Goal: Information Seeking & Learning: Learn about a topic

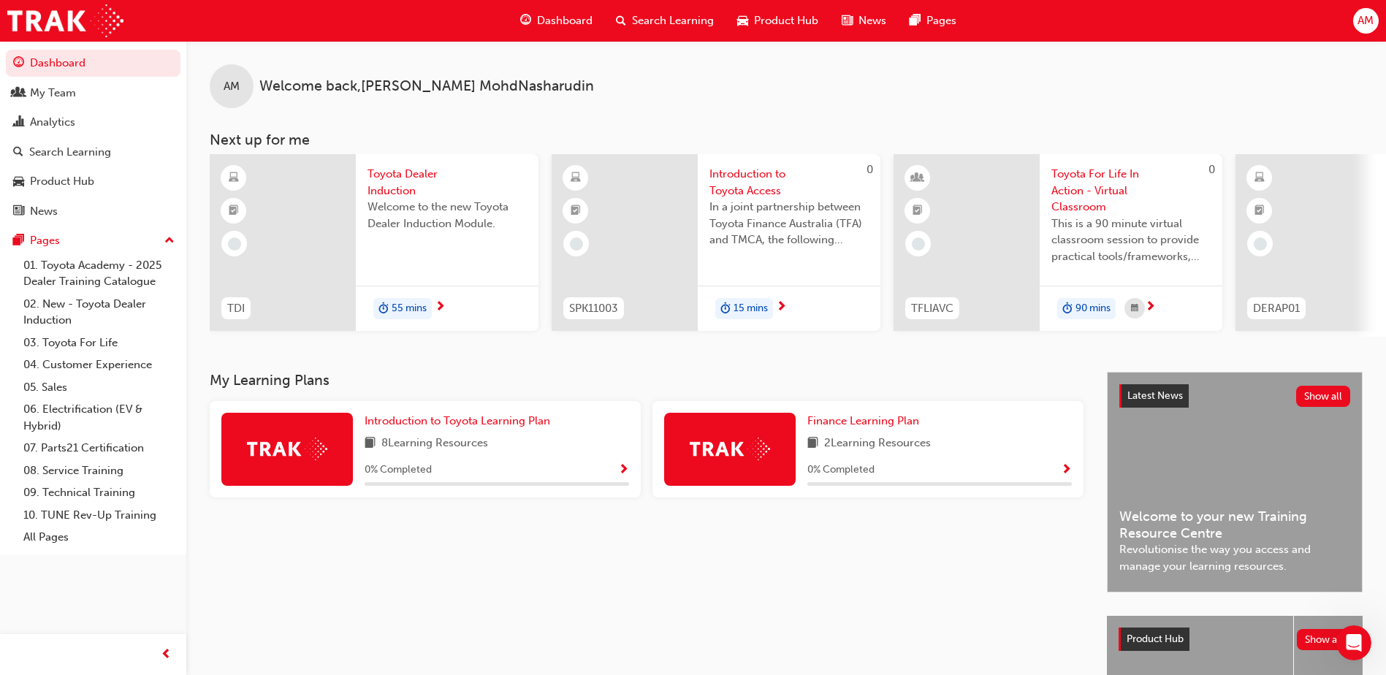
click at [413, 309] on span "55 mins" at bounding box center [409, 308] width 35 height 17
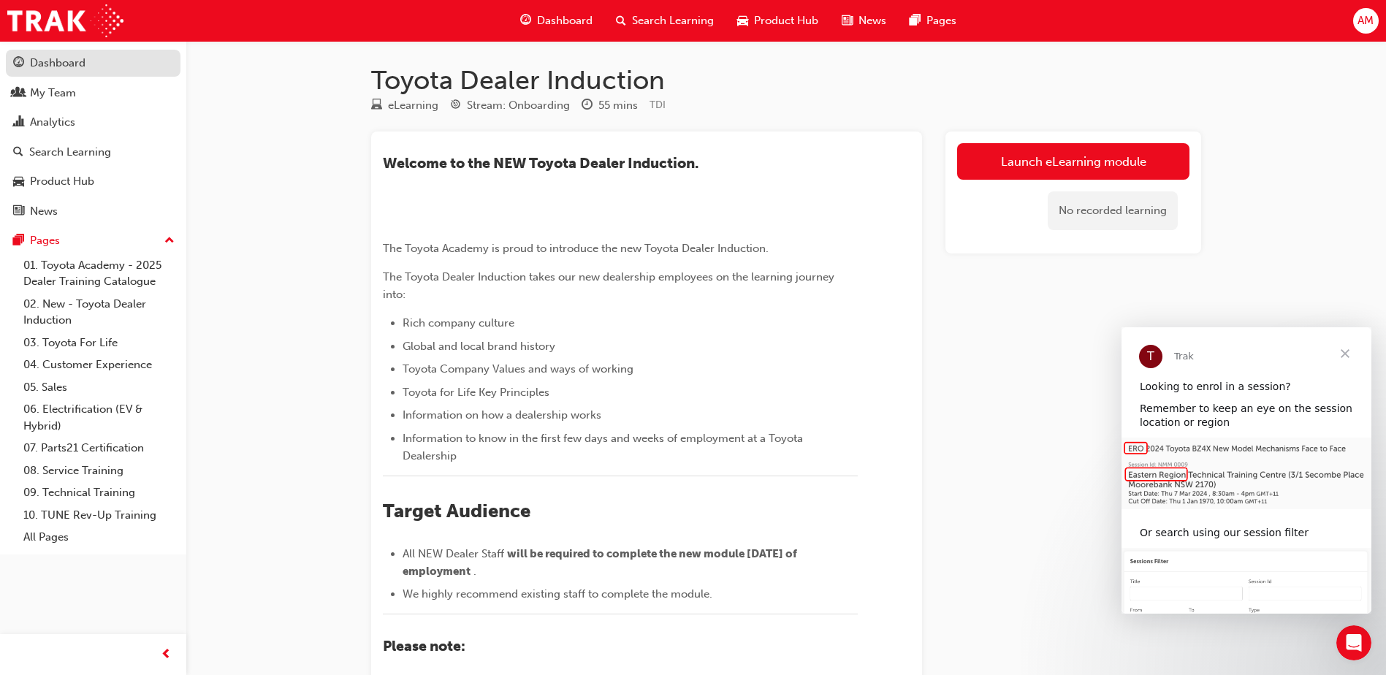
click at [59, 56] on div "Dashboard" at bounding box center [58, 63] width 56 height 17
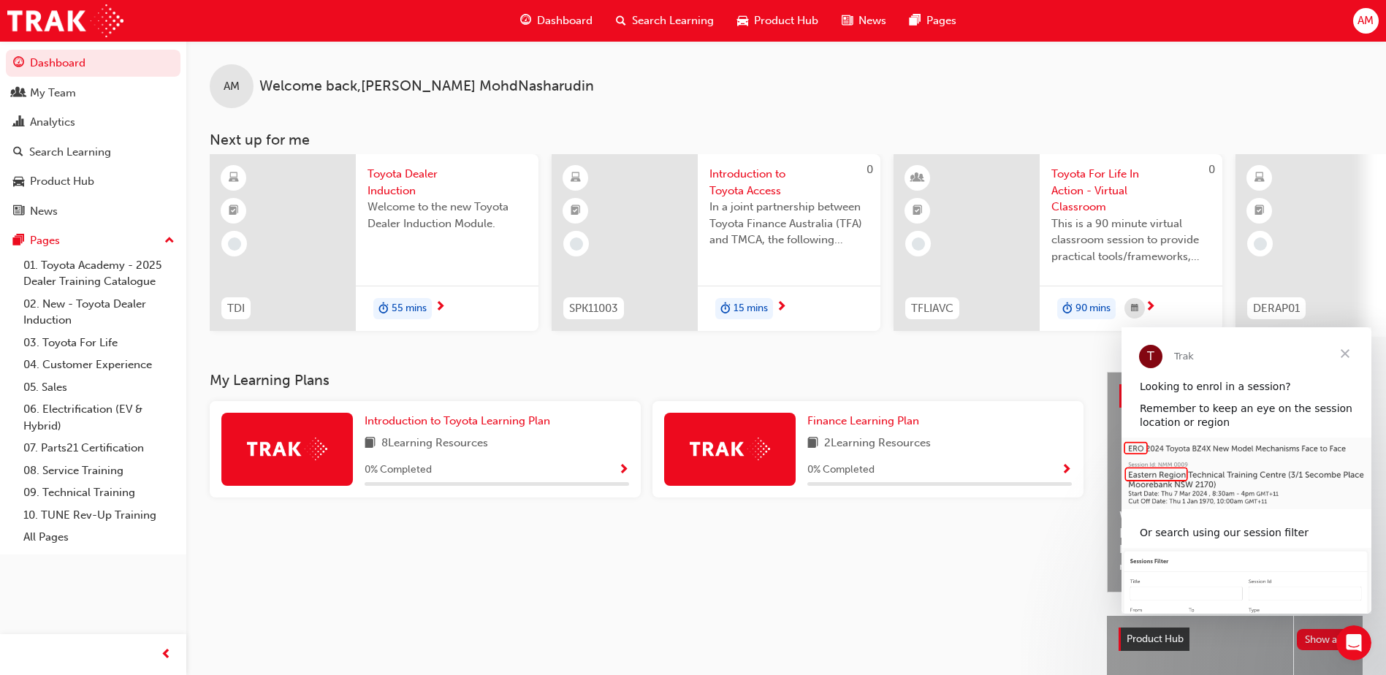
click at [405, 180] on span "Toyota Dealer Induction" at bounding box center [446, 182] width 159 height 33
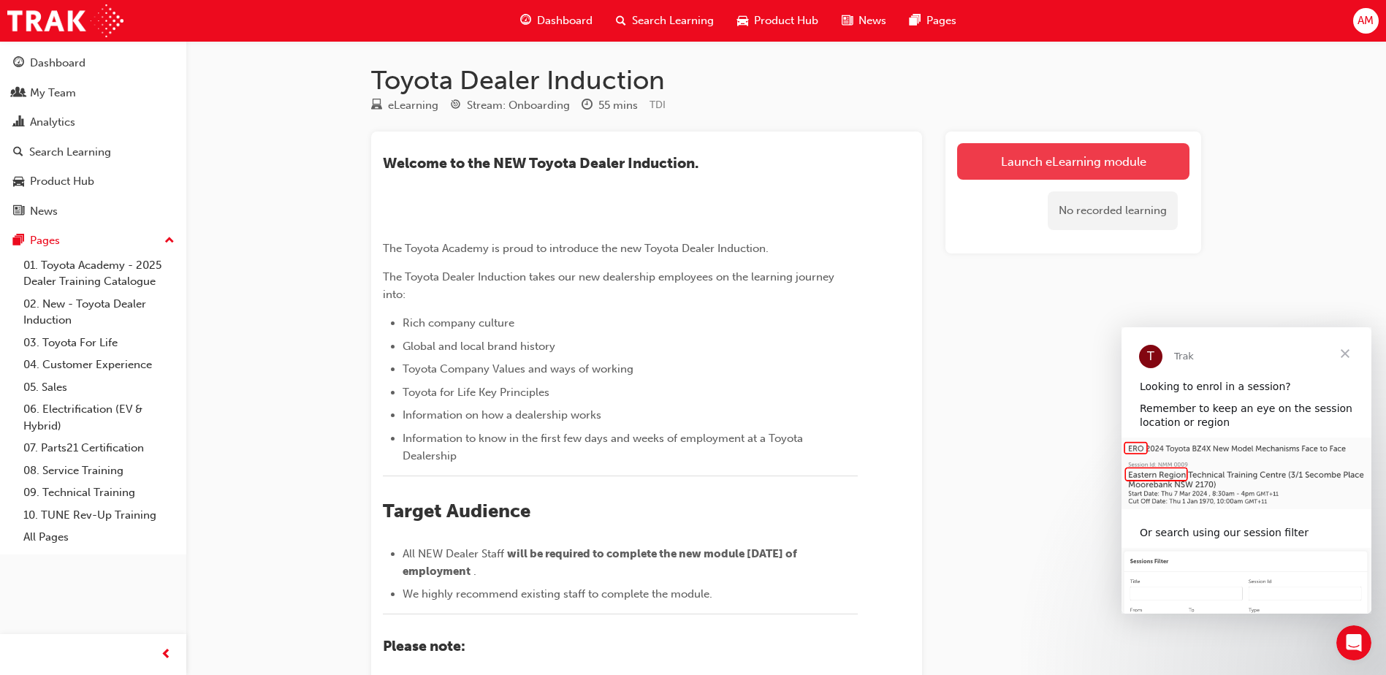
click at [1045, 154] on link "Launch eLearning module" at bounding box center [1073, 161] width 232 height 37
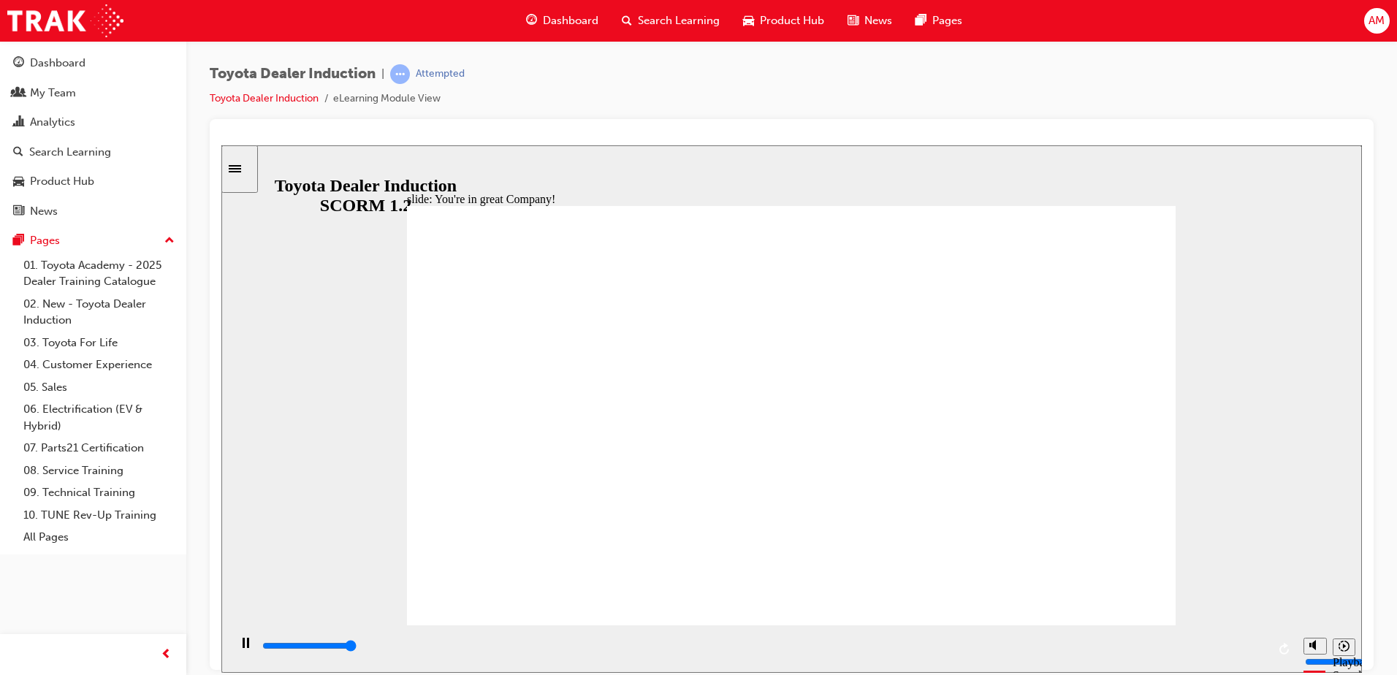
type input "7500"
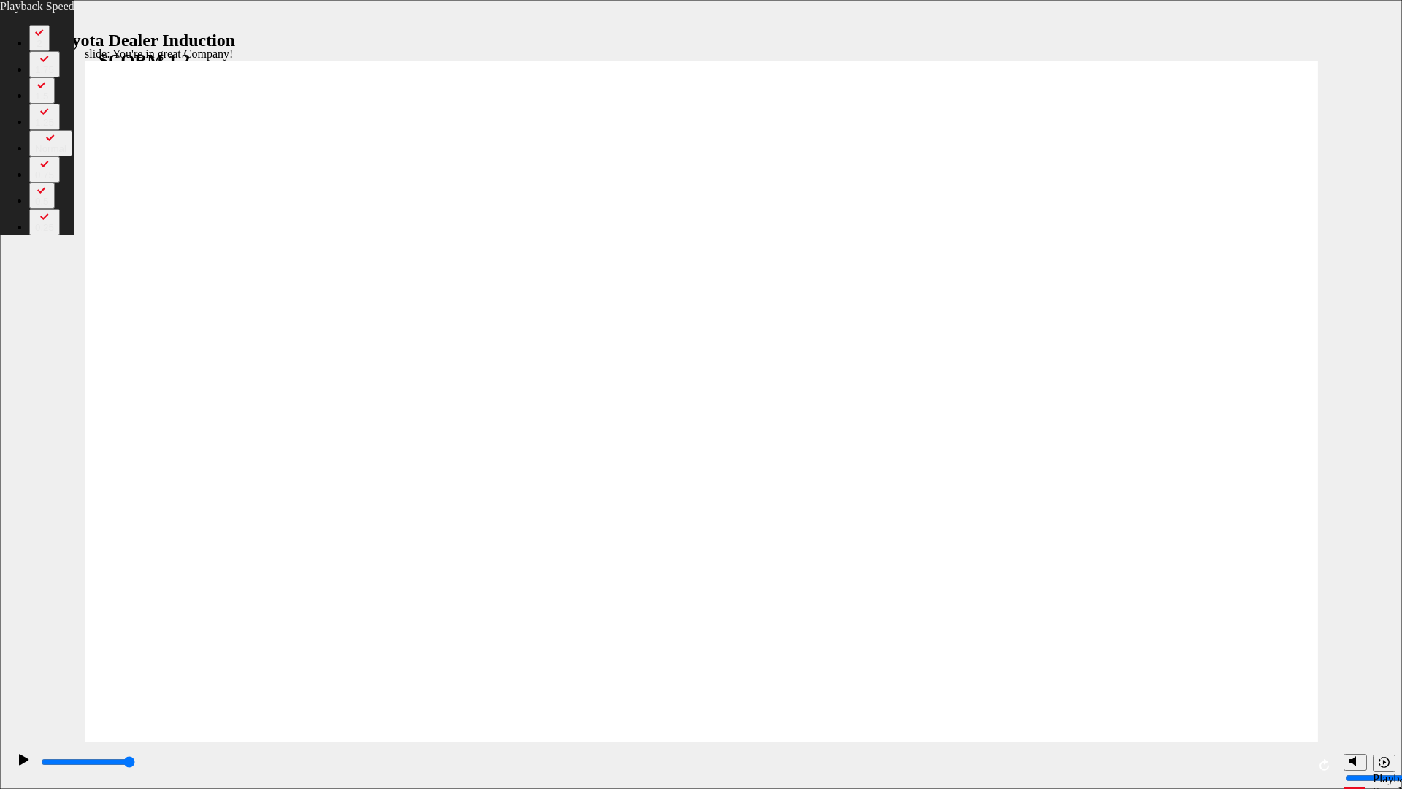
type input "3"
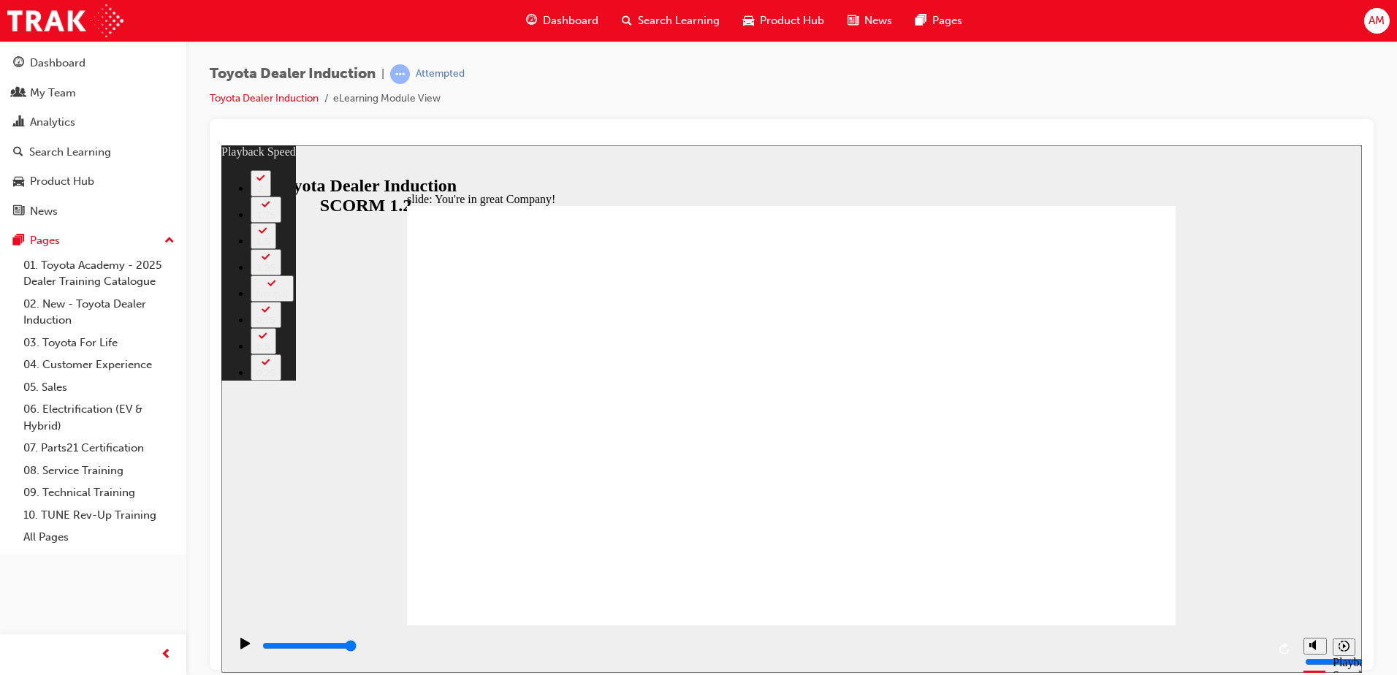
type input "156"
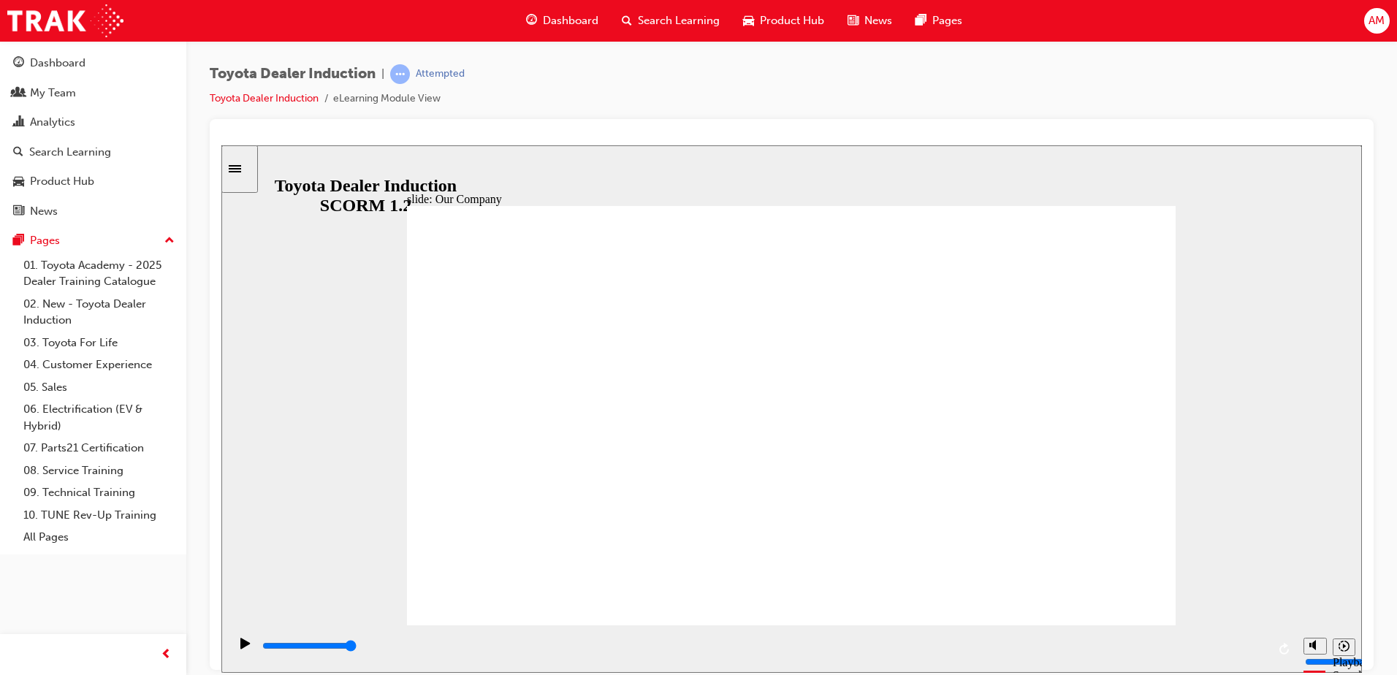
type input "8300"
drag, startPoint x: 583, startPoint y: 551, endPoint x: 648, endPoint y: 535, distance: 67.0
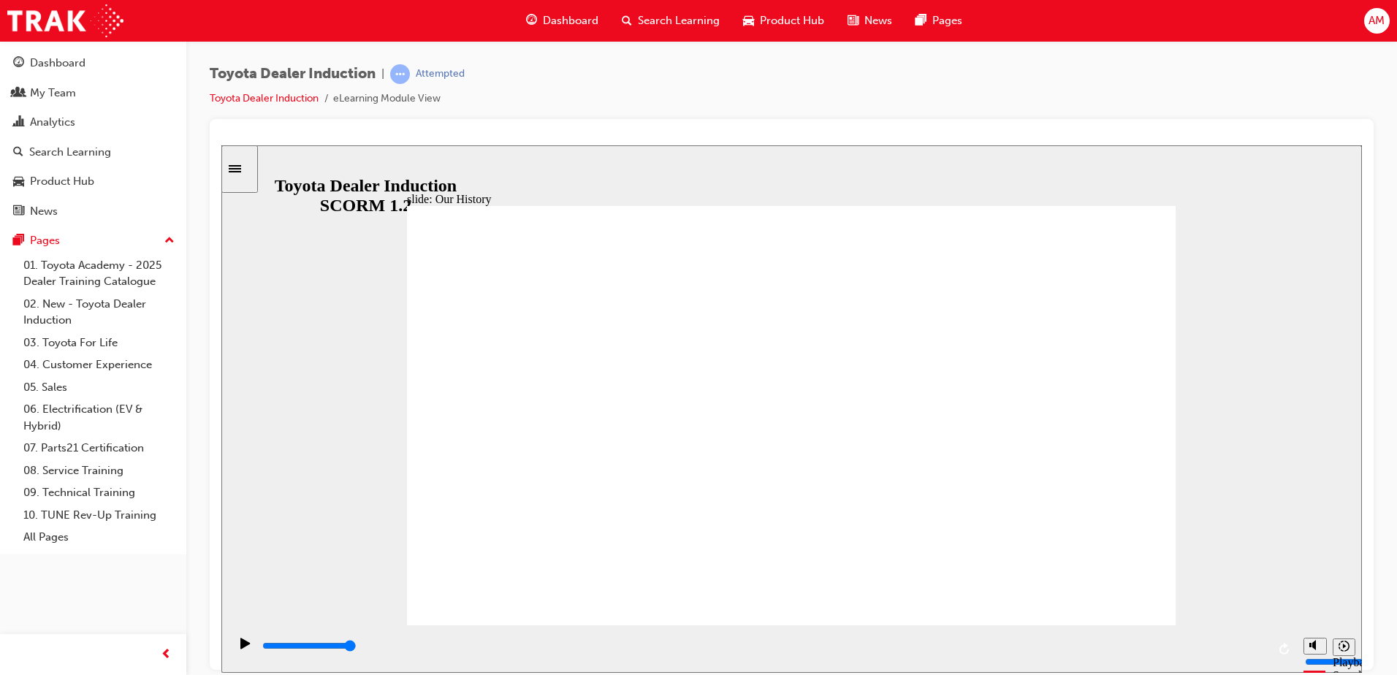
drag, startPoint x: 784, startPoint y: 542, endPoint x: 543, endPoint y: 556, distance: 241.4
drag, startPoint x: 565, startPoint y: 537, endPoint x: 652, endPoint y: 458, distance: 117.9
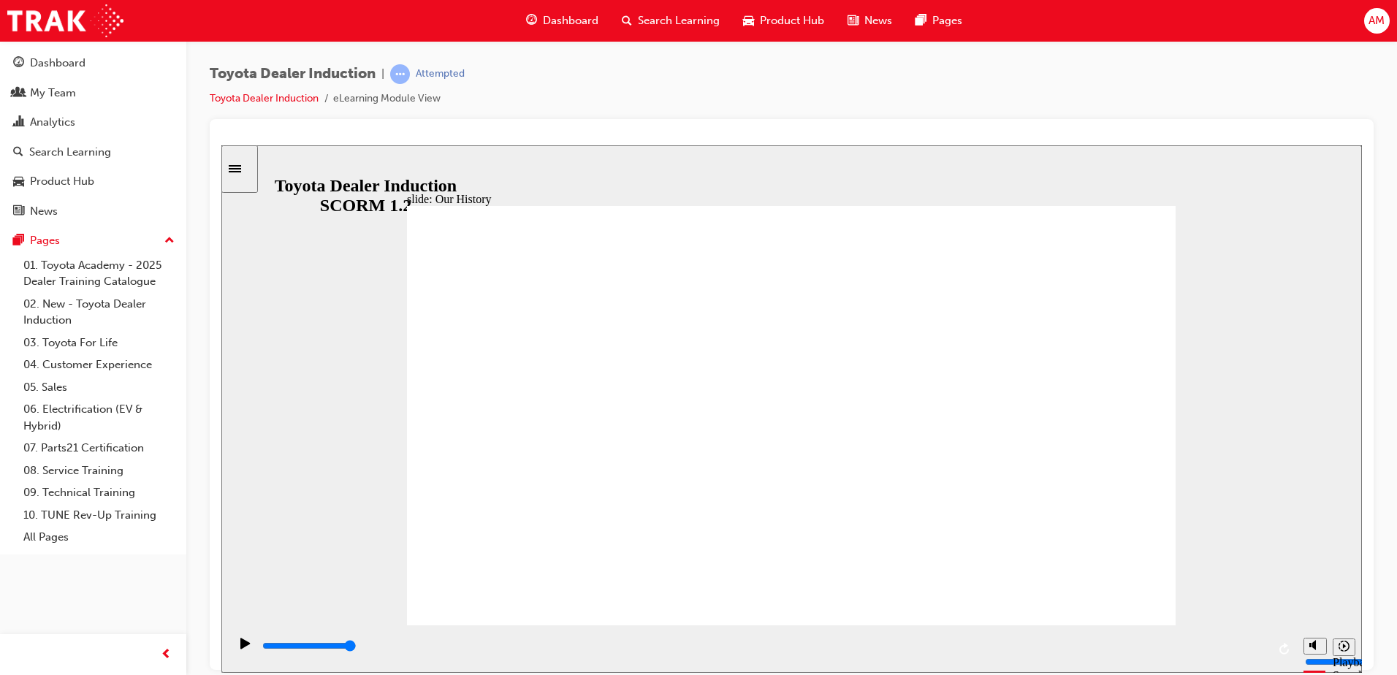
drag, startPoint x: 659, startPoint y: 427, endPoint x: 747, endPoint y: 471, distance: 98.6
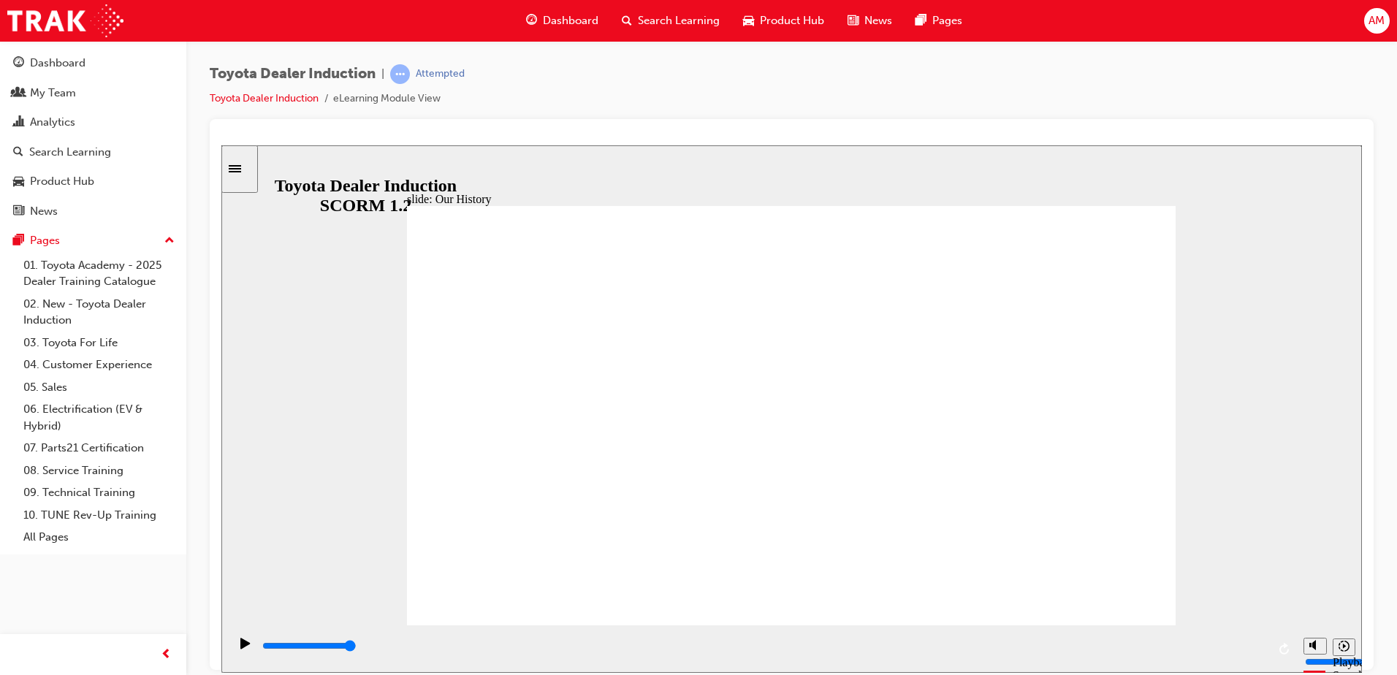
drag, startPoint x: 920, startPoint y: 543, endPoint x: 825, endPoint y: 572, distance: 99.3
drag, startPoint x: 803, startPoint y: 588, endPoint x: 760, endPoint y: 571, distance: 45.6
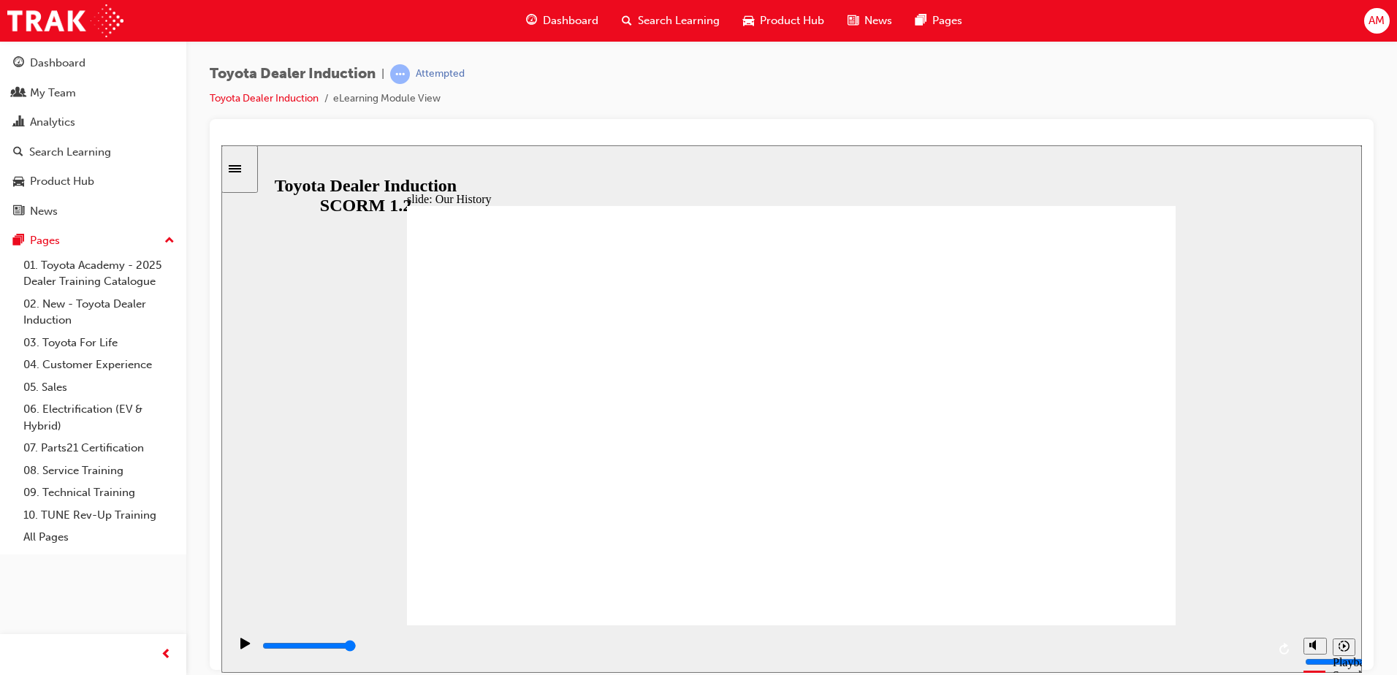
drag, startPoint x: 578, startPoint y: 538, endPoint x: 608, endPoint y: 542, distance: 31.0
drag, startPoint x: 608, startPoint y: 546, endPoint x: 636, endPoint y: 547, distance: 27.8
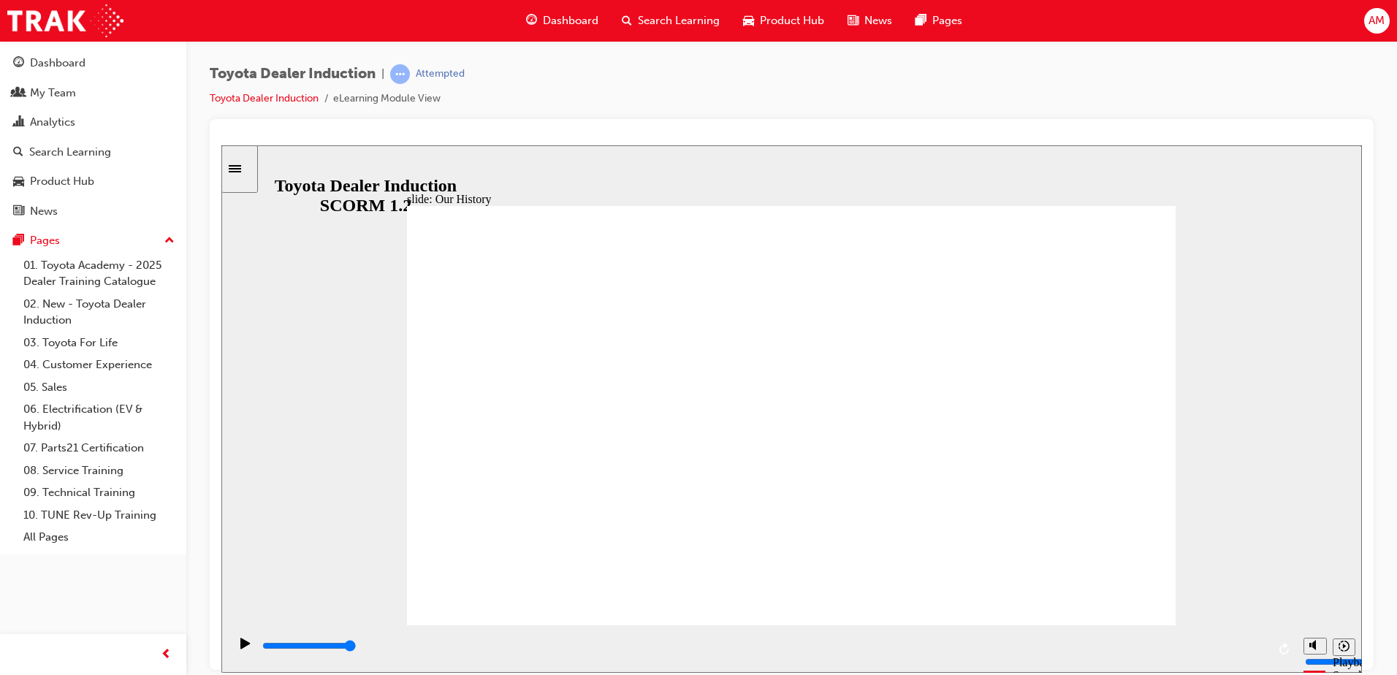
drag, startPoint x: 590, startPoint y: 548, endPoint x: 759, endPoint y: 576, distance: 171.0
drag, startPoint x: 790, startPoint y: 547, endPoint x: 1028, endPoint y: 579, distance: 239.6
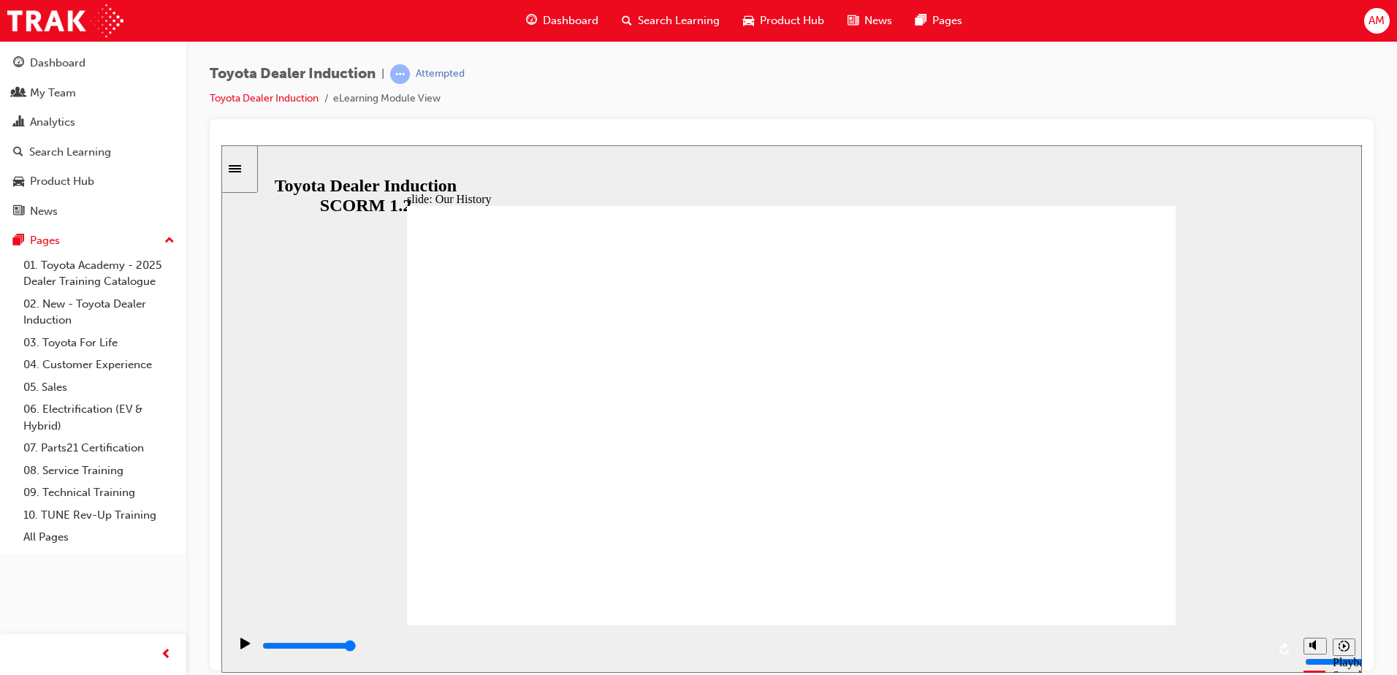
drag, startPoint x: 576, startPoint y: 543, endPoint x: 803, endPoint y: 561, distance: 227.8
drag, startPoint x: 990, startPoint y: 546, endPoint x: 526, endPoint y: 564, distance: 464.9
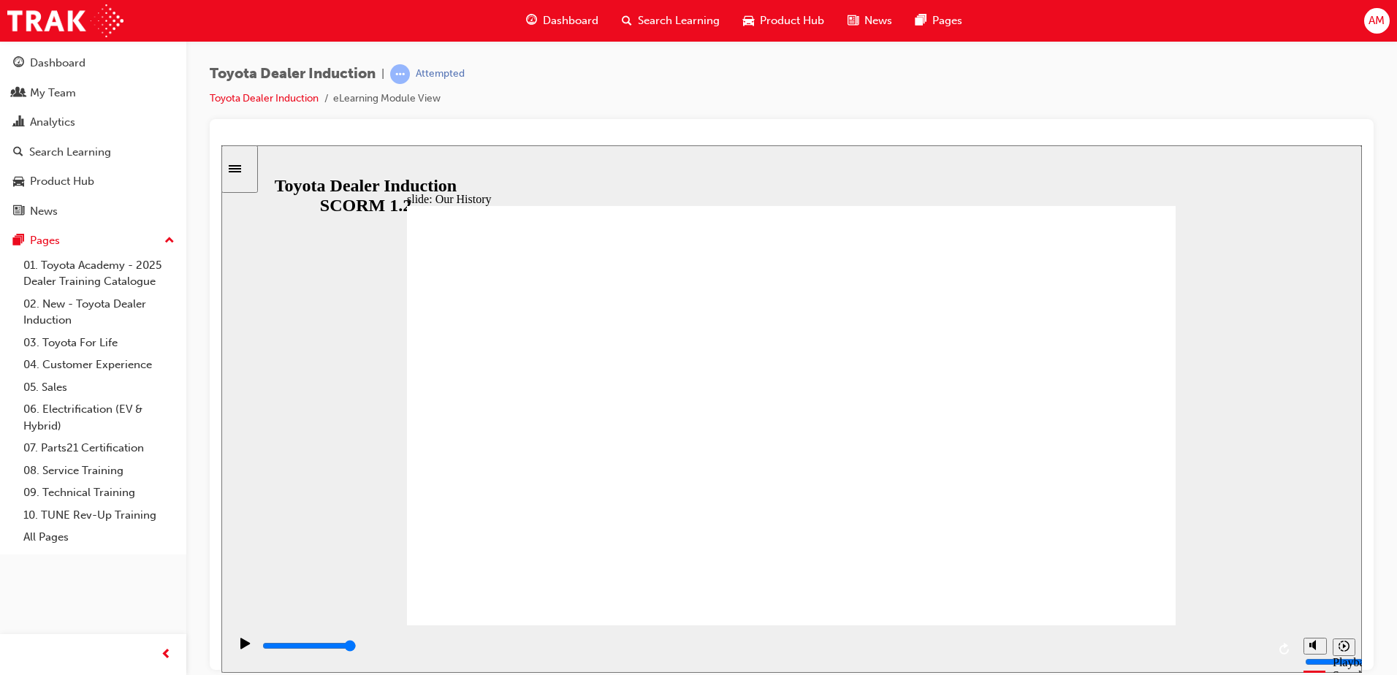
type input "3"
drag, startPoint x: 578, startPoint y: 541, endPoint x: 1013, endPoint y: 547, distance: 435.4
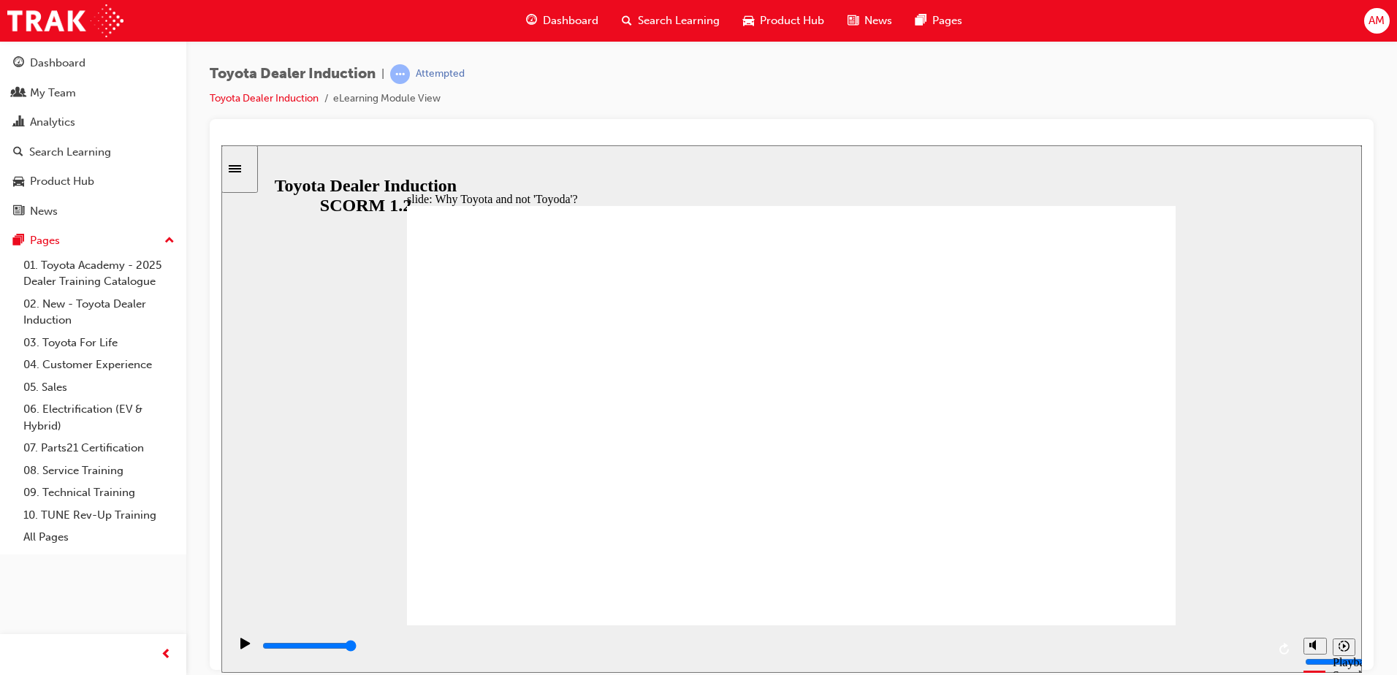
drag, startPoint x: 950, startPoint y: 431, endPoint x: 910, endPoint y: 486, distance: 68.1
drag, startPoint x: 1174, startPoint y: 554, endPoint x: 1027, endPoint y: 515, distance: 152.0
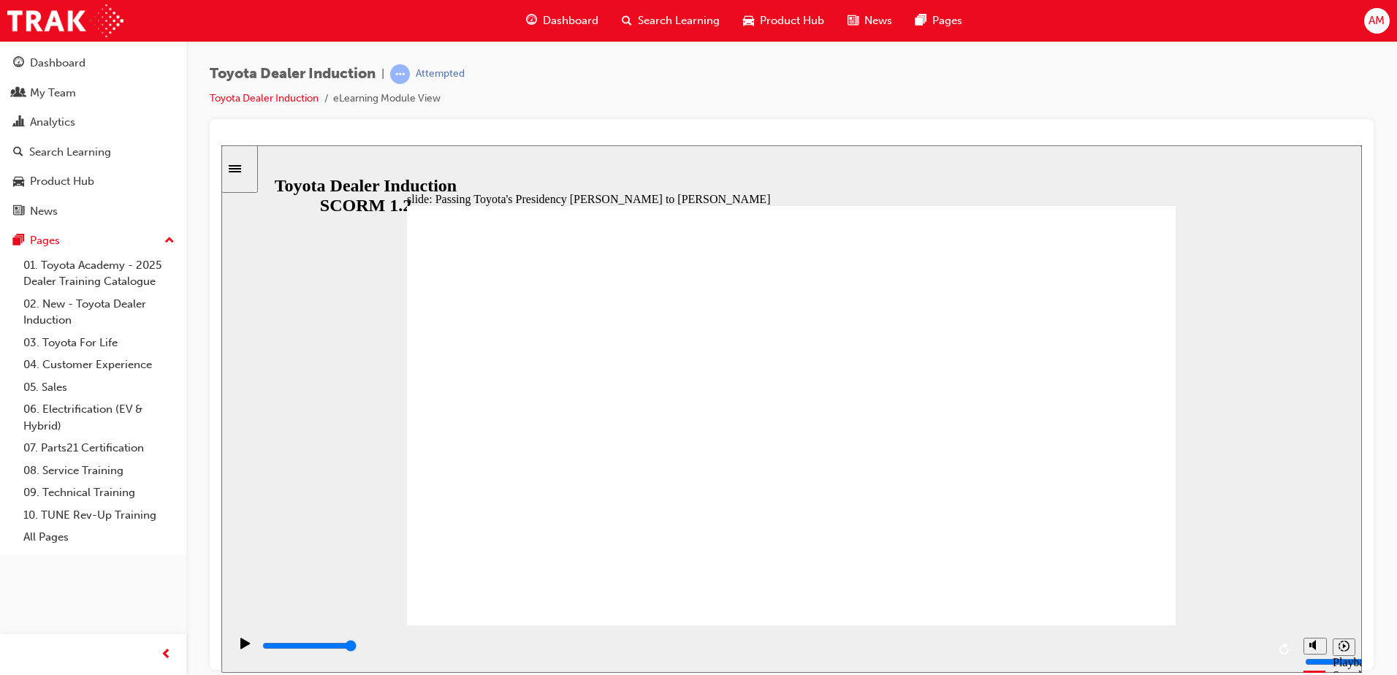
type input "4600"
radio input "true"
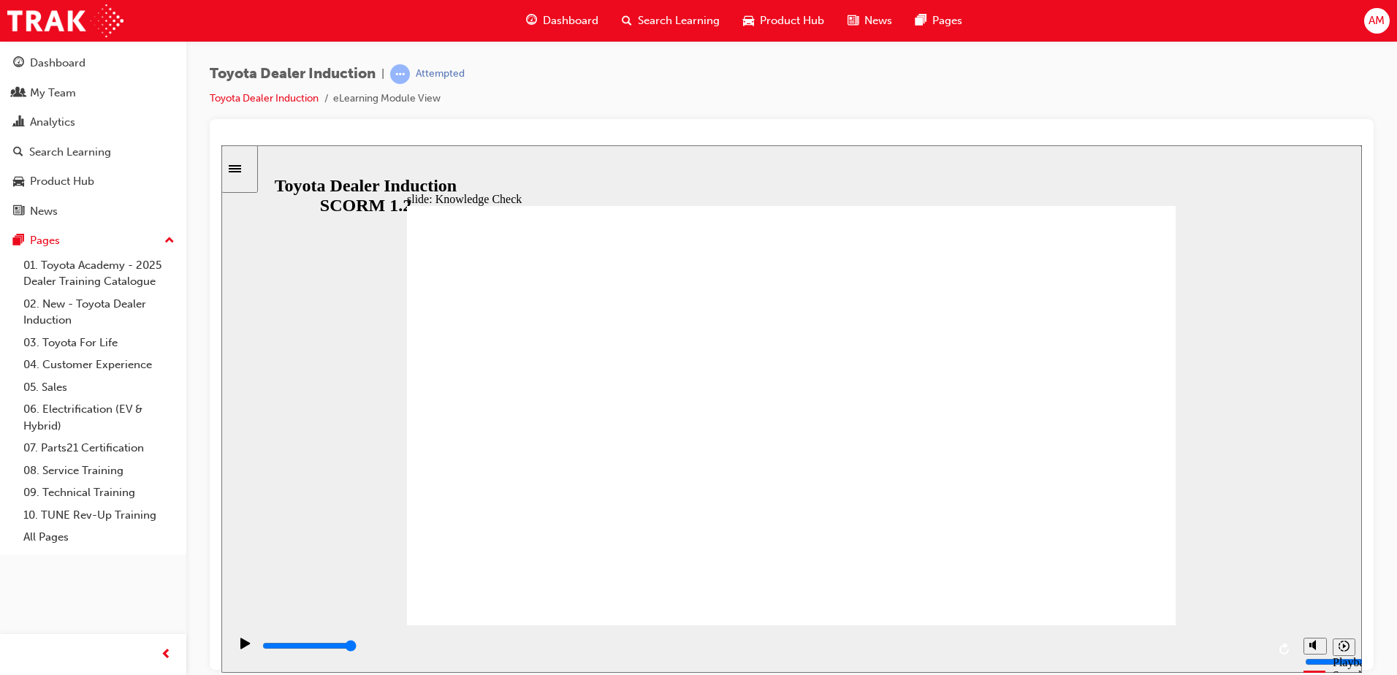
type input "5000"
radio input "true"
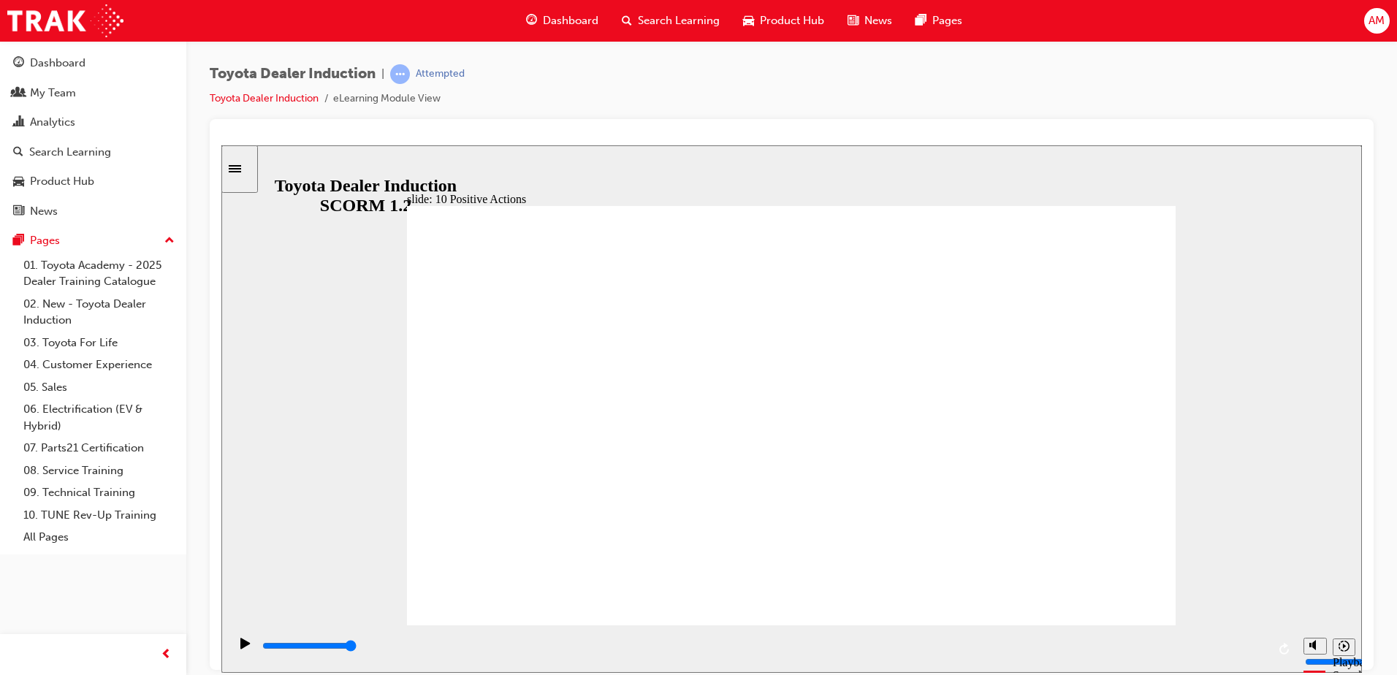
drag, startPoint x: 1235, startPoint y: 393, endPoint x: 1237, endPoint y: 386, distance: 7.4
click at [1234, 392] on div "slide: 10 Positive Actions Multiply 1 Taking a personal interest in everything,…" at bounding box center [791, 408] width 1140 height 527
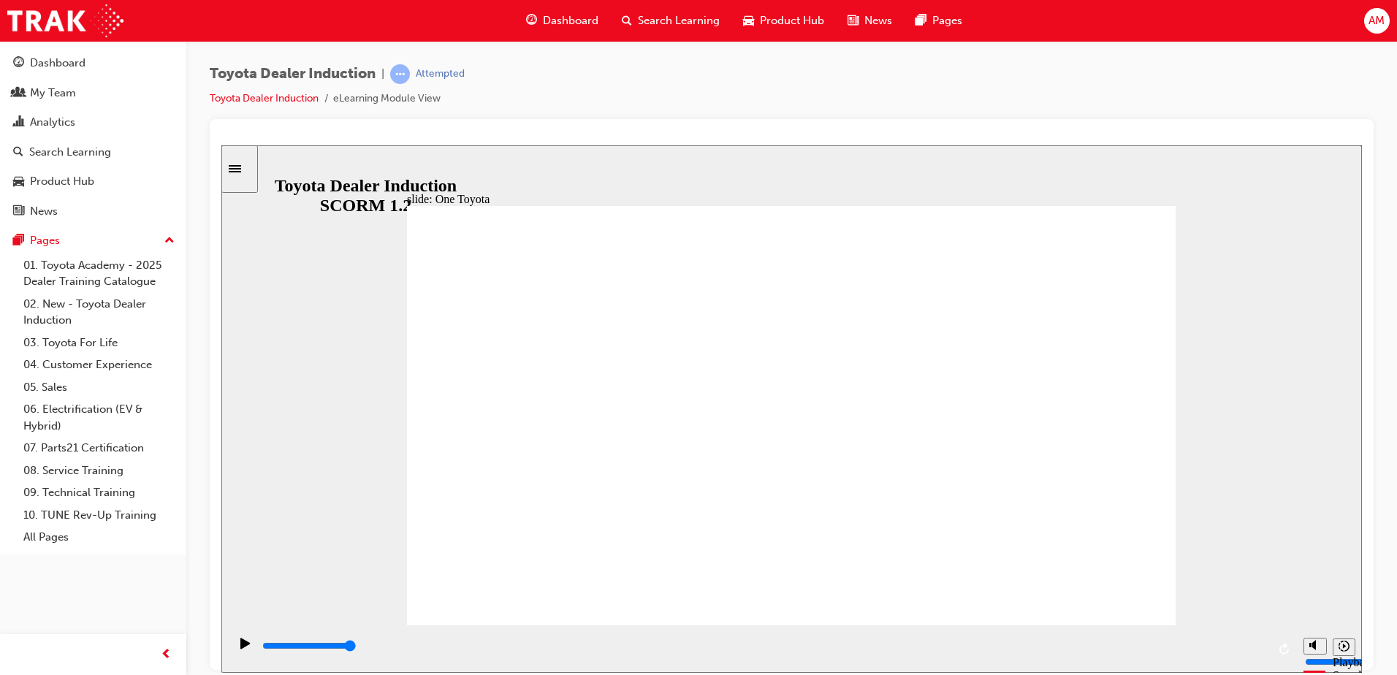
type input "15300"
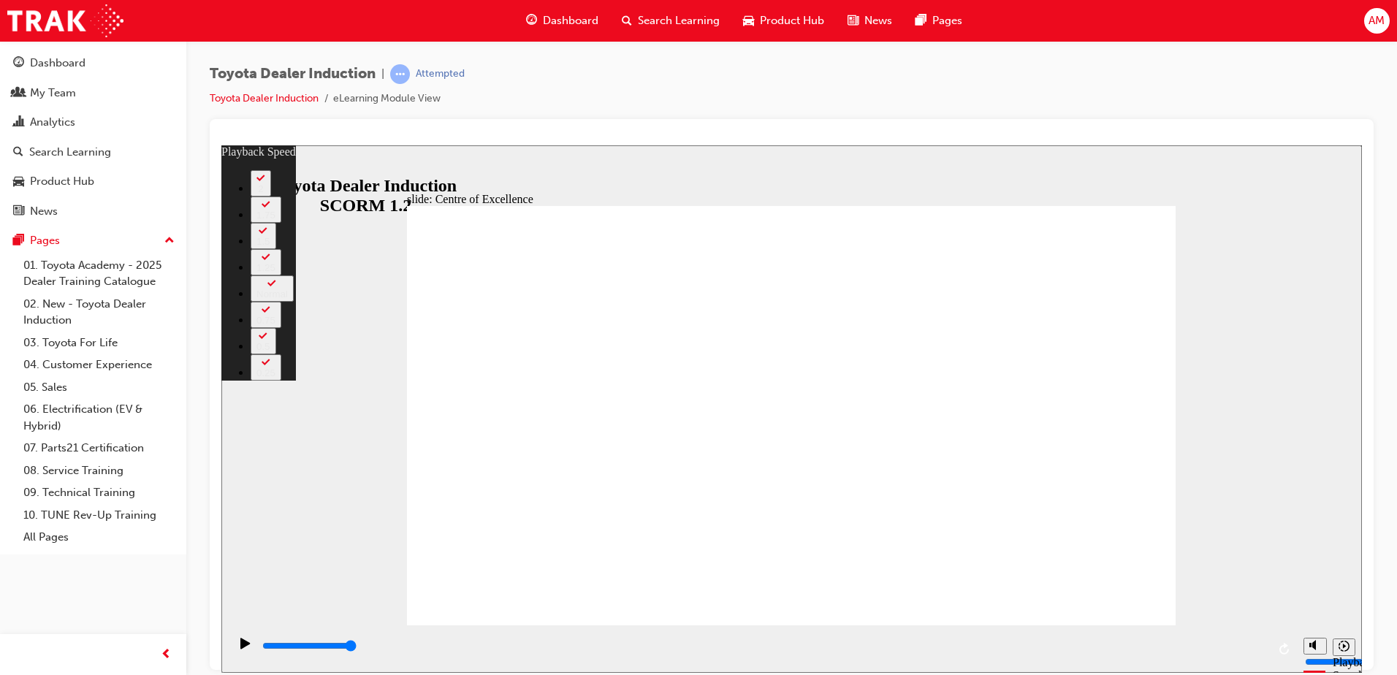
type input "248"
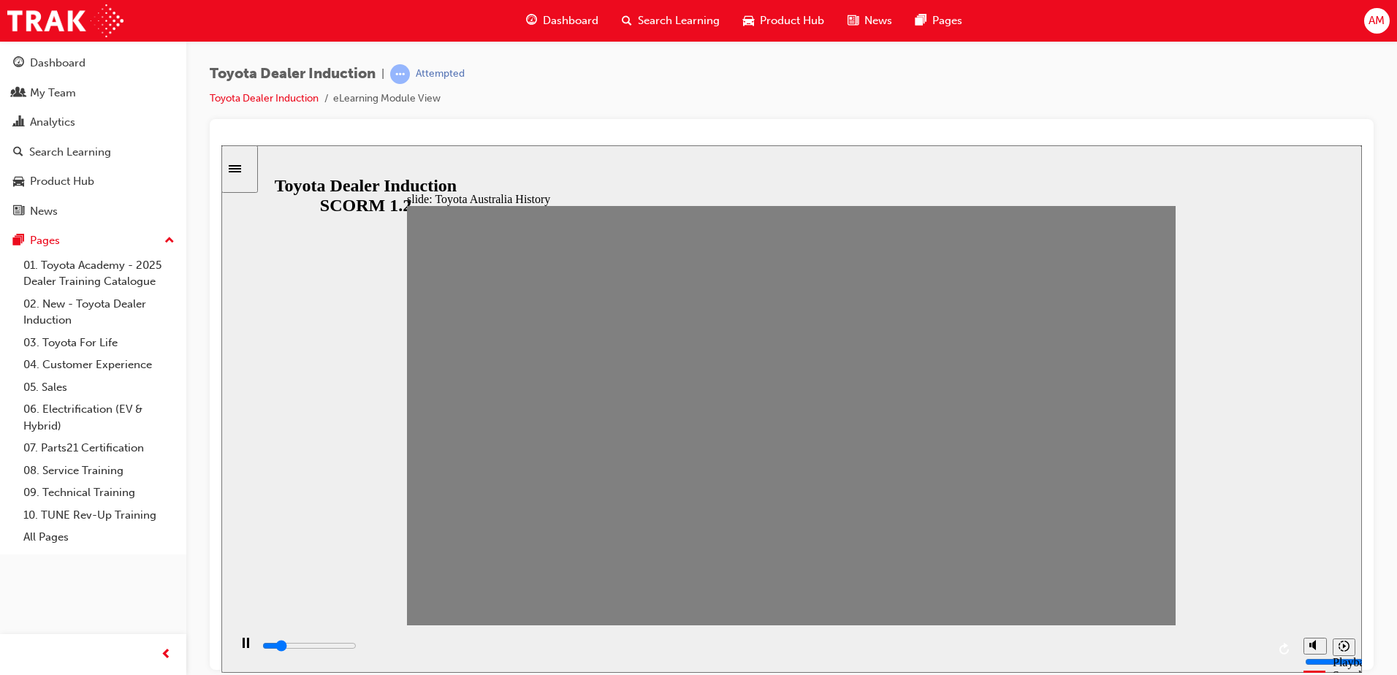
drag, startPoint x: 434, startPoint y: 429, endPoint x: 465, endPoint y: 427, distance: 30.8
drag, startPoint x: 467, startPoint y: 421, endPoint x: 486, endPoint y: 425, distance: 18.6
type input "0"
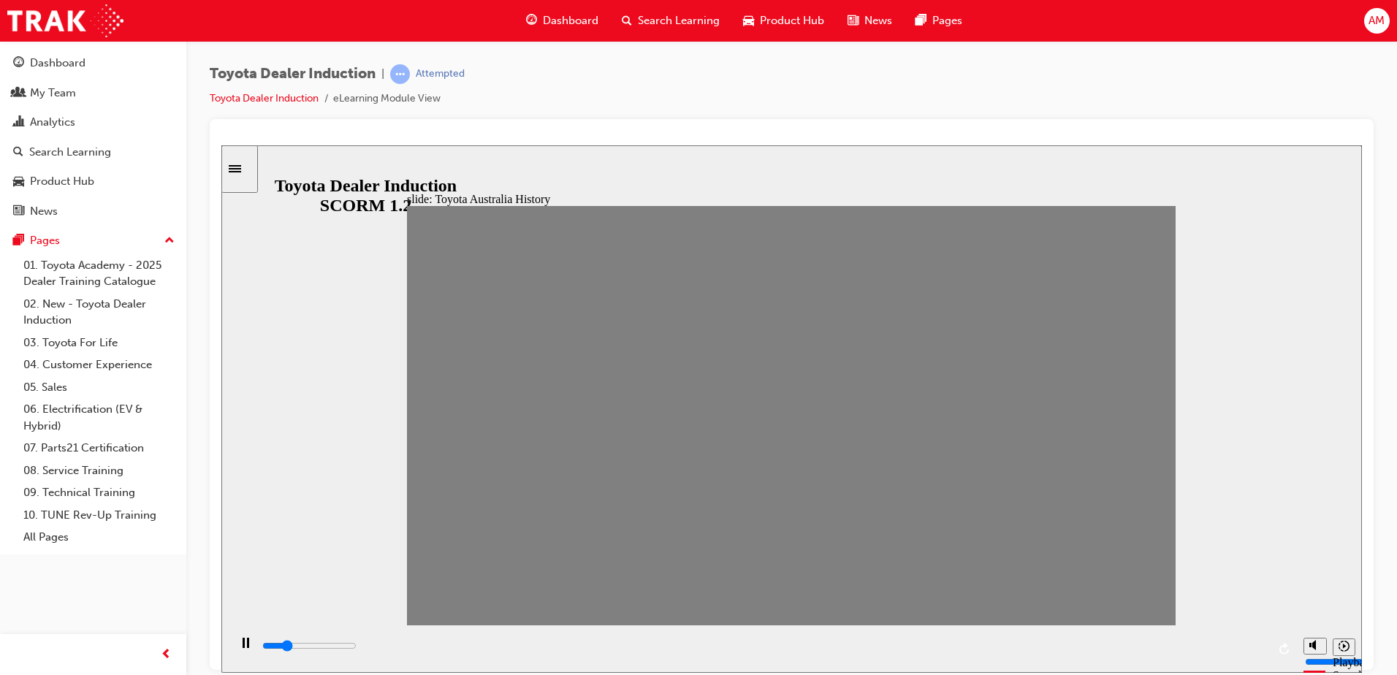
type input "1"
drag, startPoint x: 494, startPoint y: 425, endPoint x: 467, endPoint y: 432, distance: 28.0
type input "0"
type input "2"
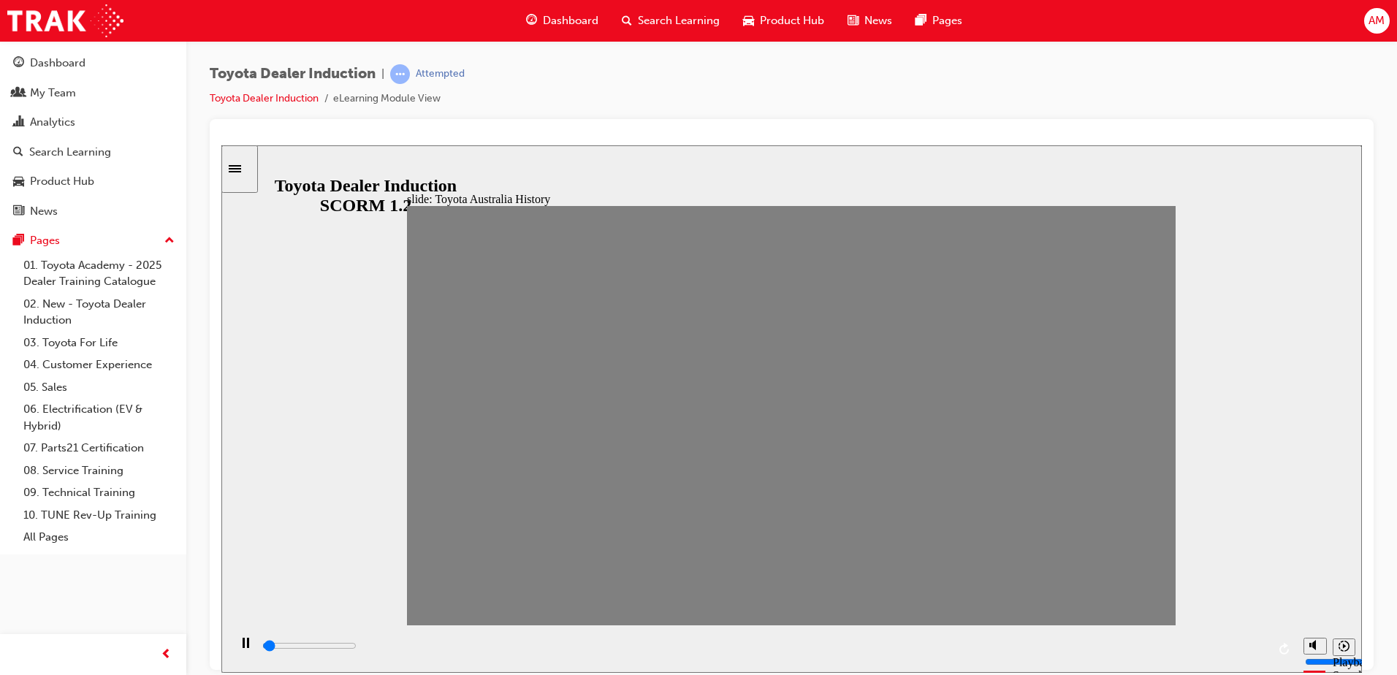
drag, startPoint x: 465, startPoint y: 424, endPoint x: 508, endPoint y: 414, distance: 44.8
drag, startPoint x: 500, startPoint y: 436, endPoint x: 539, endPoint y: 424, distance: 40.7
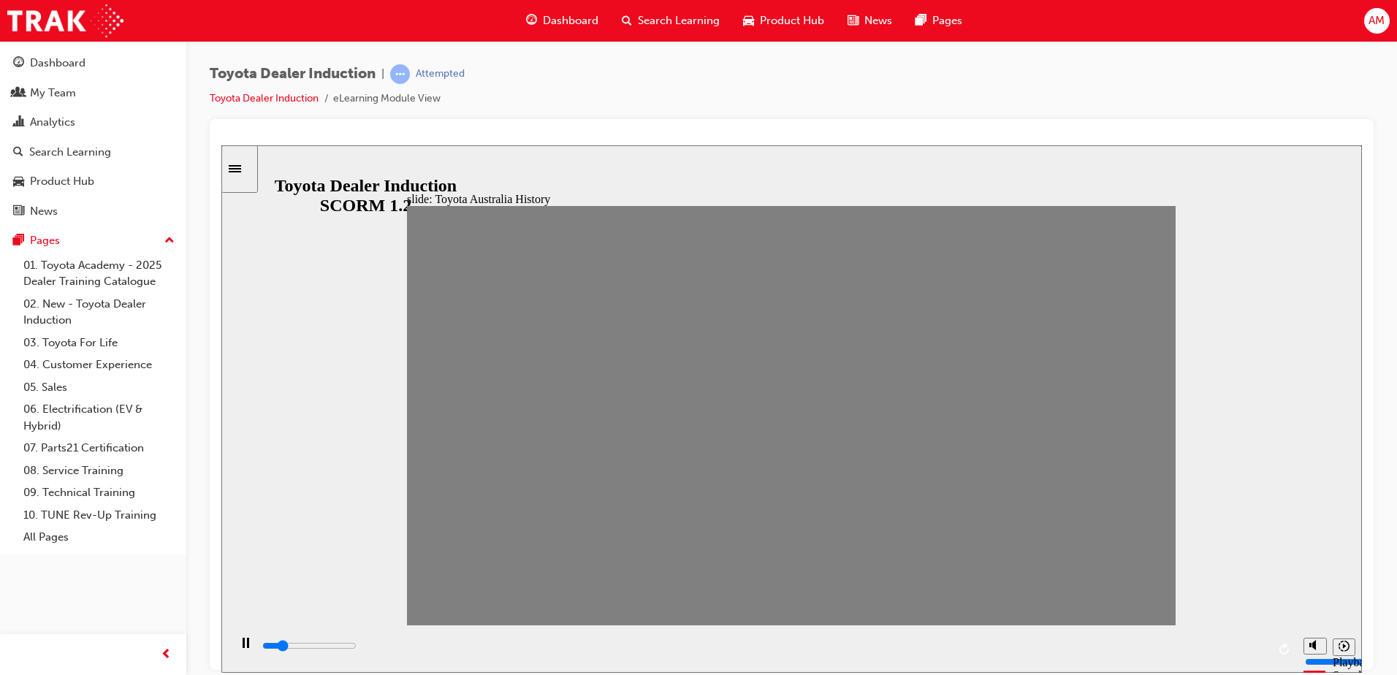
drag, startPoint x: 535, startPoint y: 416, endPoint x: 574, endPoint y: 433, distance: 42.9
type input "0"
type input "5"
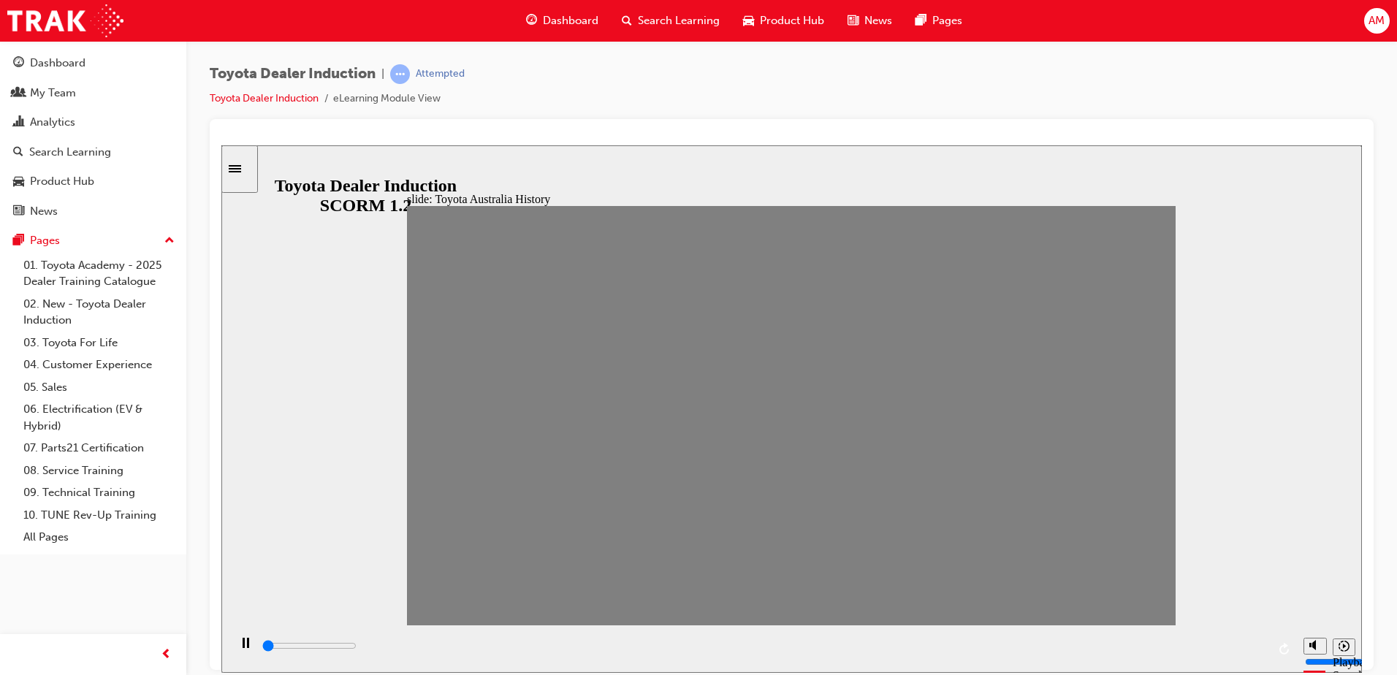
type input "0"
type input "4"
type input "0"
type input "5"
drag, startPoint x: 567, startPoint y: 420, endPoint x: 610, endPoint y: 427, distance: 43.7
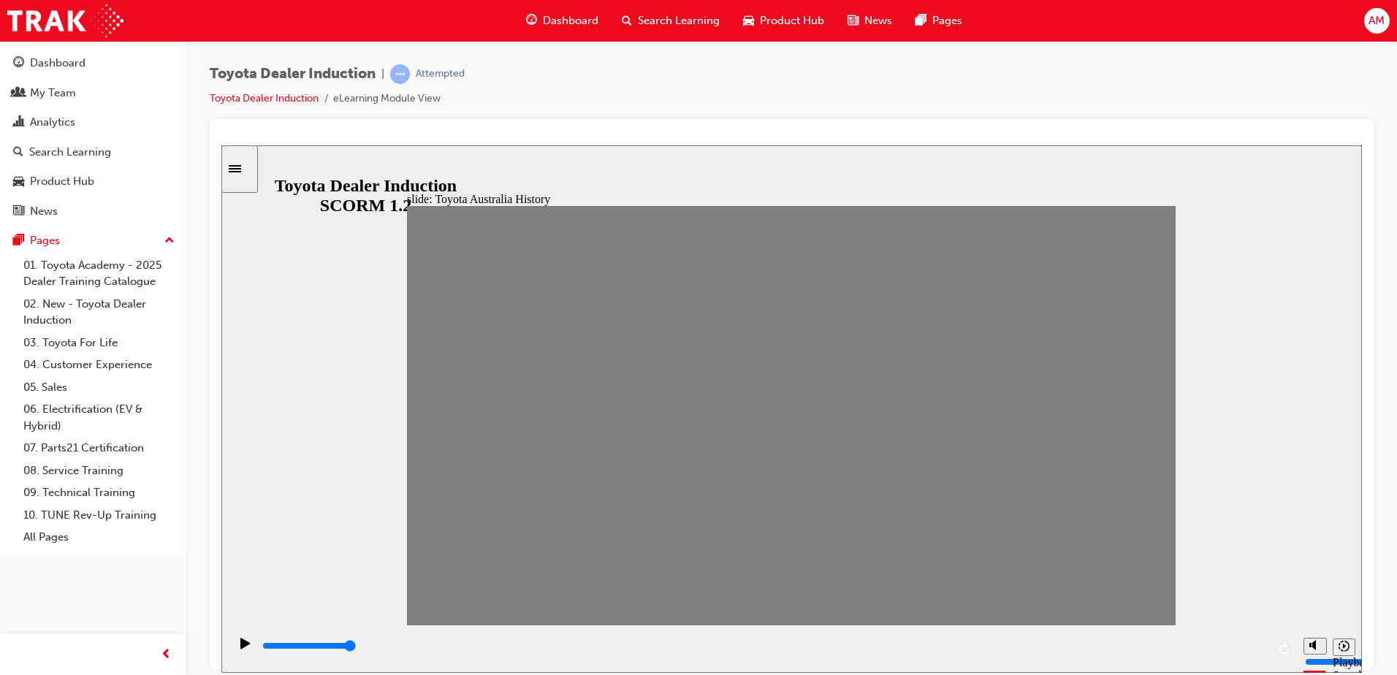
type input "0"
type input "6"
drag, startPoint x: 609, startPoint y: 423, endPoint x: 634, endPoint y: 420, distance: 25.0
drag, startPoint x: 640, startPoint y: 421, endPoint x: 671, endPoint y: 417, distance: 31.7
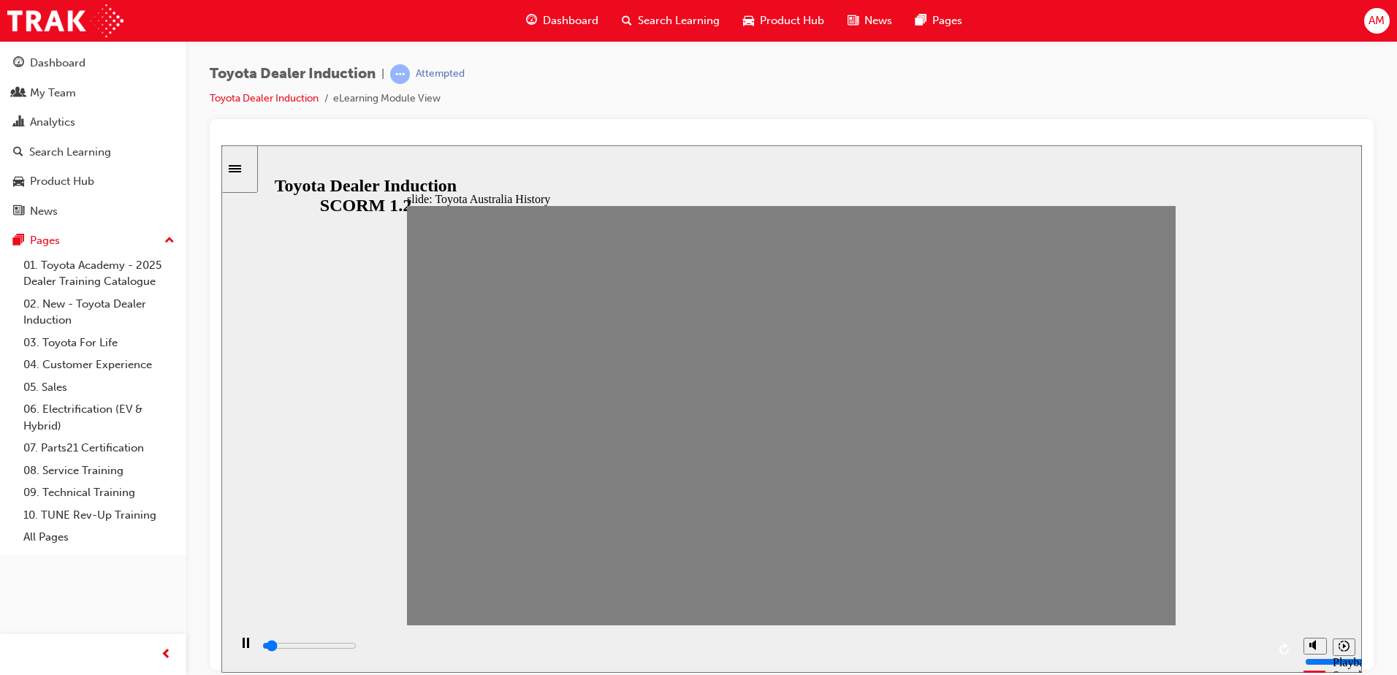
drag, startPoint x: 673, startPoint y: 425, endPoint x: 717, endPoint y: 430, distance: 44.1
drag, startPoint x: 711, startPoint y: 418, endPoint x: 758, endPoint y: 433, distance: 49.2
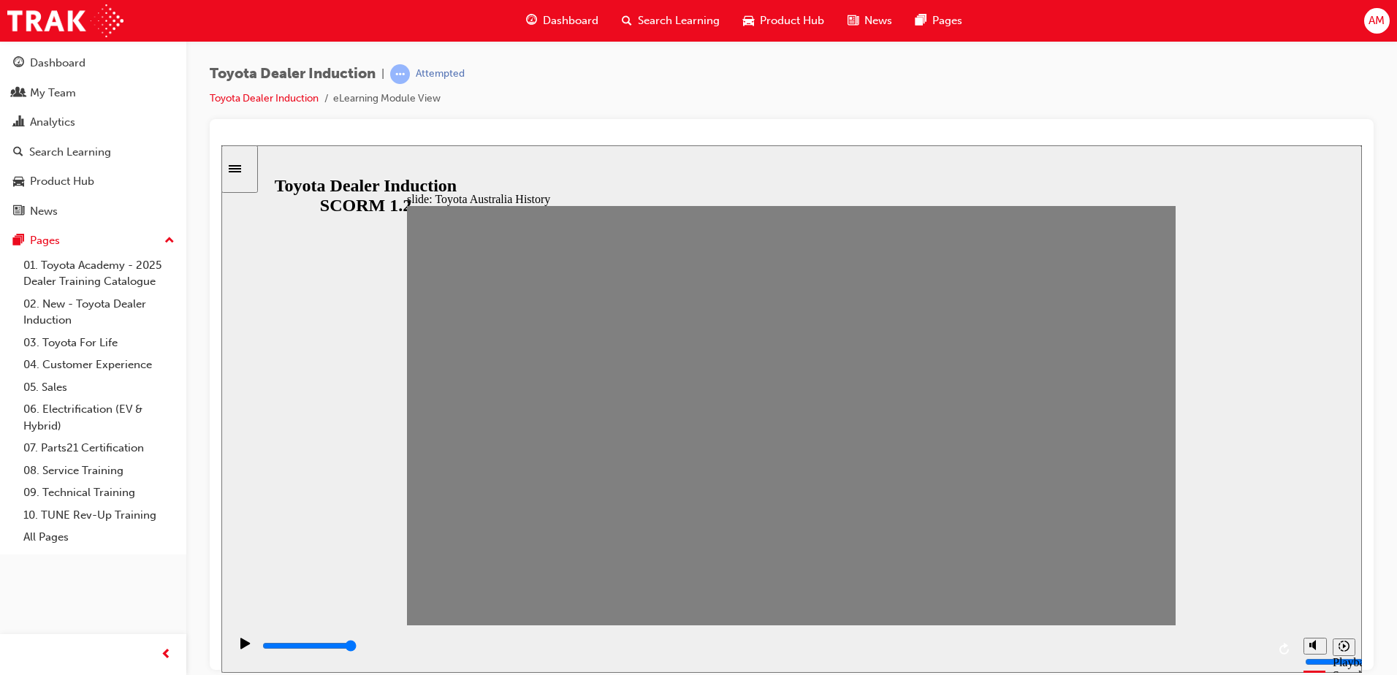
drag, startPoint x: 749, startPoint y: 429, endPoint x: 782, endPoint y: 421, distance: 33.1
drag, startPoint x: 779, startPoint y: 419, endPoint x: 818, endPoint y: 415, distance: 39.6
drag, startPoint x: 825, startPoint y: 421, endPoint x: 895, endPoint y: 413, distance: 70.6
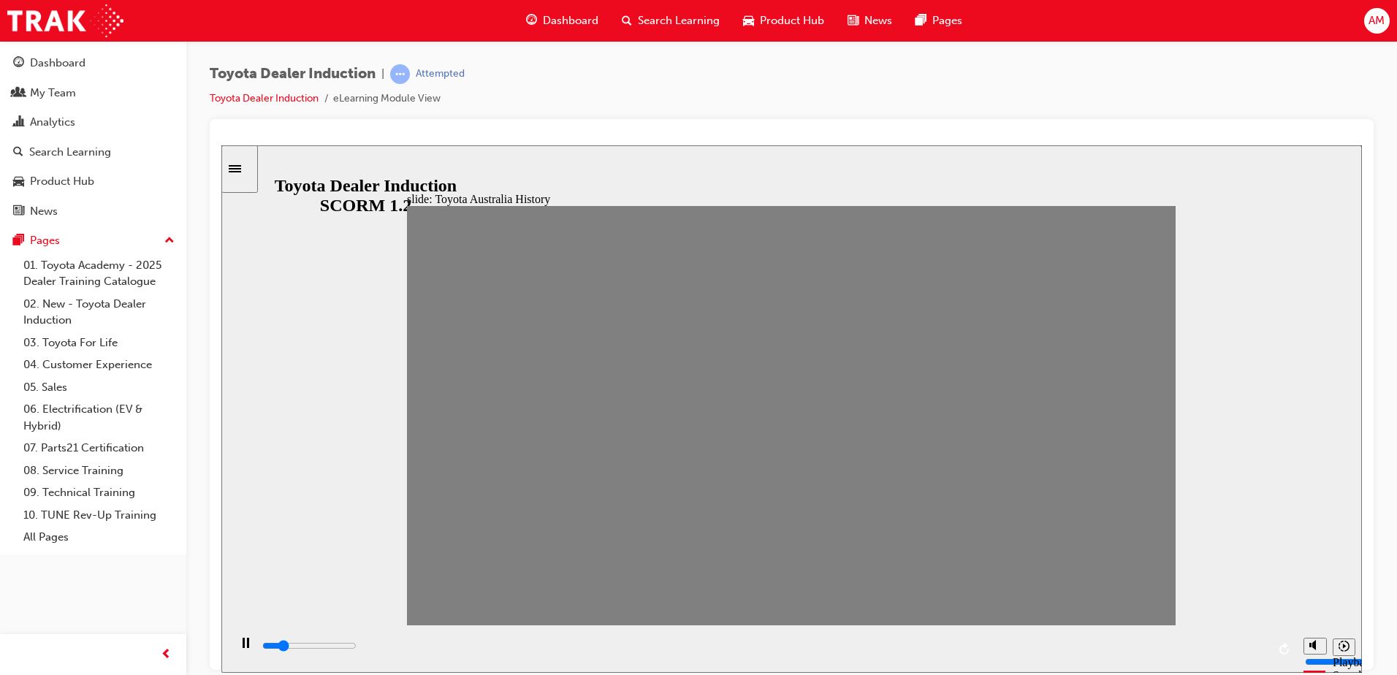
type input "1100"
type input "13"
type input "1700"
type input "14"
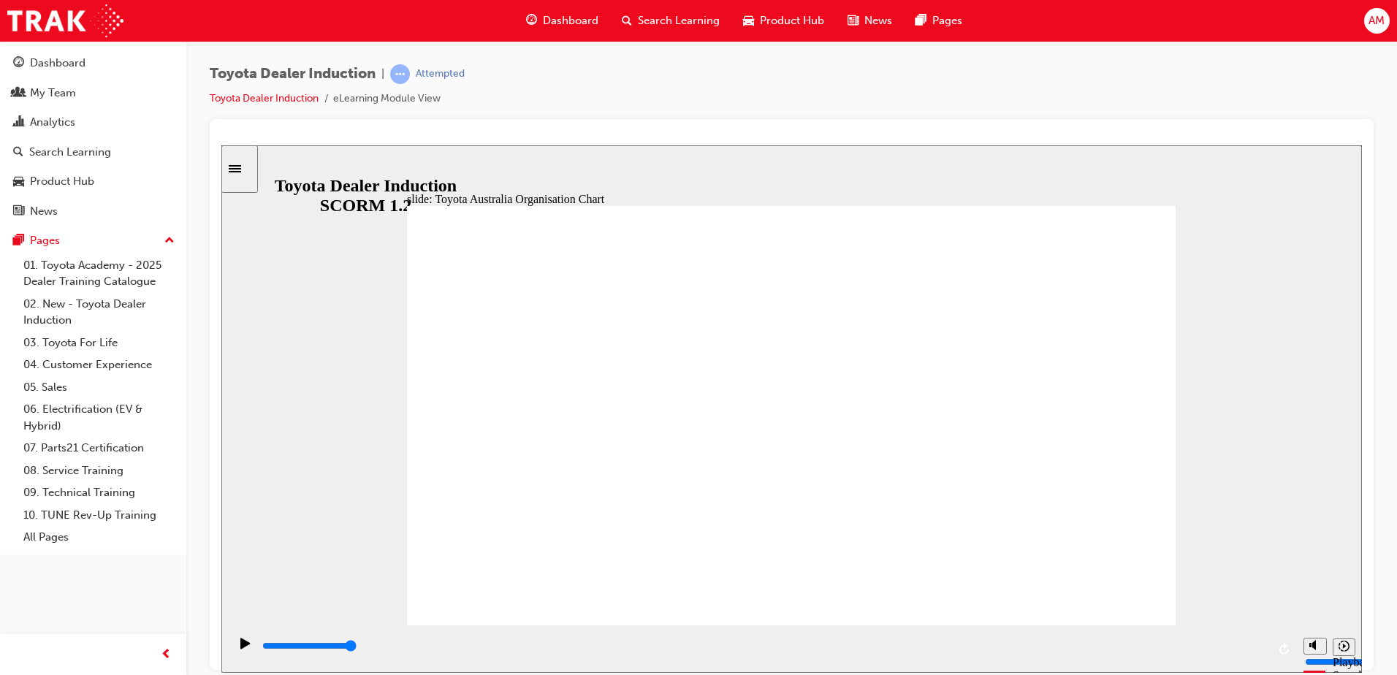
type input "5000"
radio input "true"
type input "5000"
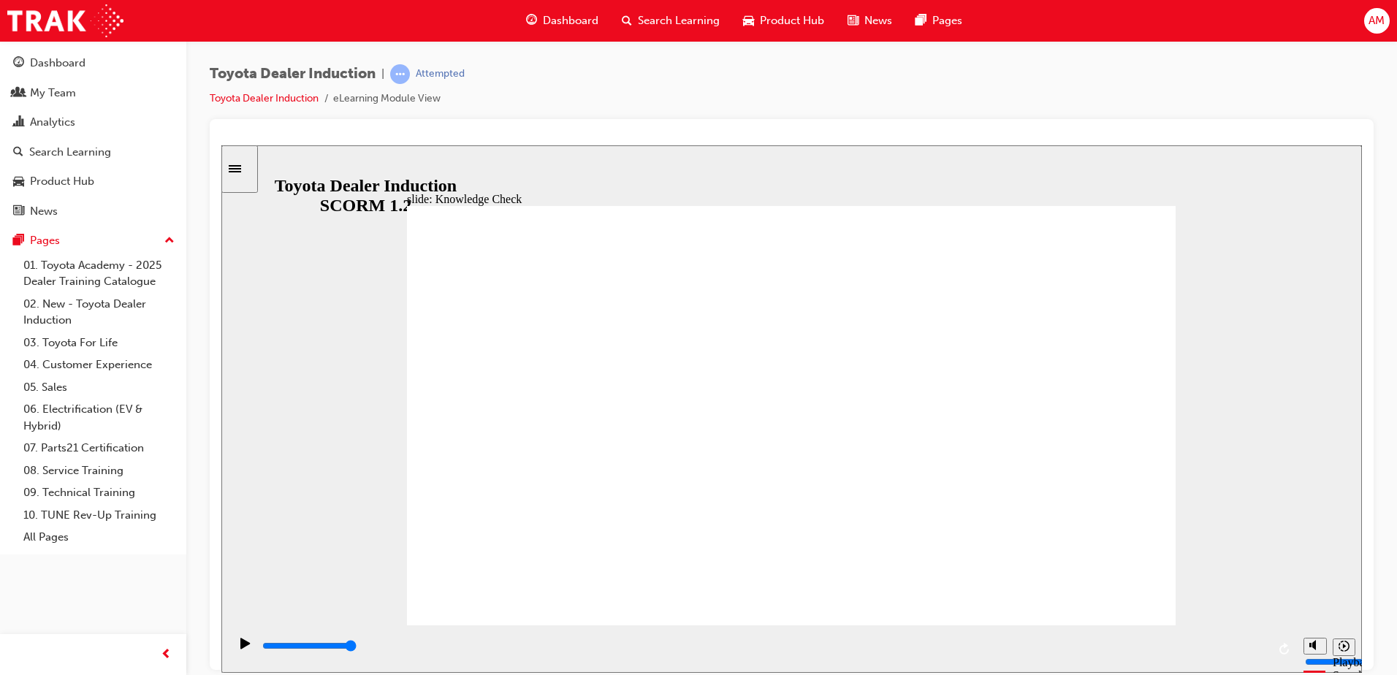
radio input "true"
type input "2700"
radio input "true"
type input "3300"
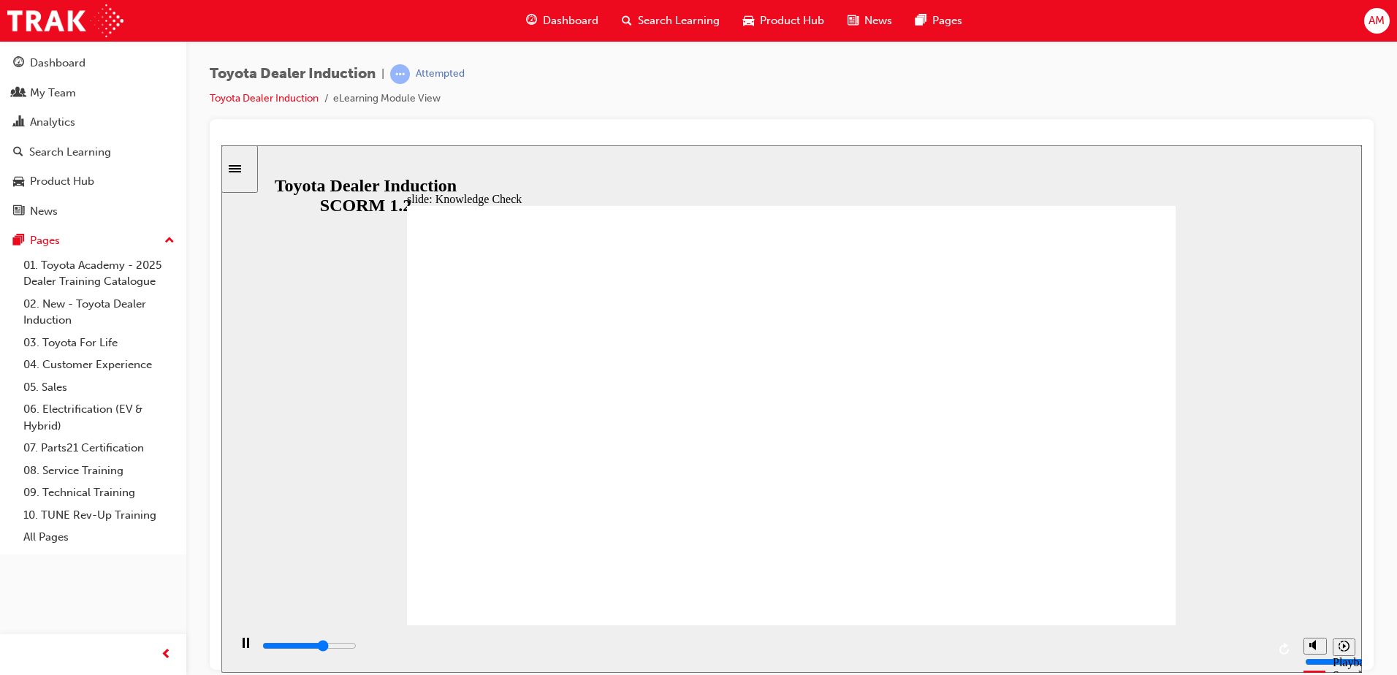
radio input "false"
radio input "true"
type input "9200"
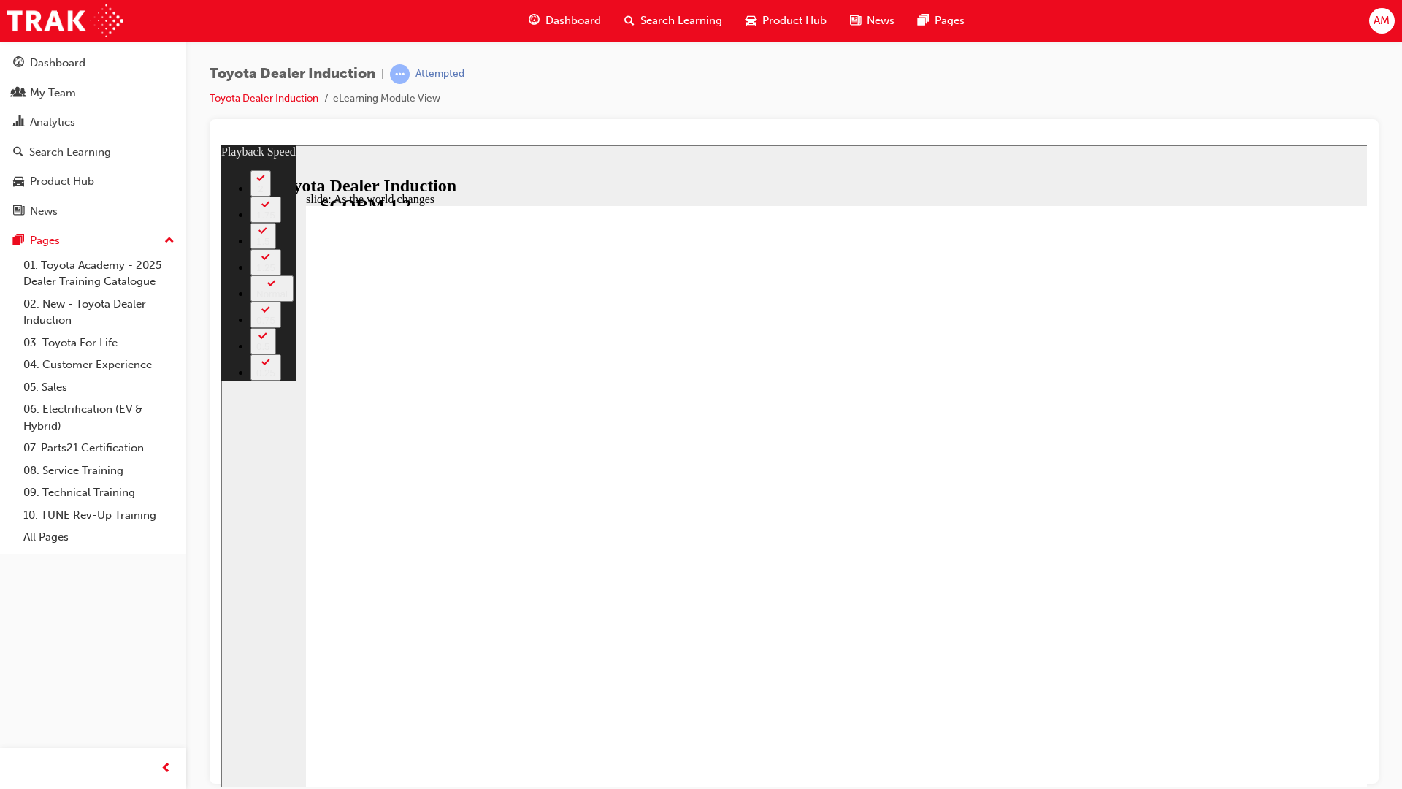
type input "9"
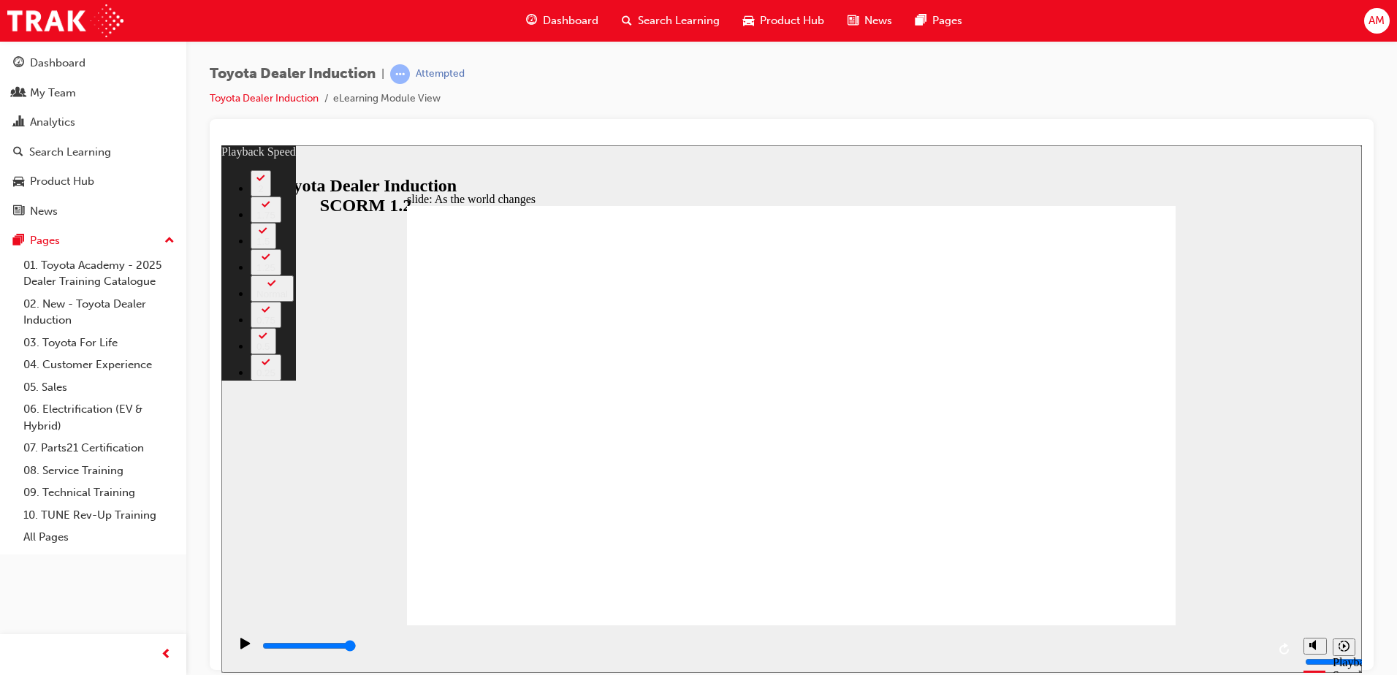
type input "128"
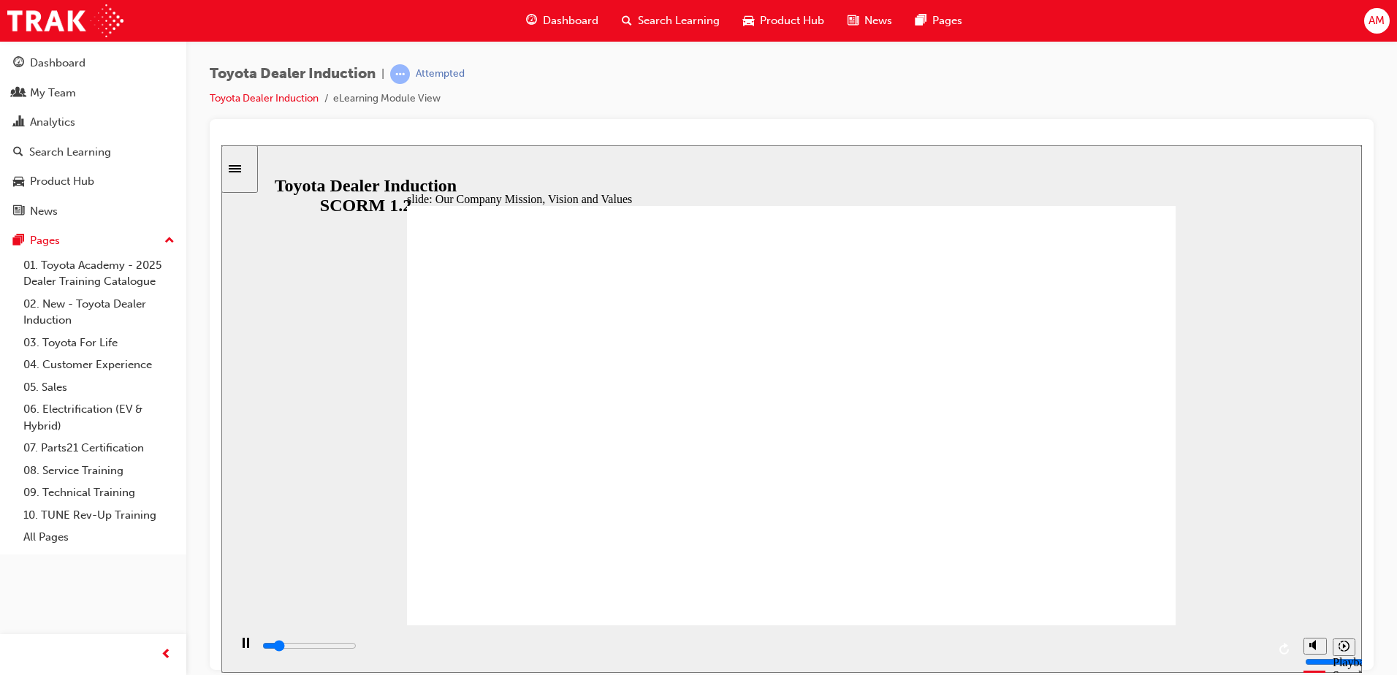
drag, startPoint x: 1145, startPoint y: 539, endPoint x: 1145, endPoint y: 531, distance: 8.0
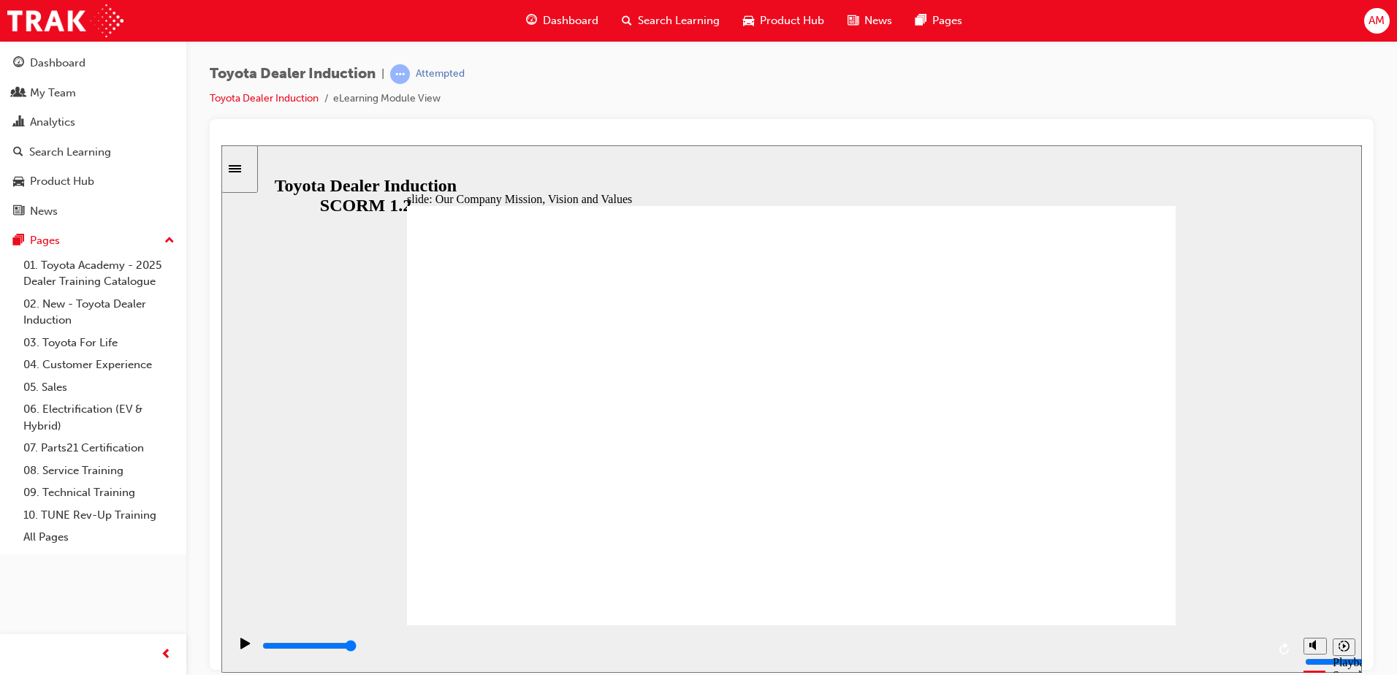
drag, startPoint x: 817, startPoint y: 290, endPoint x: 810, endPoint y: 286, distance: 7.5
drag, startPoint x: 814, startPoint y: 274, endPoint x: 811, endPoint y: 286, distance: 12.0
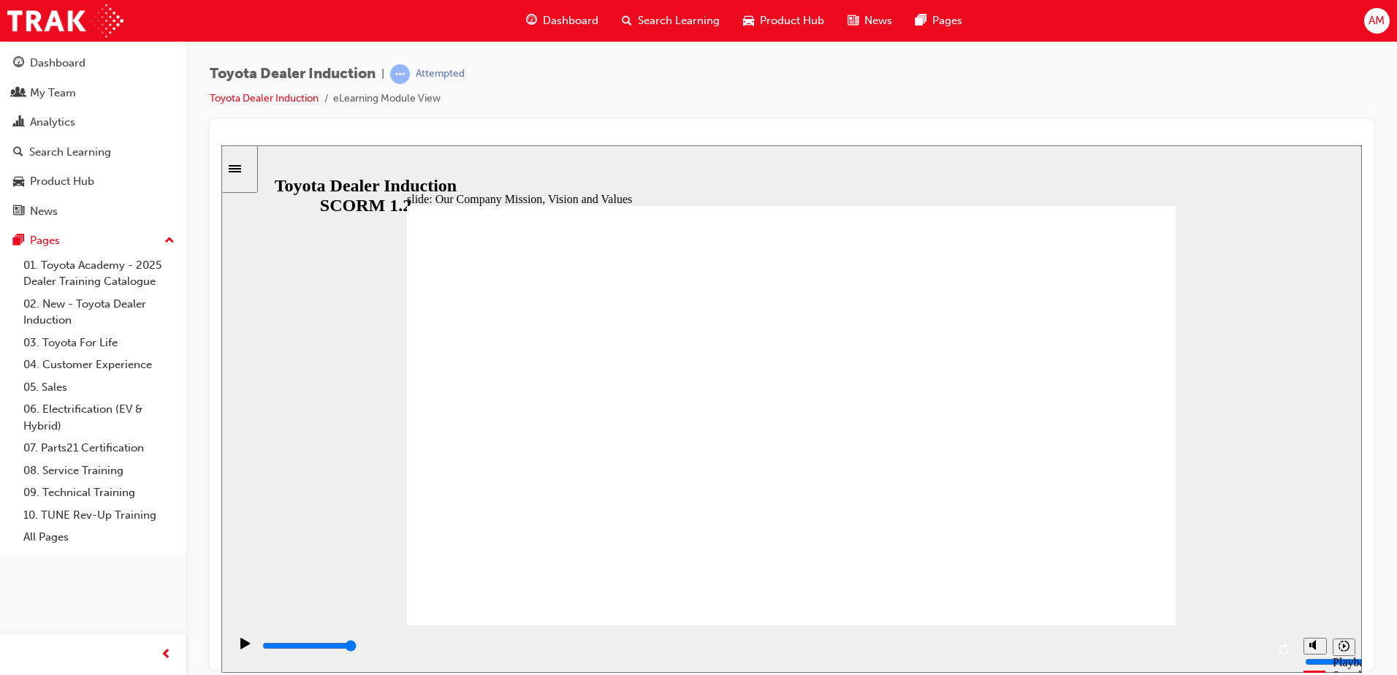
drag, startPoint x: 810, startPoint y: 289, endPoint x: 840, endPoint y: 285, distance: 30.3
drag, startPoint x: 1144, startPoint y: 600, endPoint x: 1128, endPoint y: 573, distance: 30.8
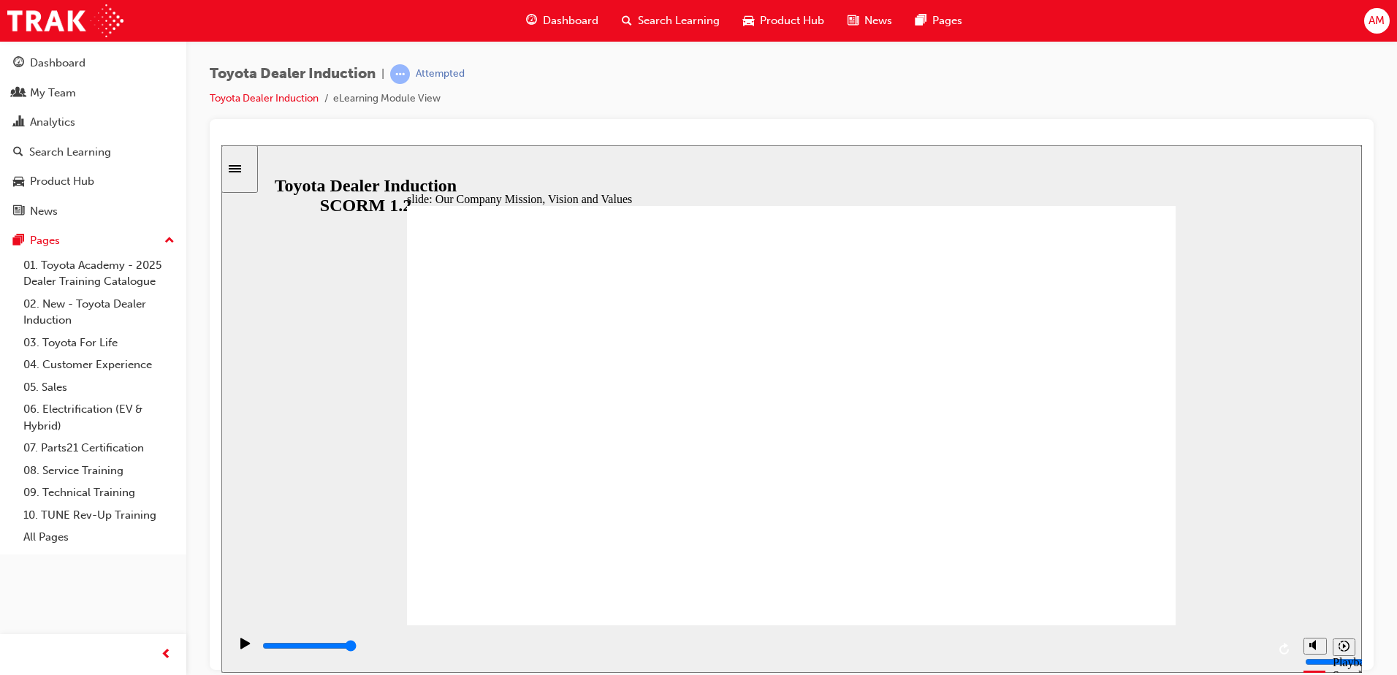
click at [242, 646] on icon "Pause (Ctrl+Alt+P)" at bounding box center [245, 642] width 7 height 10
click at [240, 646] on icon "Play (Ctrl+Alt+P)" at bounding box center [244, 642] width 9 height 11
type input "8100"
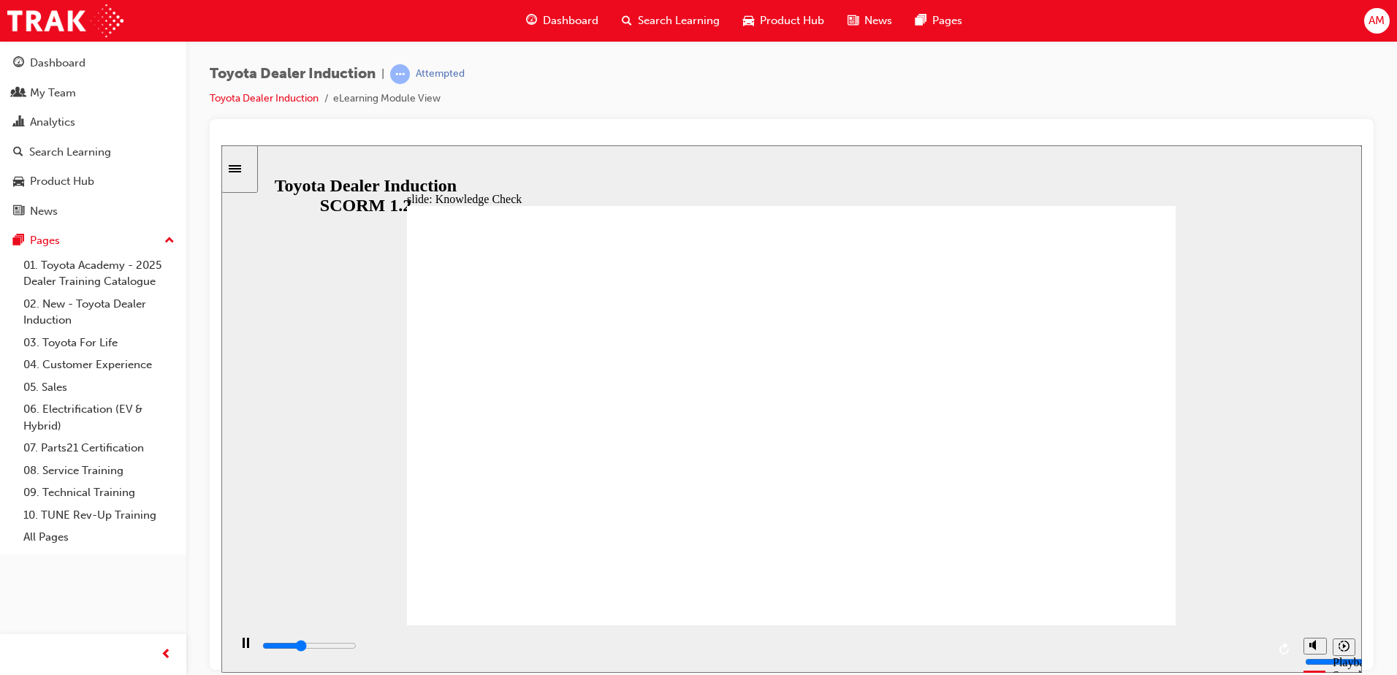
type input "5000"
type input "m"
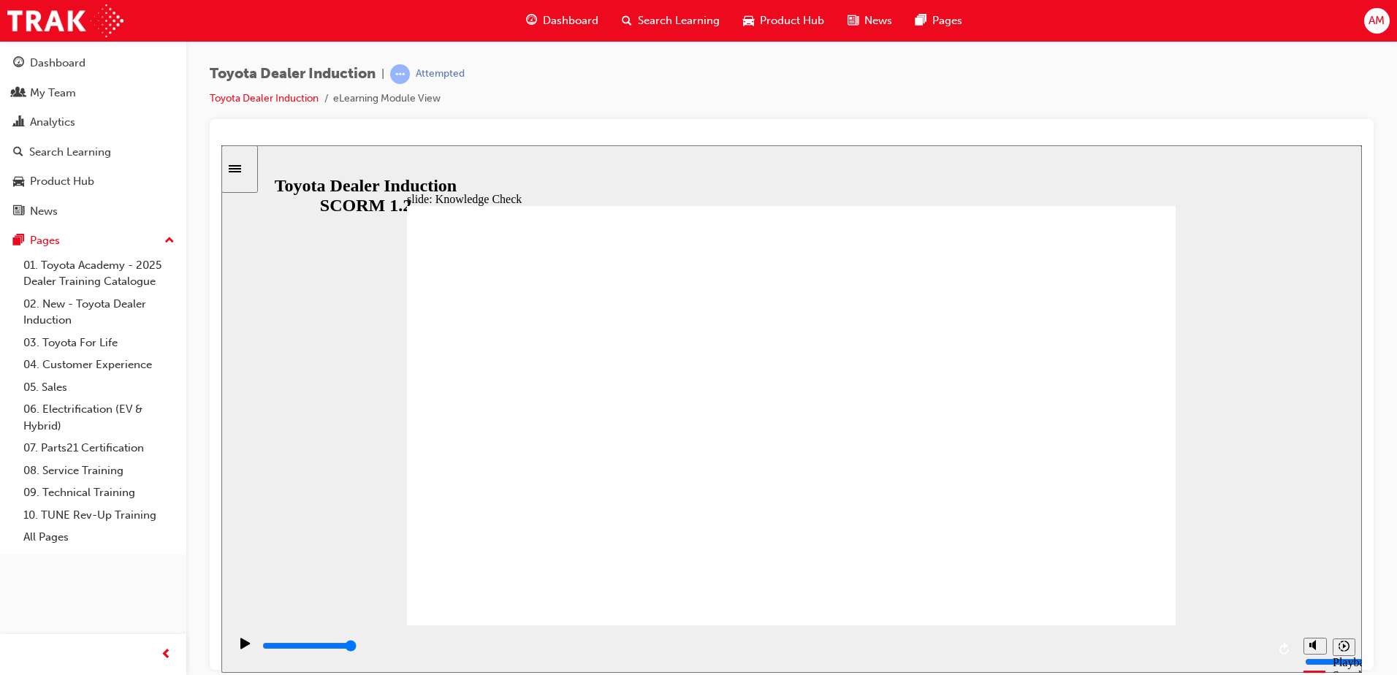
type input "mo"
type input "mob"
type input "mobi"
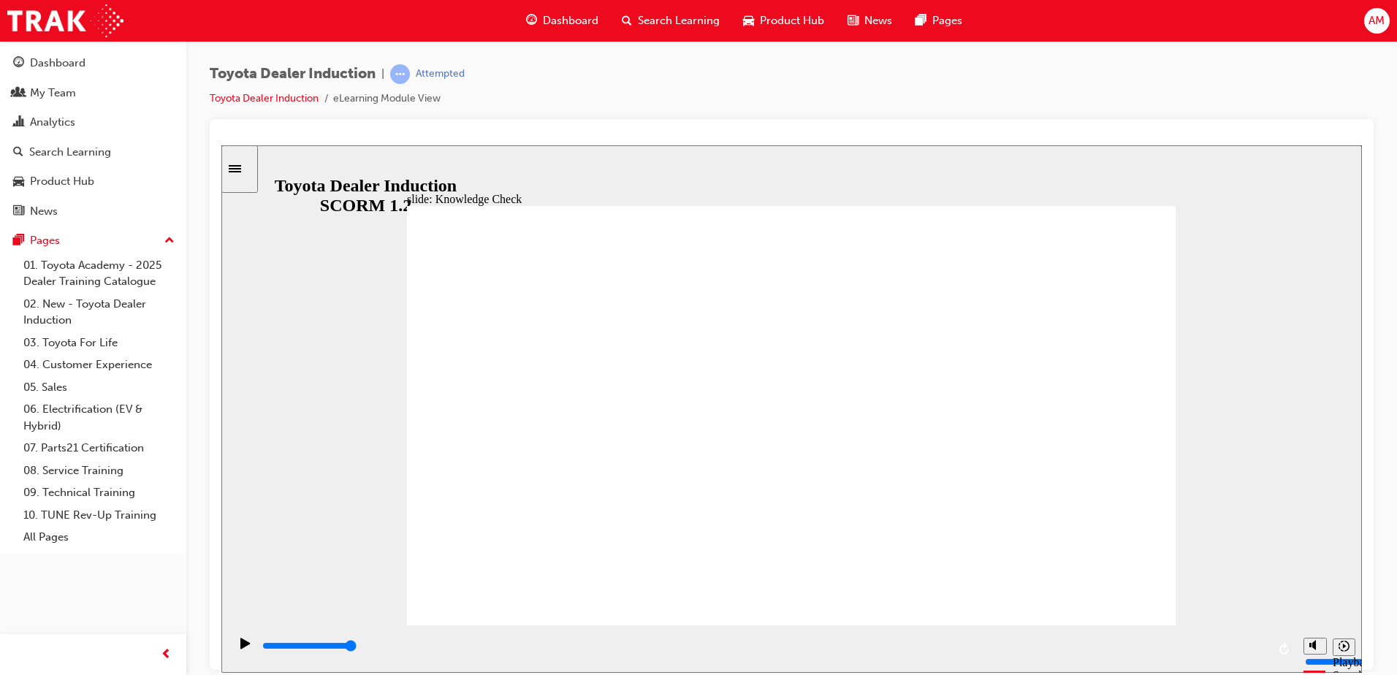
type input "mobi"
type input "mobil"
type input "mobili"
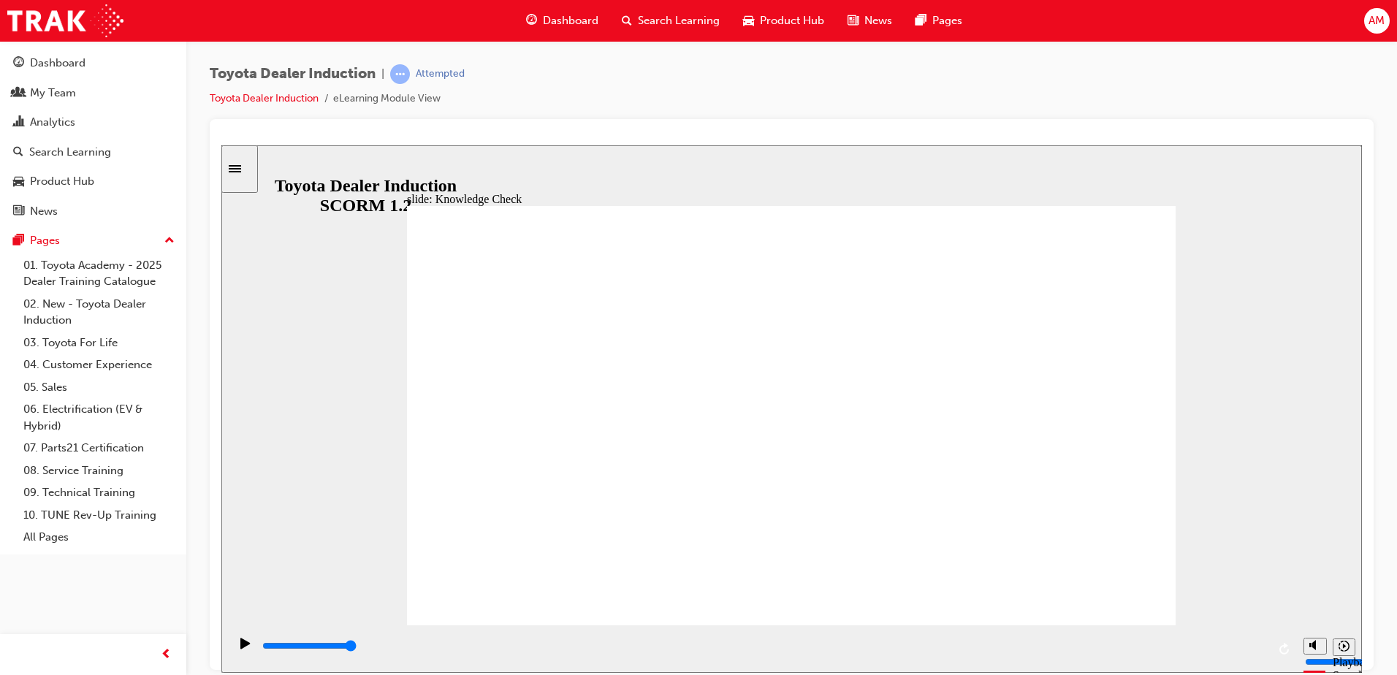
type input "mobilit"
type input "mobility"
type input "5000"
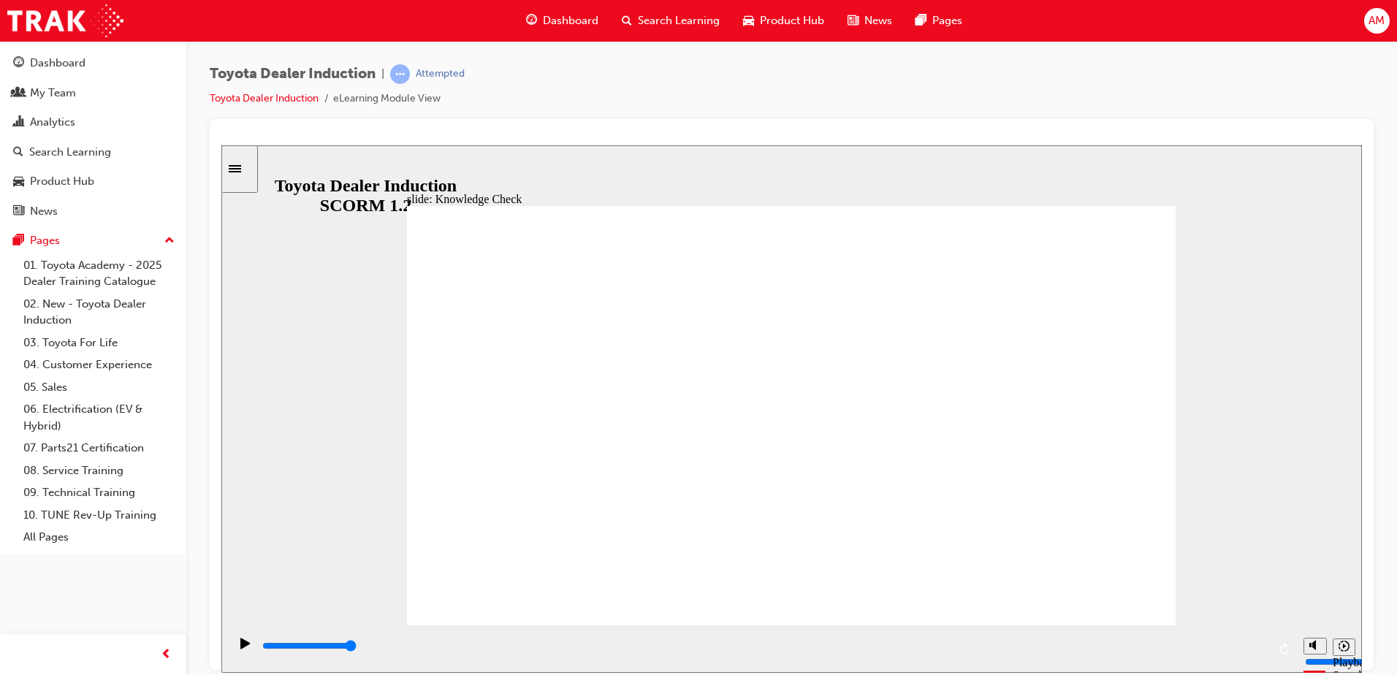
type input "m"
type input "mo"
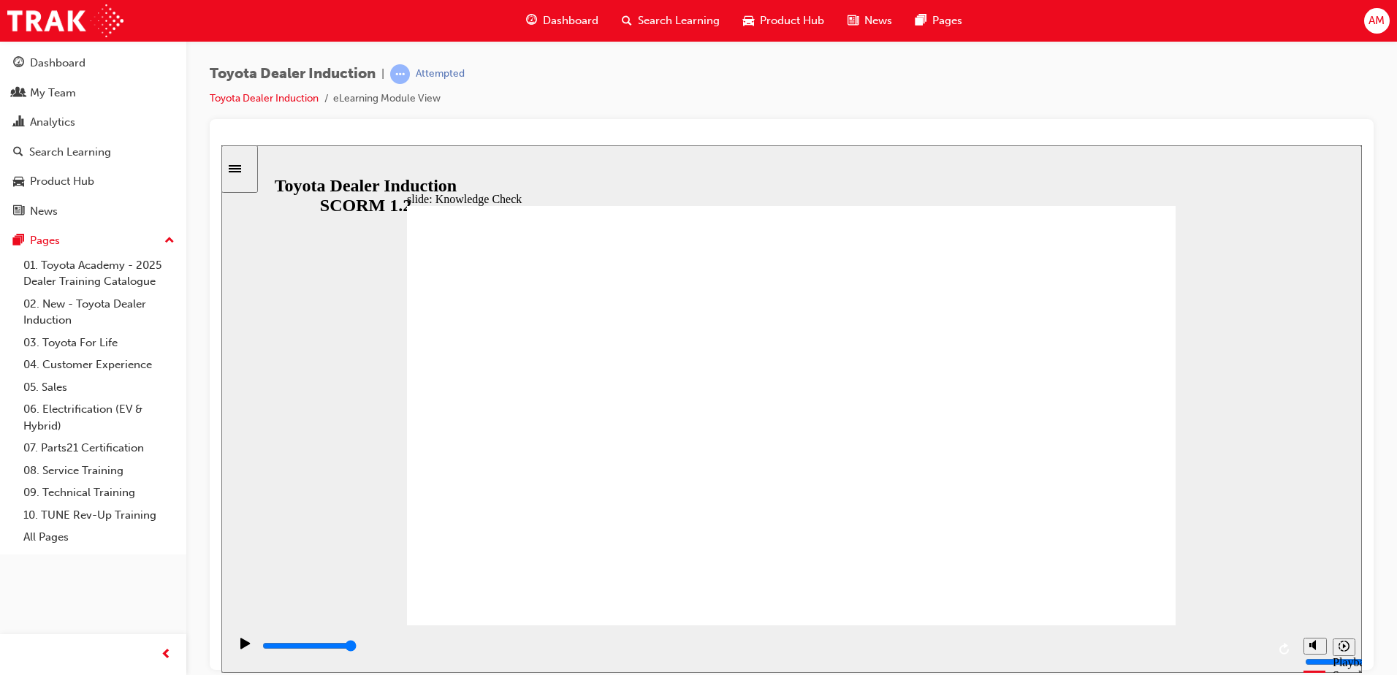
type input "mov"
type input "move"
type input "moved"
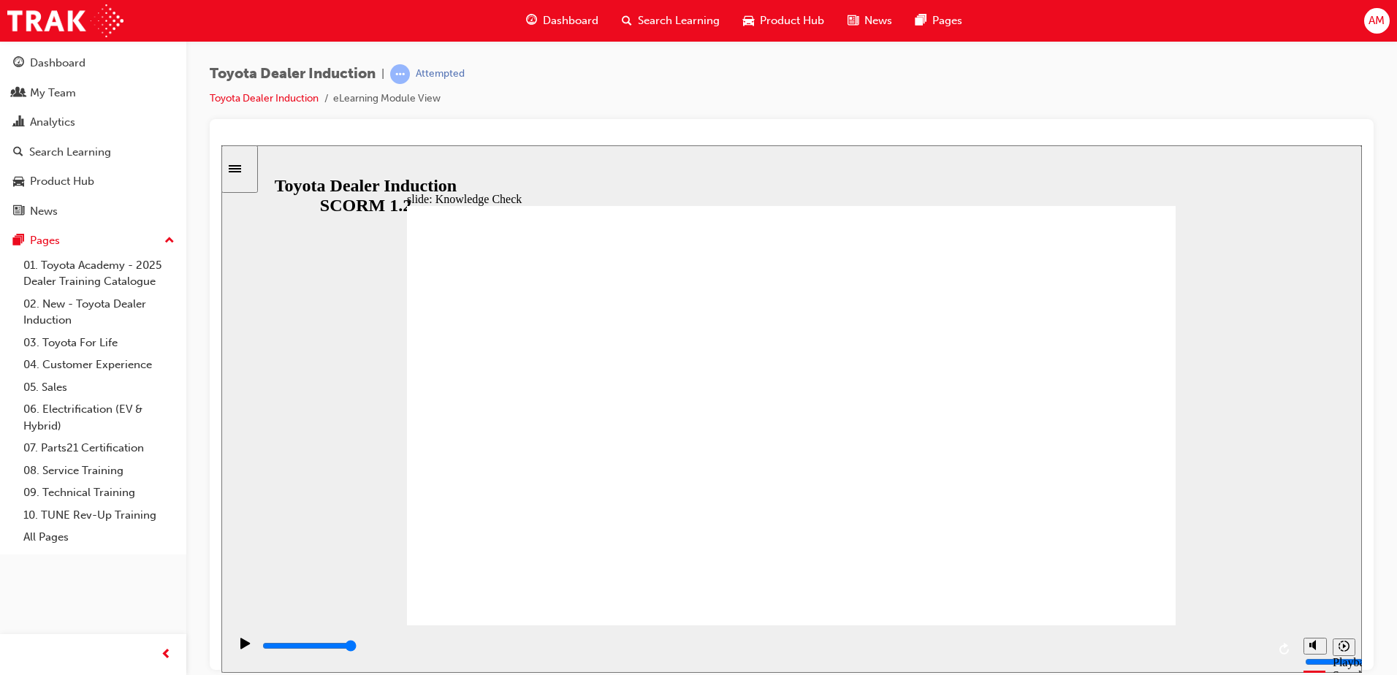
type input "moved"
type input "800"
type input "moved"
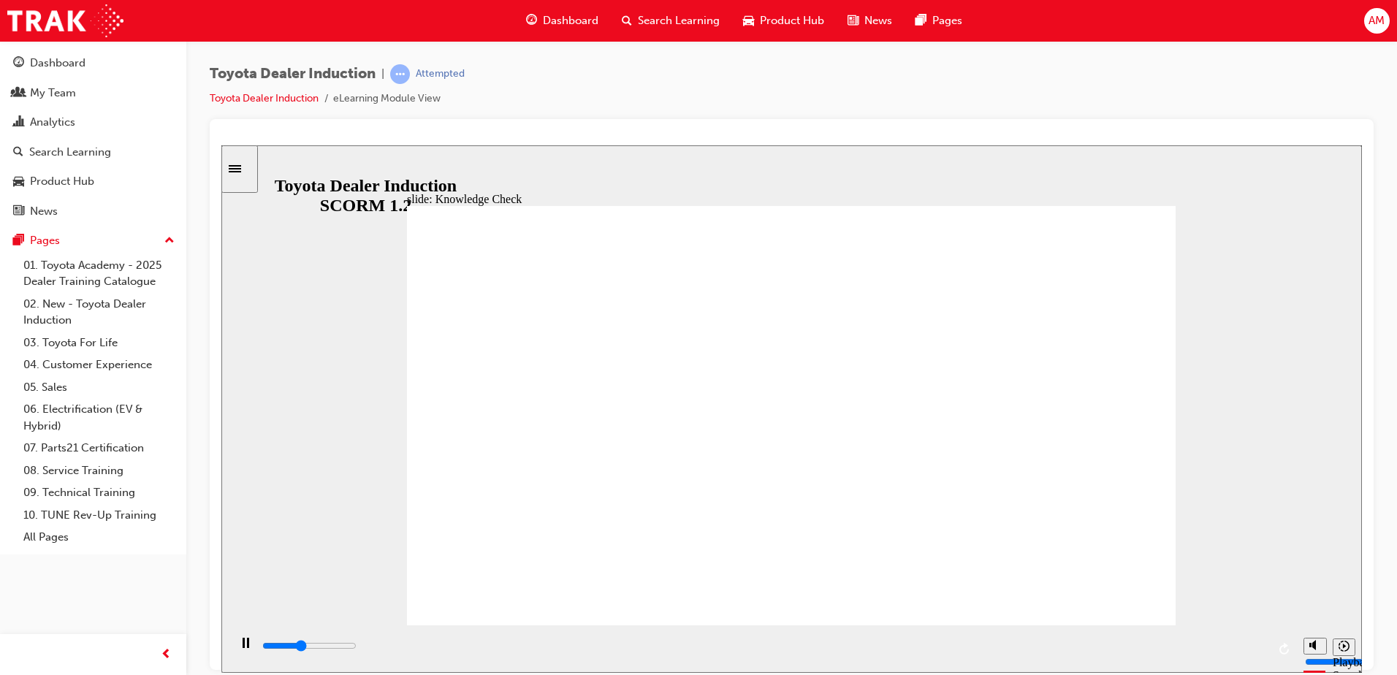
drag, startPoint x: 467, startPoint y: 201, endPoint x: 466, endPoint y: 224, distance: 23.4
type input "600"
type input "mobility"
drag, startPoint x: 631, startPoint y: 428, endPoint x: 361, endPoint y: 407, distance: 271.1
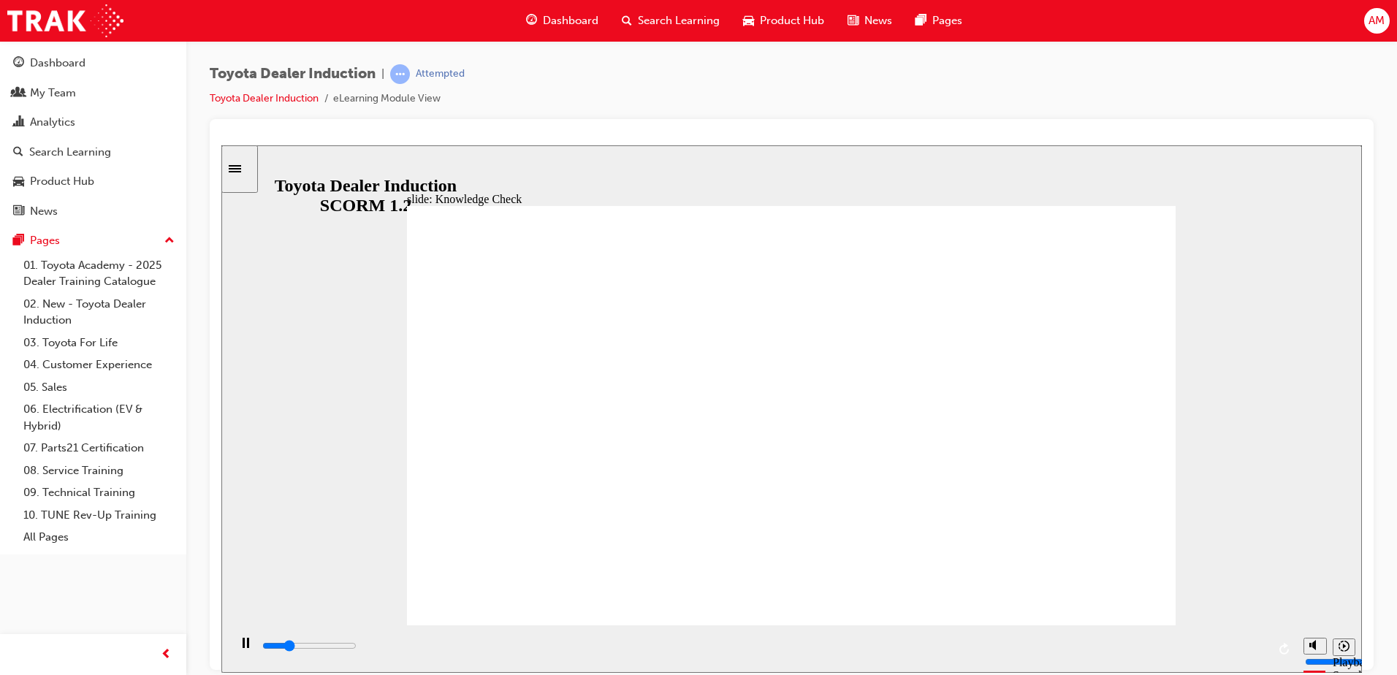
click at [361, 407] on div "slide: Knowledge Check Rectangle 1 BACK BACK SUBMIT SUBMIT Knowledge Check Fill…" at bounding box center [791, 408] width 1140 height 527
type input "2500"
type input "mob"
type input "2700"
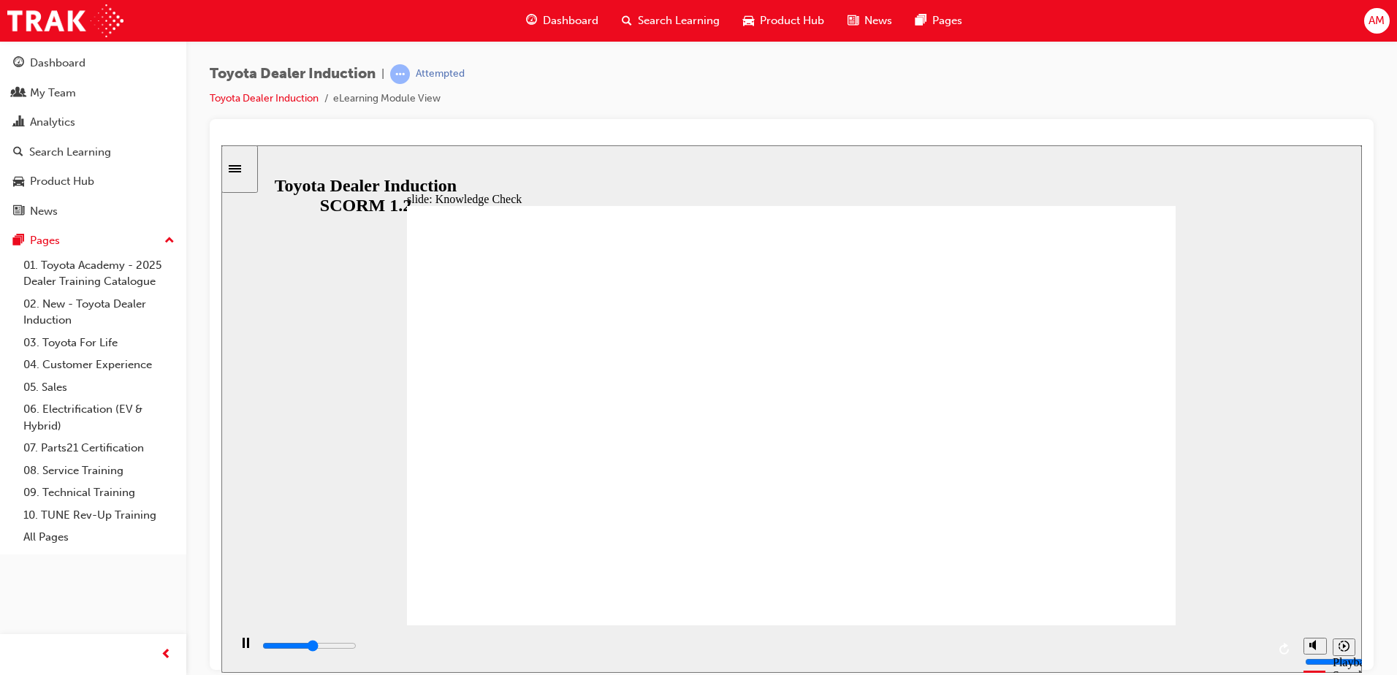
type input "mo"
type input "2900"
type input "m"
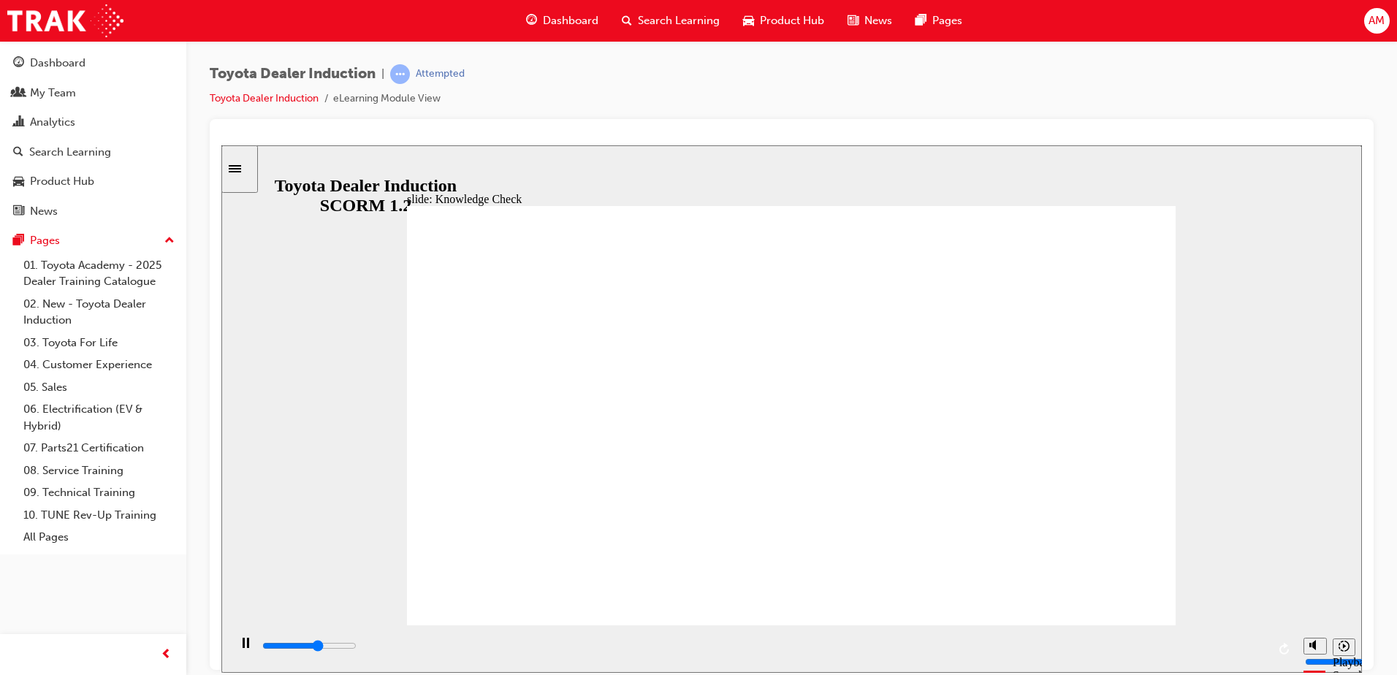
type input "3000"
type input "3700"
type input "h"
type input "3900"
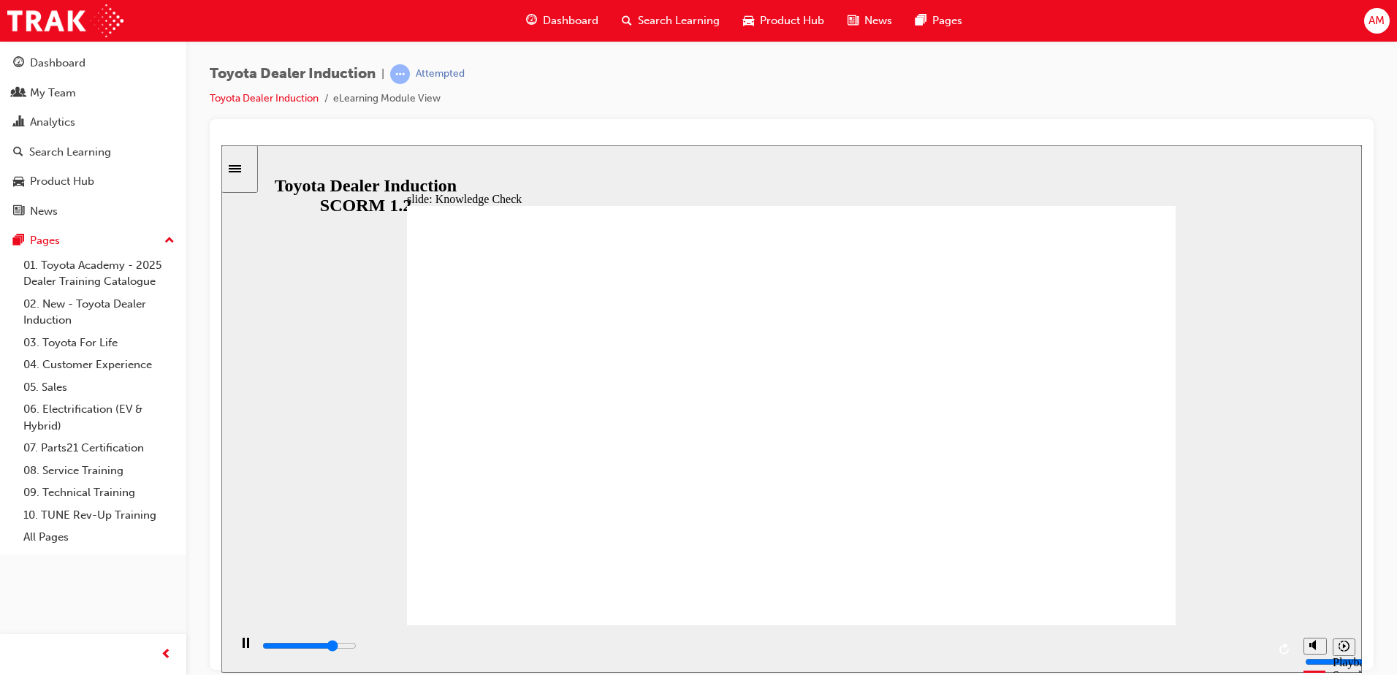
type input "ha"
type input "4100"
type input "hap"
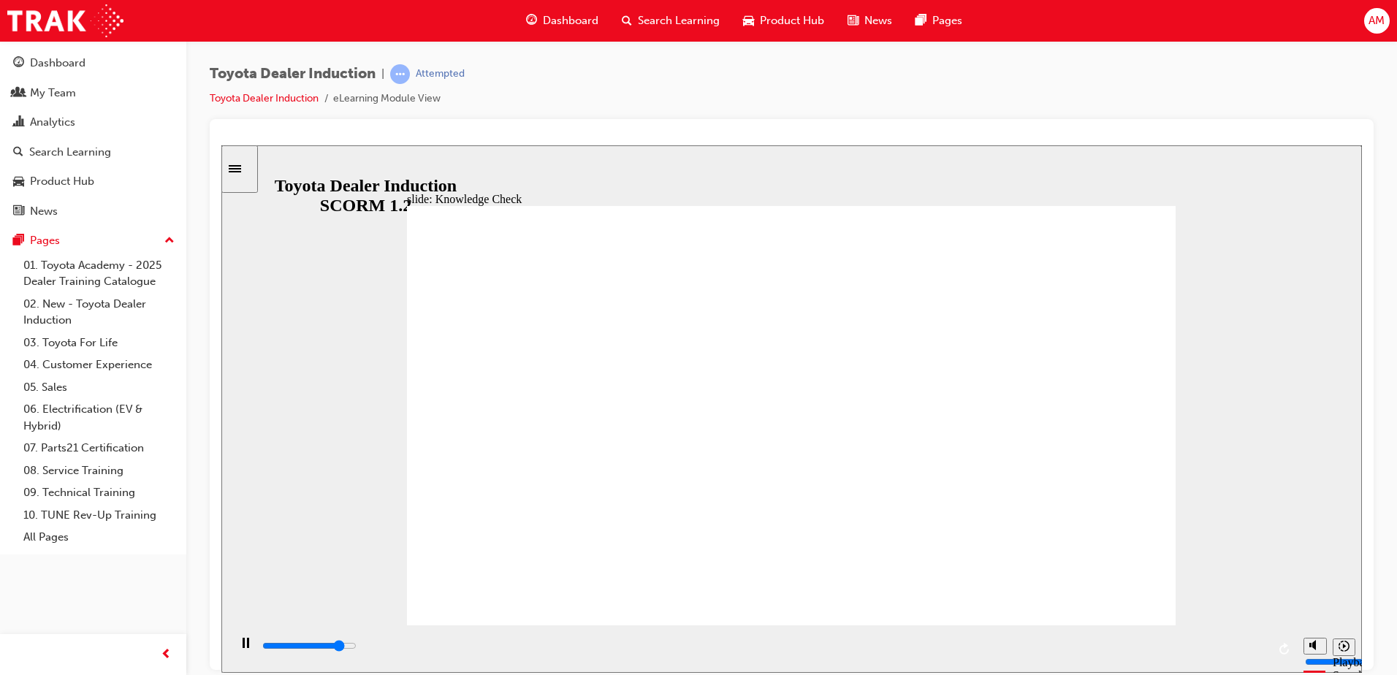
type input "4300"
type input "hapi"
type input "4500"
type input "hapin"
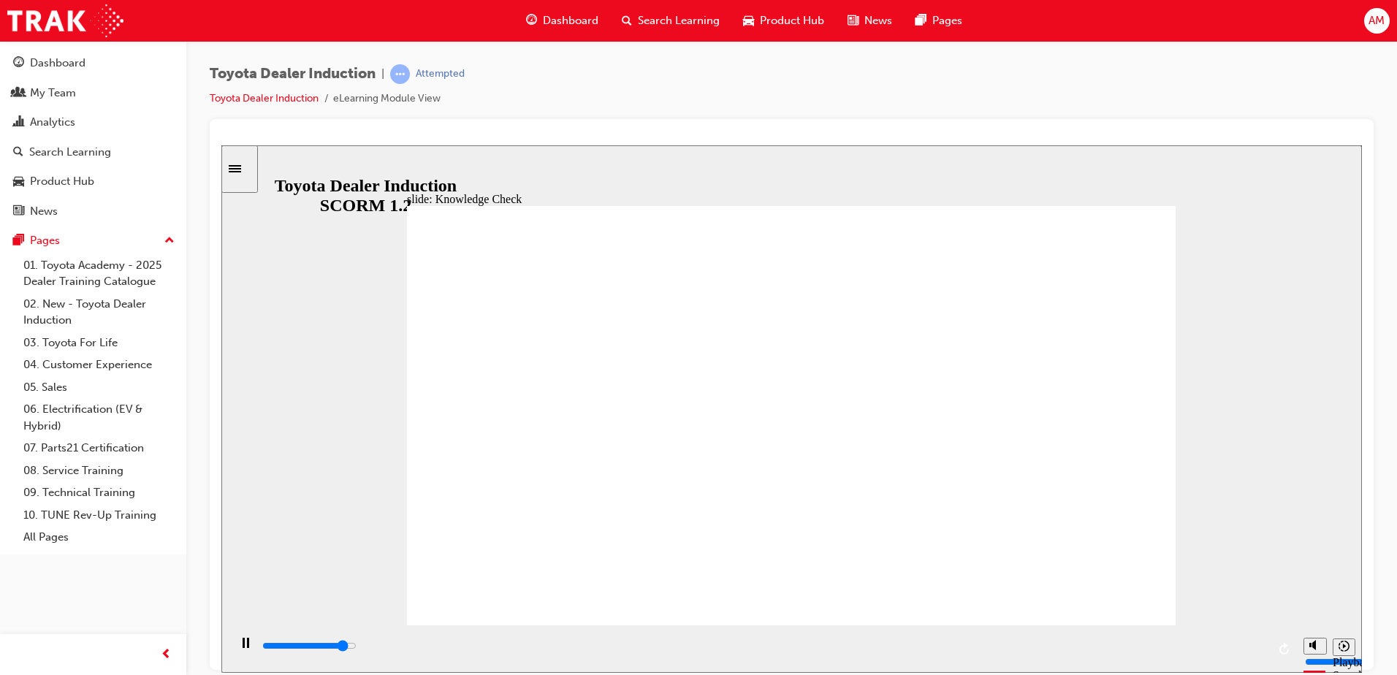
type input "4600"
type input "hapinb"
type input "4700"
type input "hapinbe"
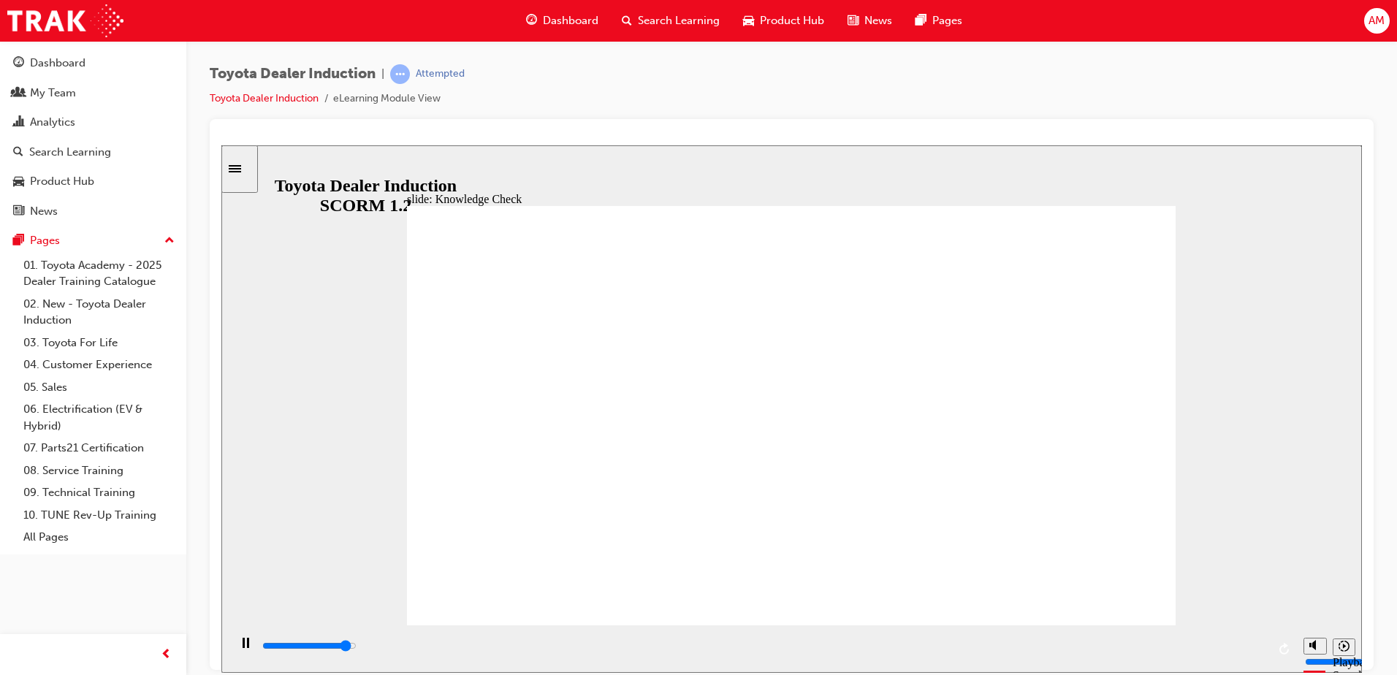
type input "hapinbe"
type input "5000"
type input "hapinbes"
type input "5000"
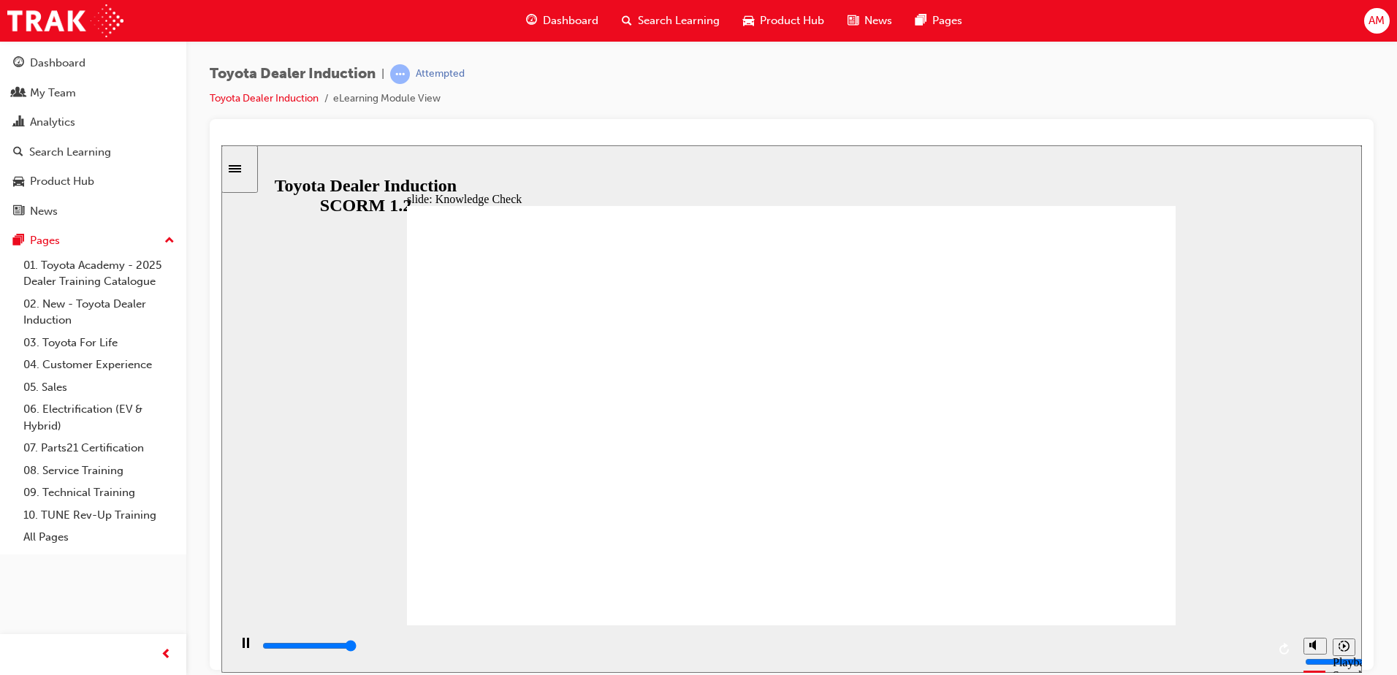
type input "hapinbess"
type input "hapinbess\"
type input "hapinbess"
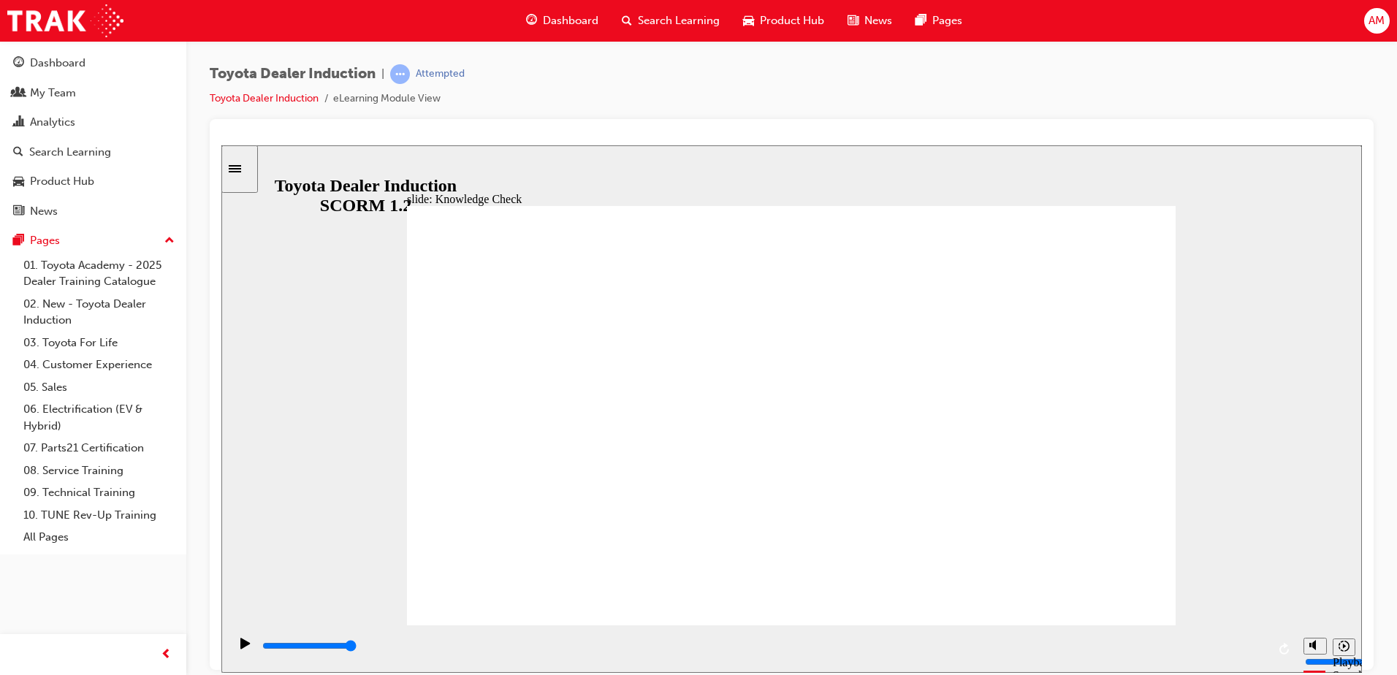
type input "hapinbess"
type input "hapinbes"
type input "hapinbe"
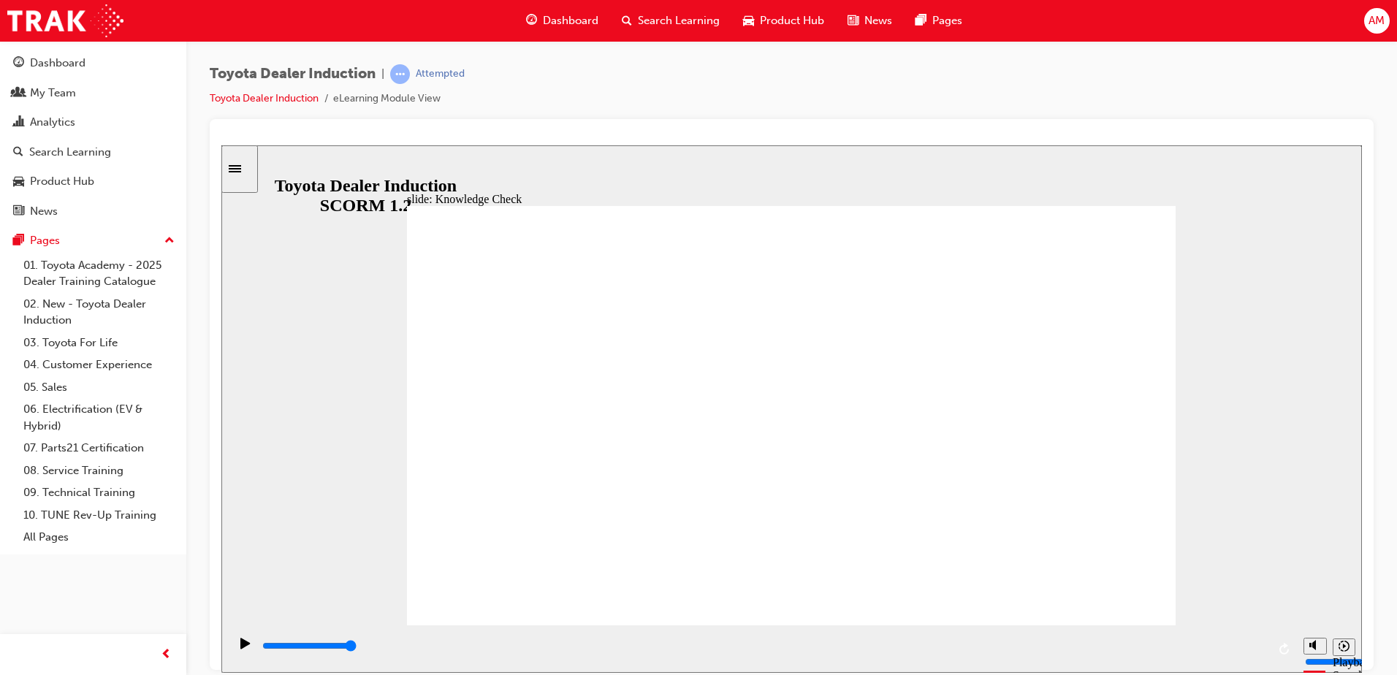
type input "hapinb"
type input "hapin"
type input "hapine"
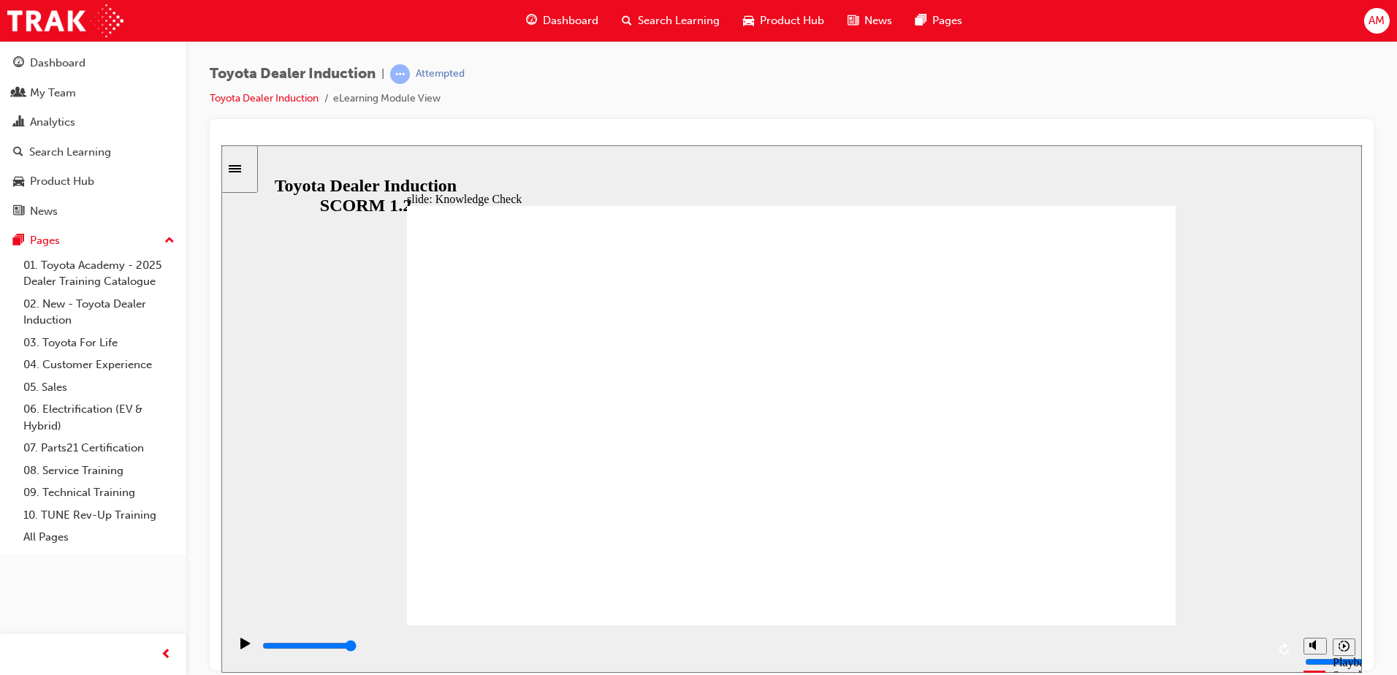
type input "hapine"
type input "hapines"
type input "hapiness"
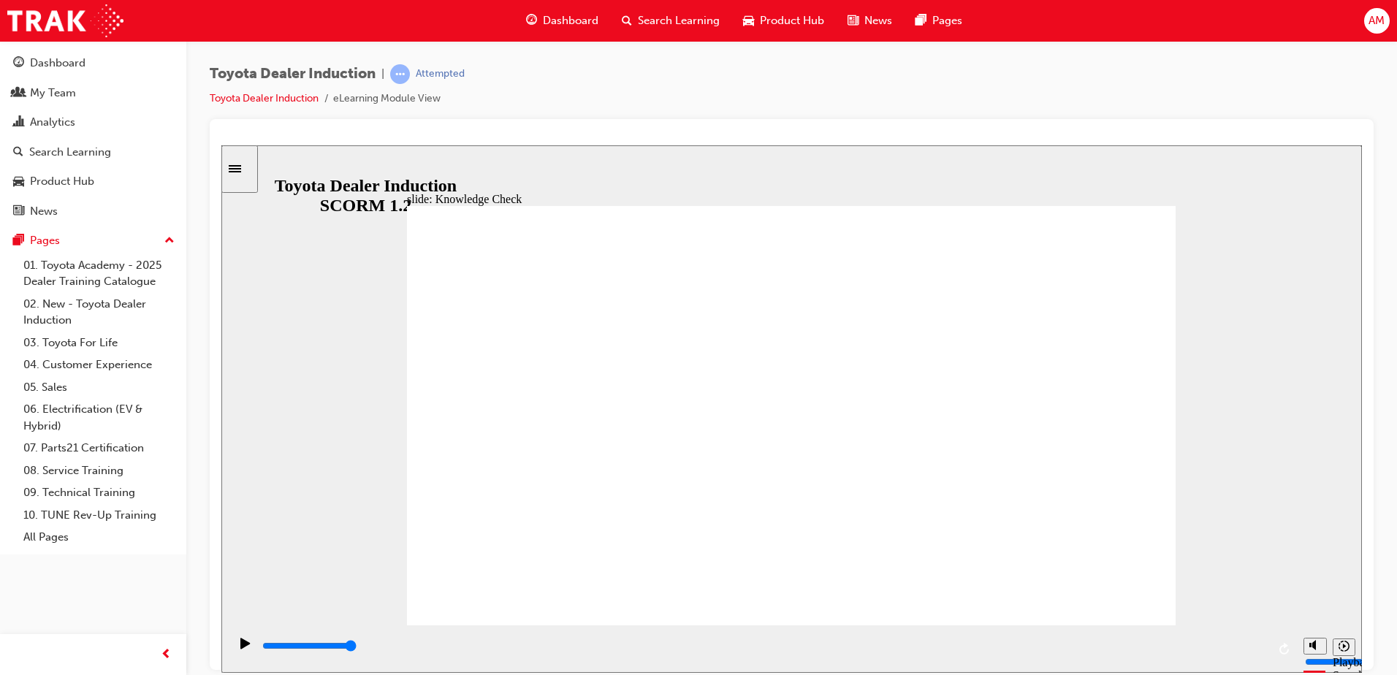
type input "800"
type input "moved"
type input "800"
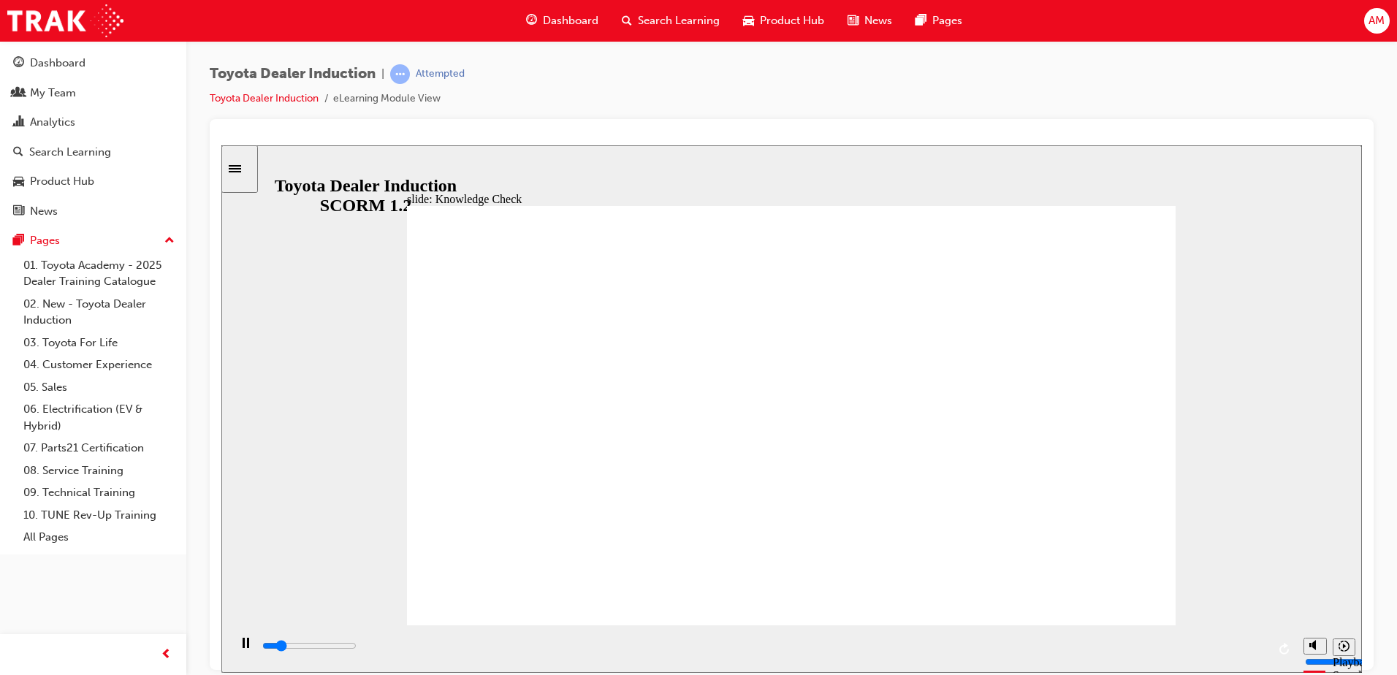
type input "hapiness"
type input "3000"
type input "happiness"
type input "3800"
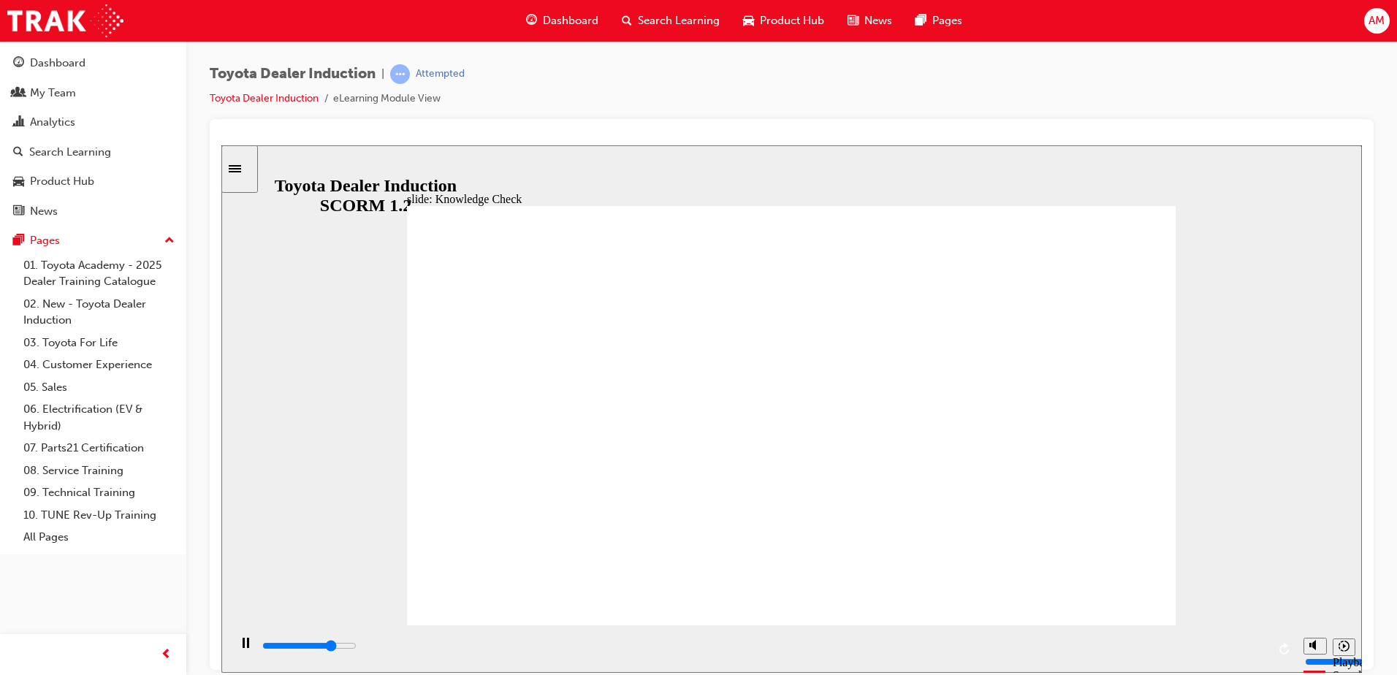
type input "happiness"
type input "4600"
type input "happiness"
type input "800"
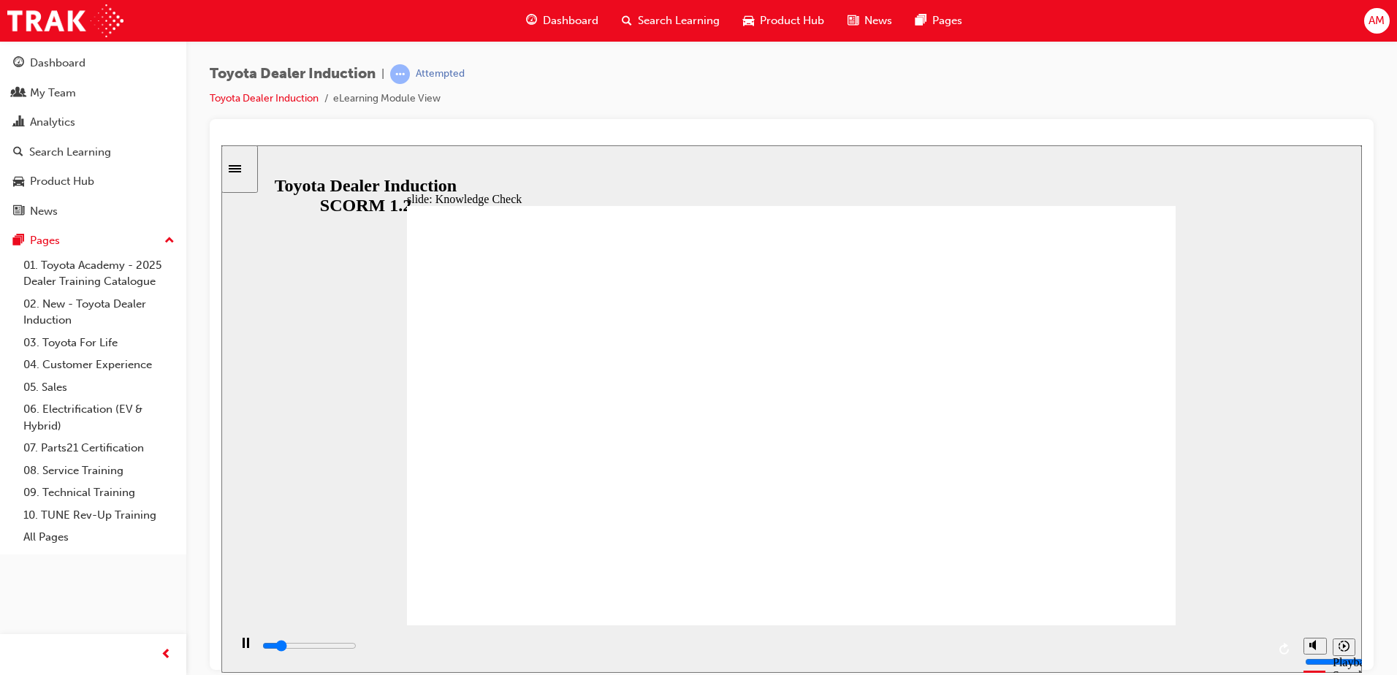
type input "moved"
drag, startPoint x: 803, startPoint y: 442, endPoint x: 401, endPoint y: 396, distance: 405.1
click at [402, 397] on div "slide: Knowledge Check Rectangle 1 BACK BACK SUBMIT SUBMIT Knowledge Check Fill…" at bounding box center [791, 408] width 1140 height 527
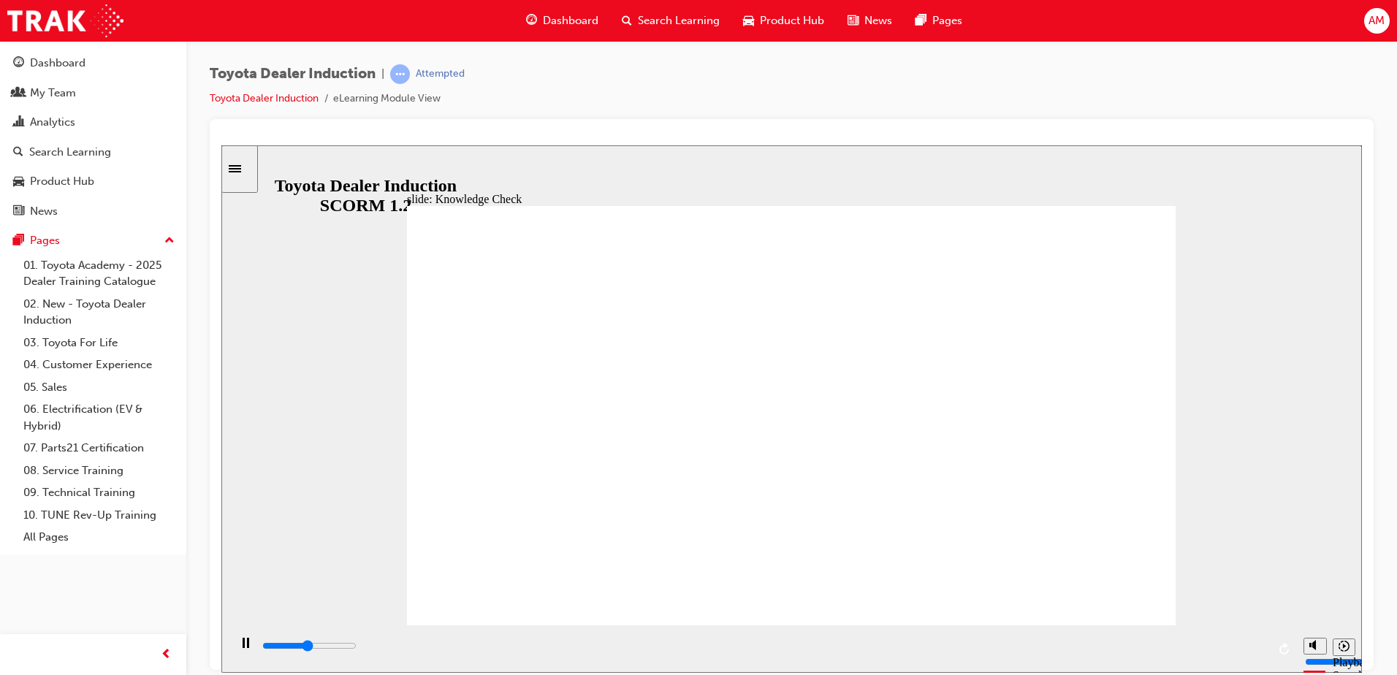
type input "4800"
type input "moved"
type input "5000"
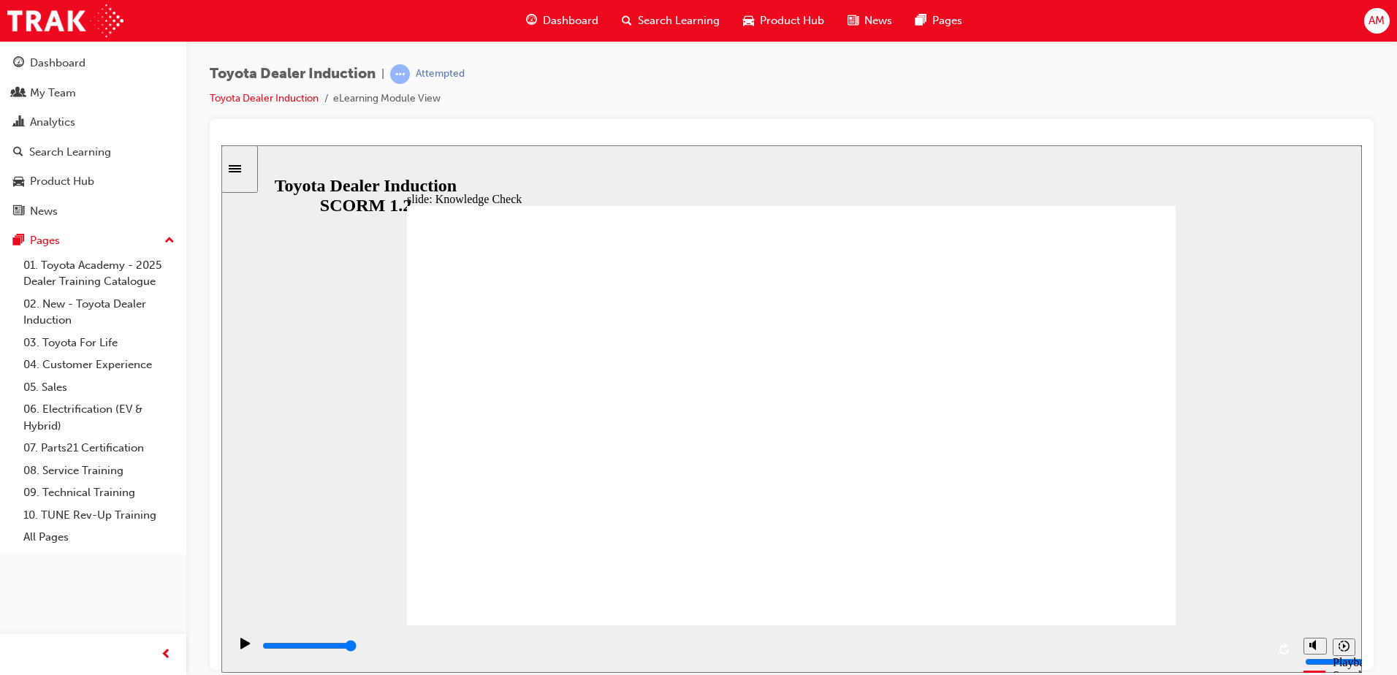
drag, startPoint x: 826, startPoint y: 470, endPoint x: 790, endPoint y: 512, distance: 55.9
type input "moved"
type input "6500"
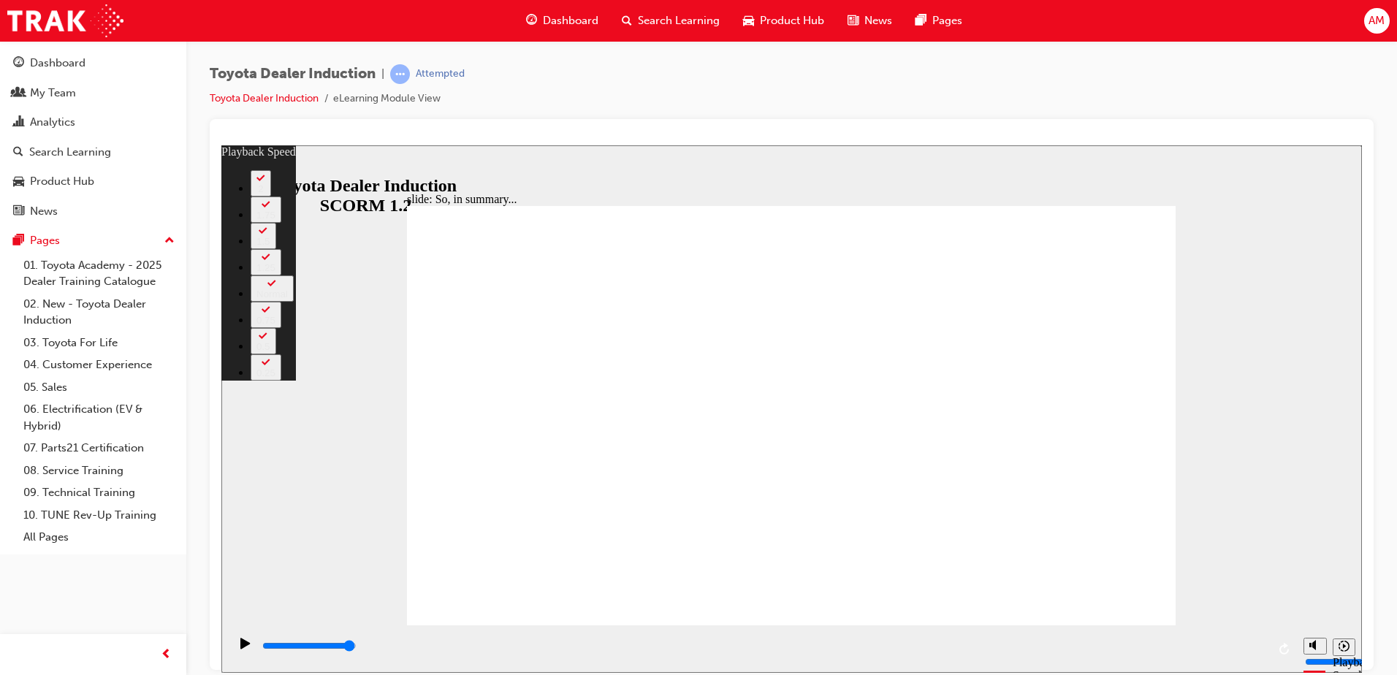
type input "1"
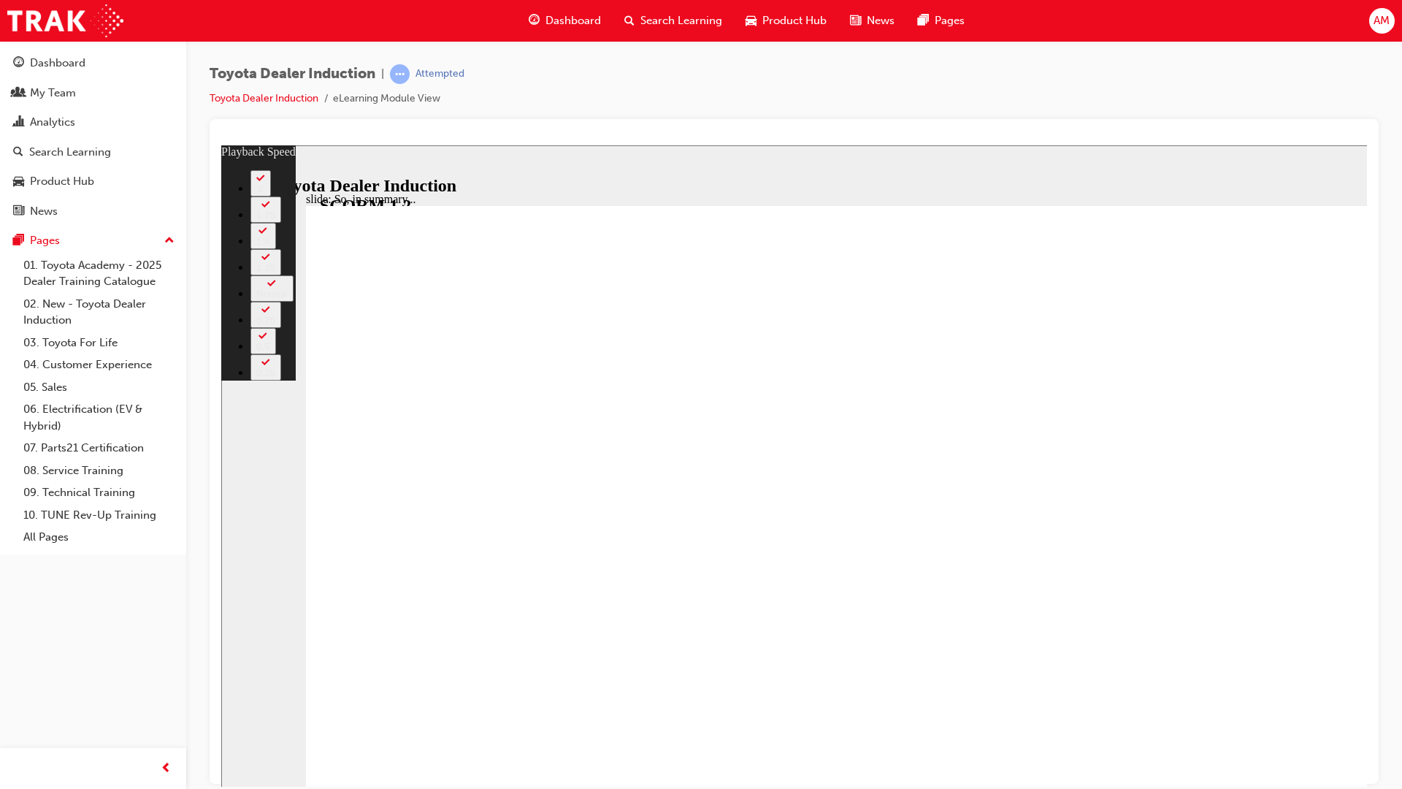
type input "7"
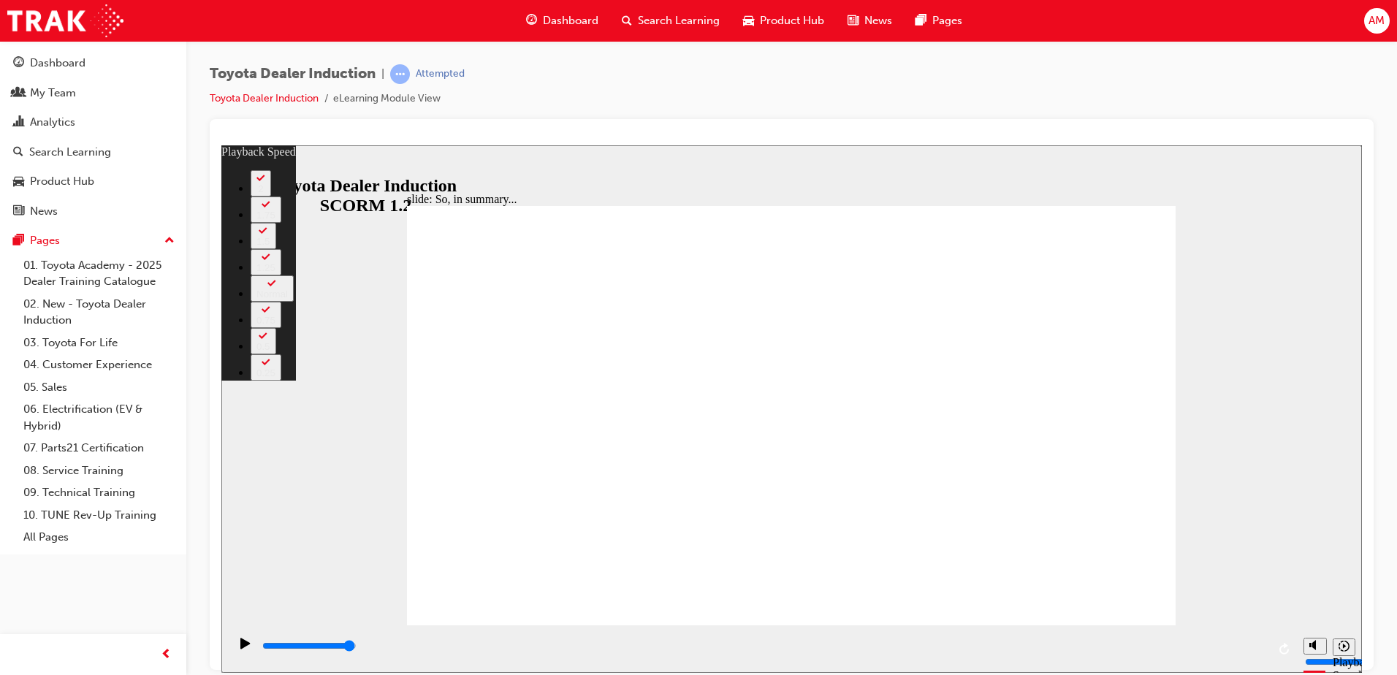
click at [241, 166] on icon "Sidebar Toggle" at bounding box center [235, 167] width 12 height 7
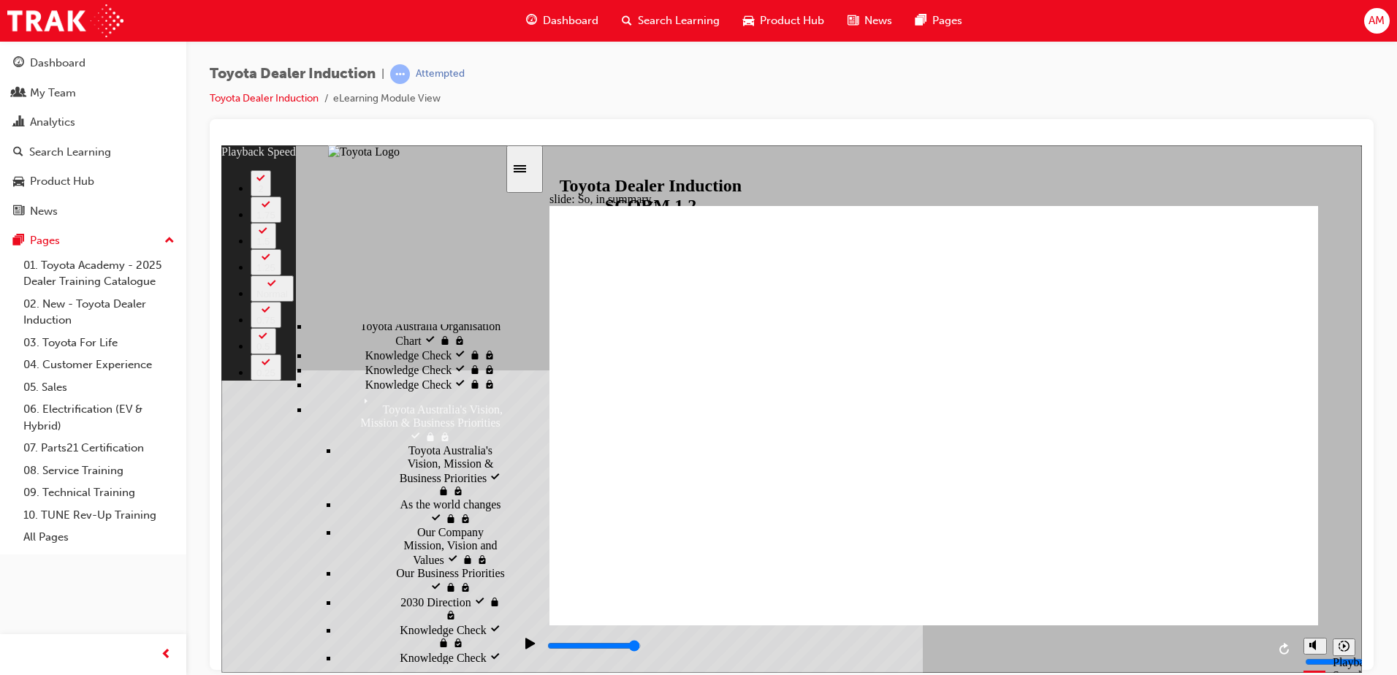
scroll to position [657, 0]
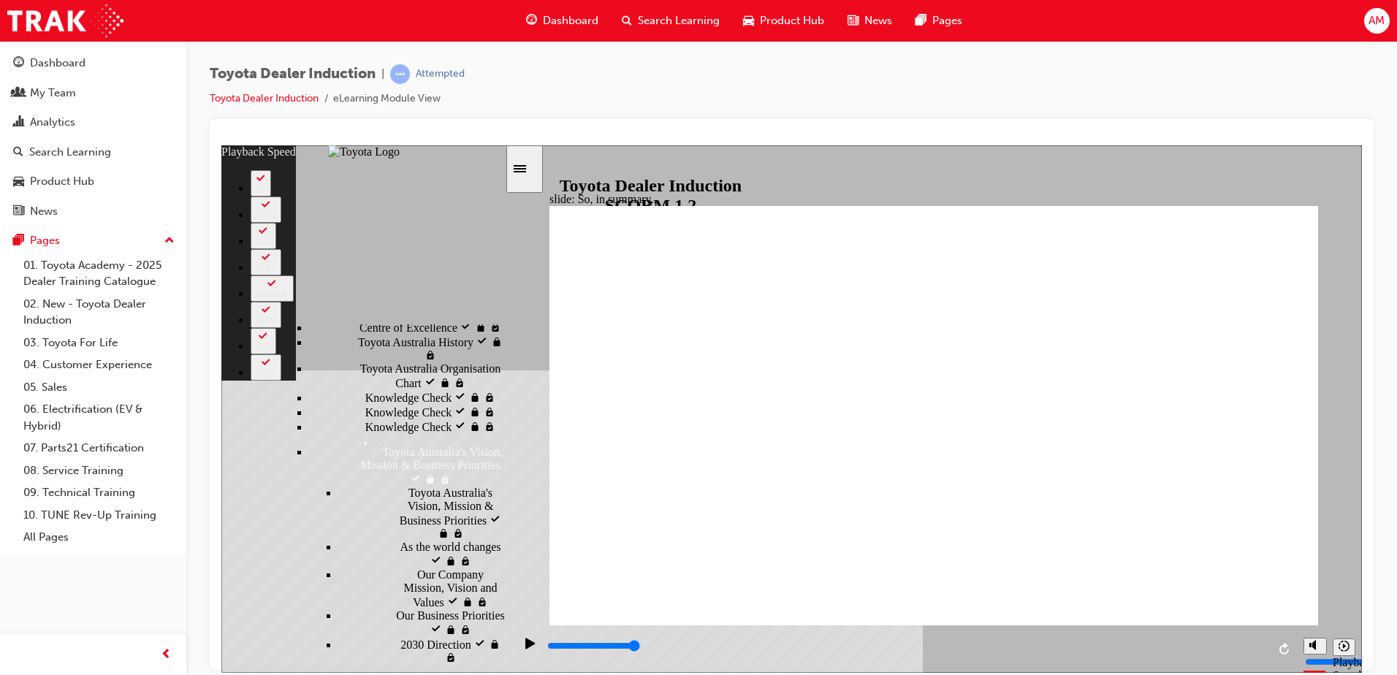
click at [527, 164] on icon "Sidebar Toggle" at bounding box center [524, 167] width 22 height 9
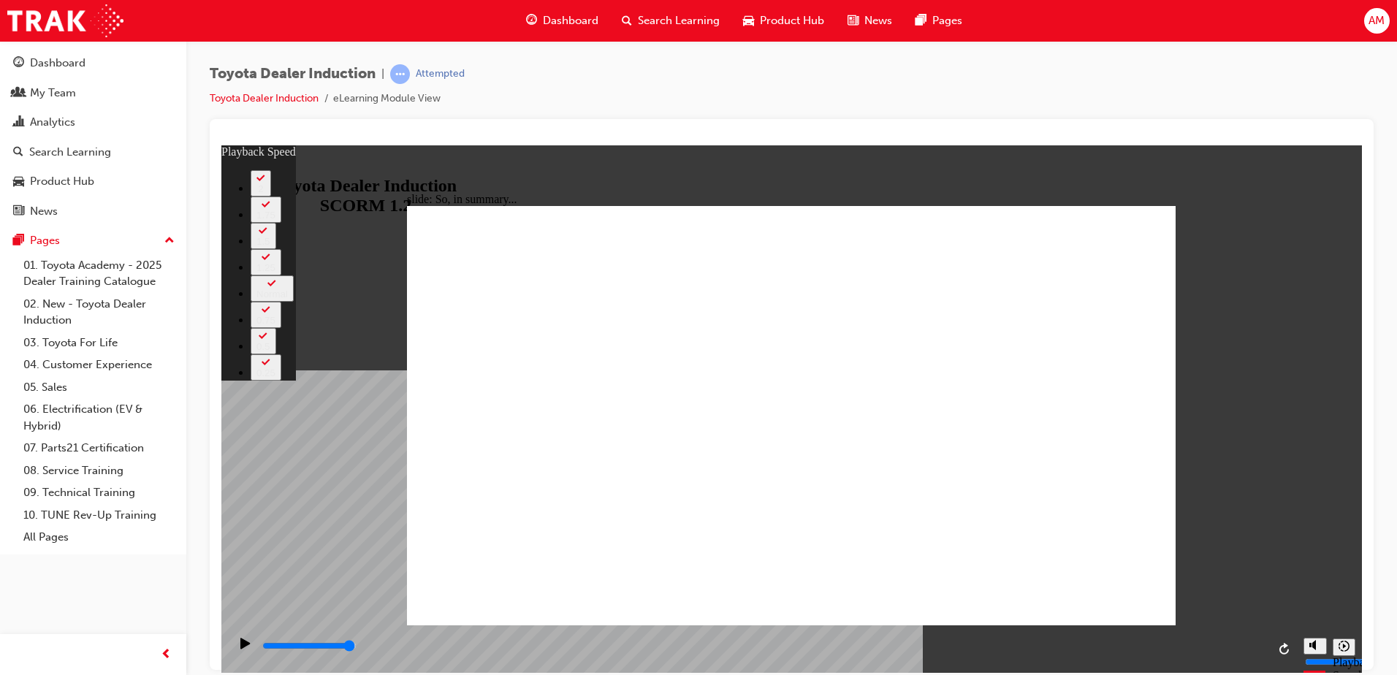
type input "128"
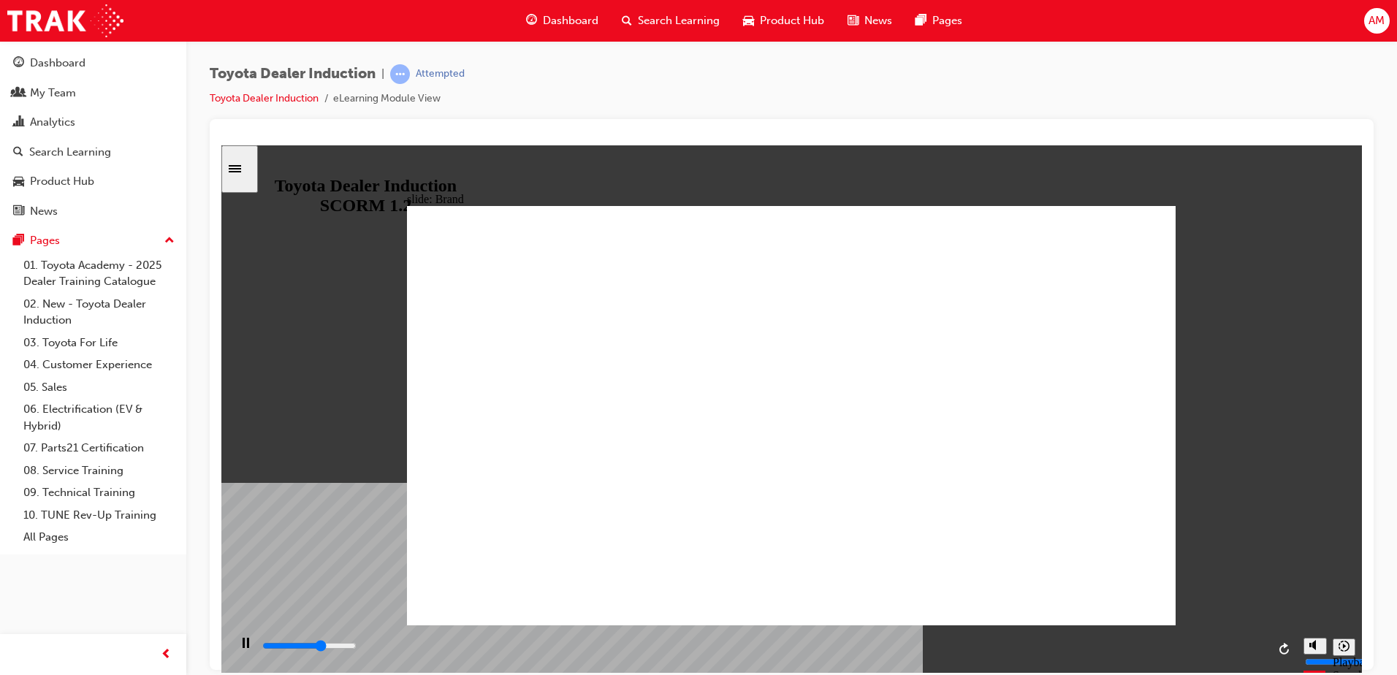
drag, startPoint x: 1101, startPoint y: 595, endPoint x: 1104, endPoint y: 581, distance: 14.4
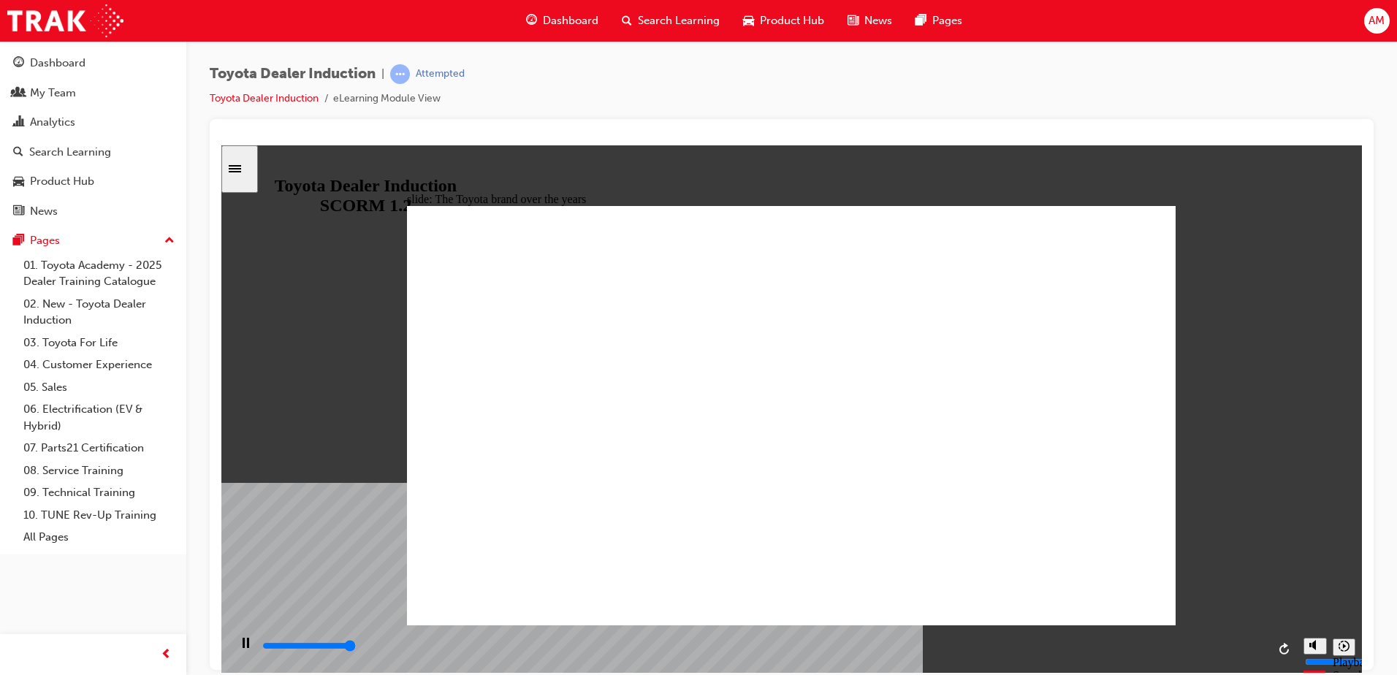
type input "8400"
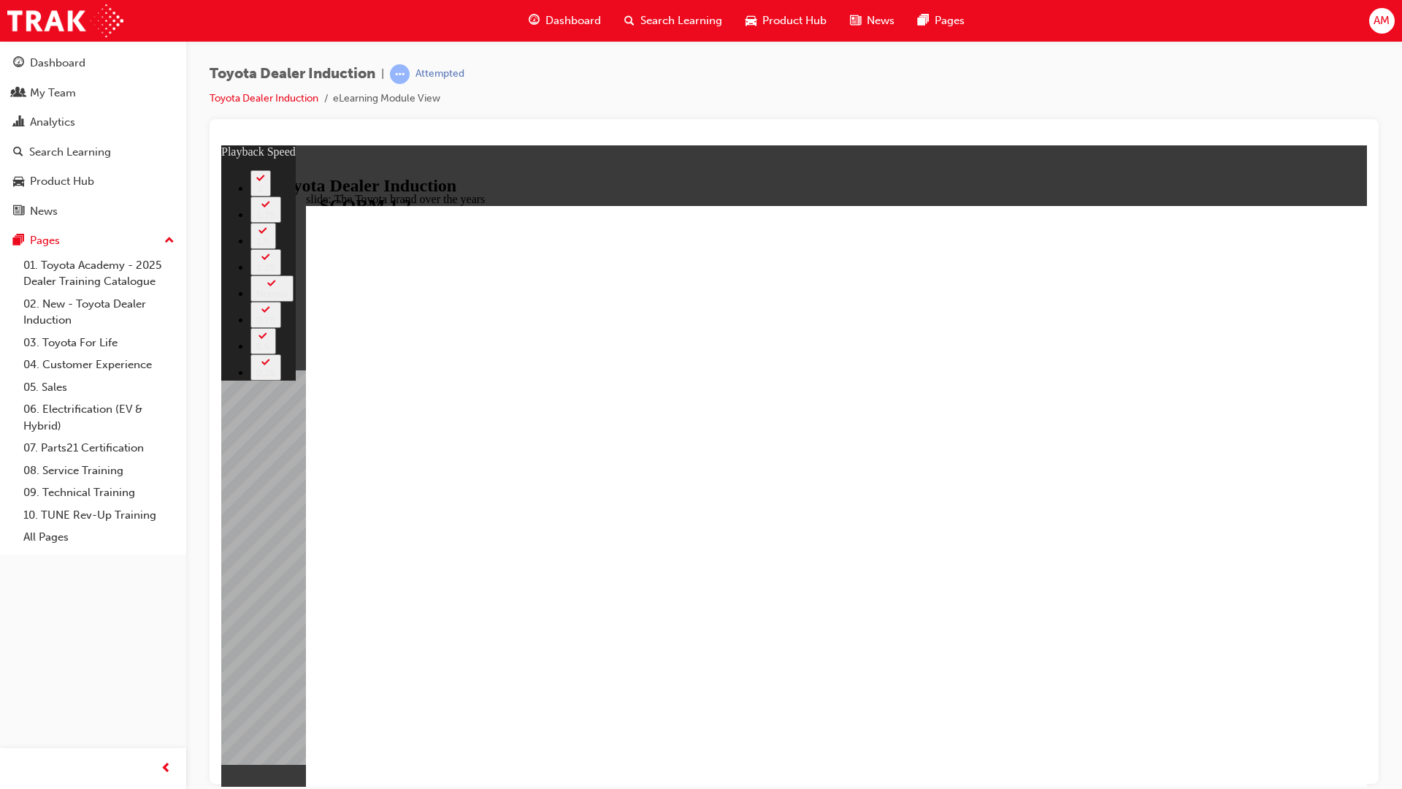
type input "99"
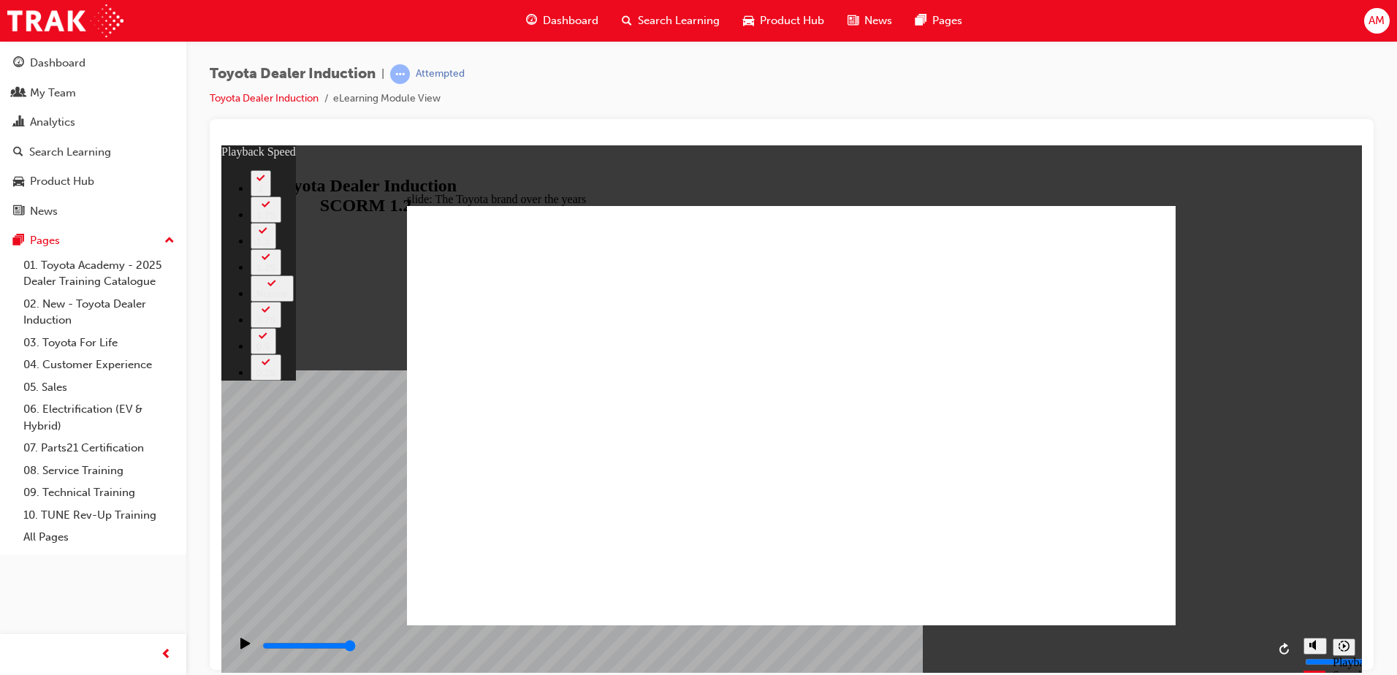
type input "165"
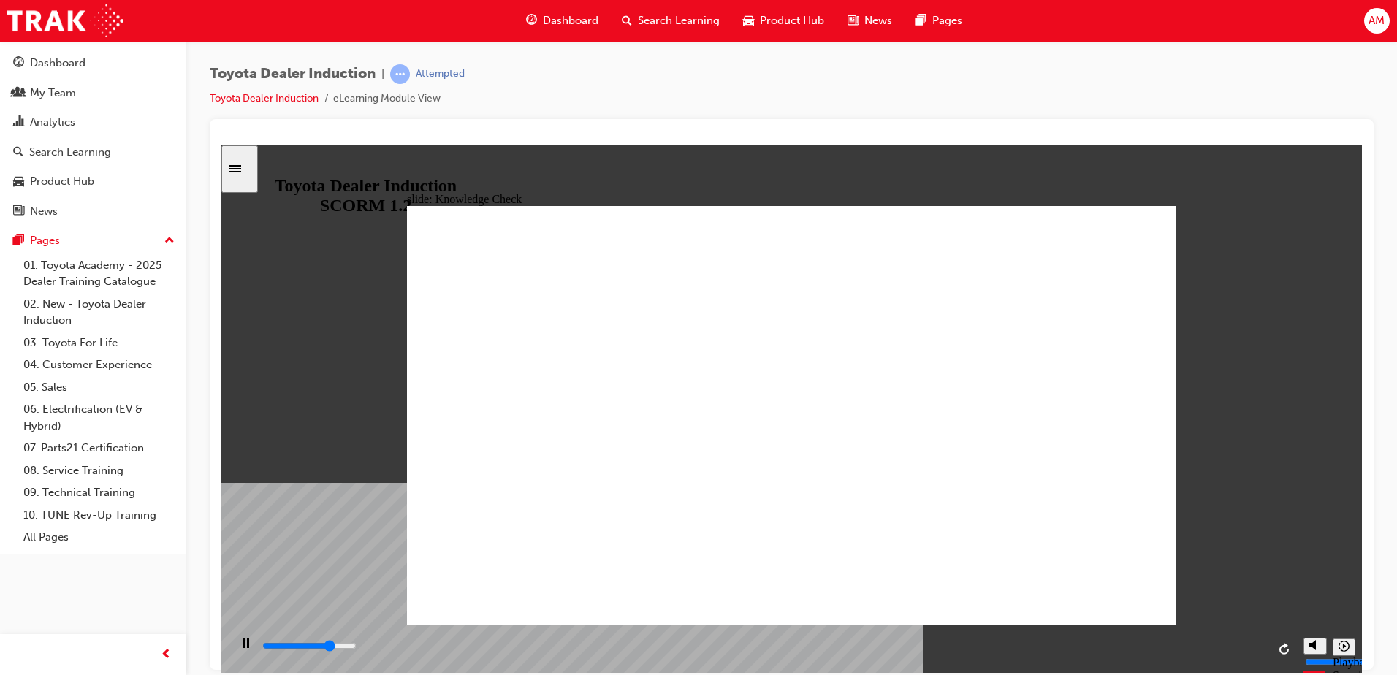
type input "3800"
radio input "true"
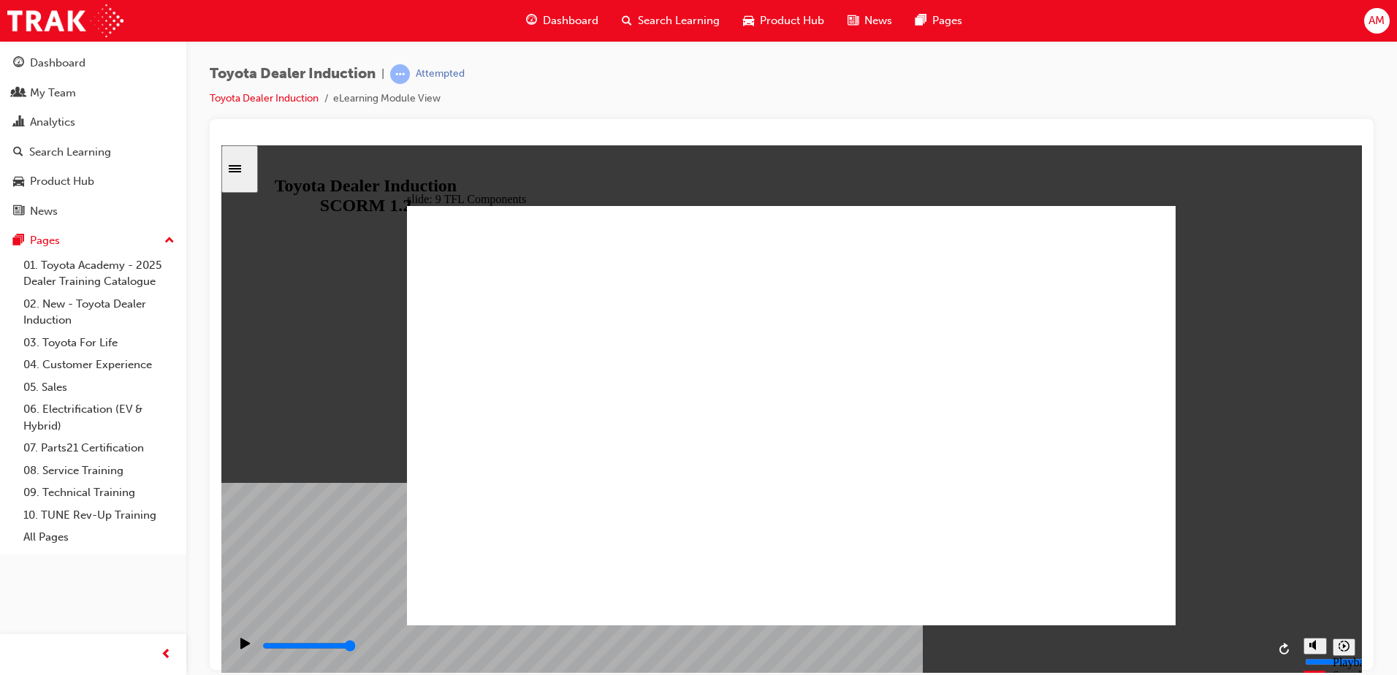
drag, startPoint x: 497, startPoint y: 398, endPoint x: 652, endPoint y: 400, distance: 155.6
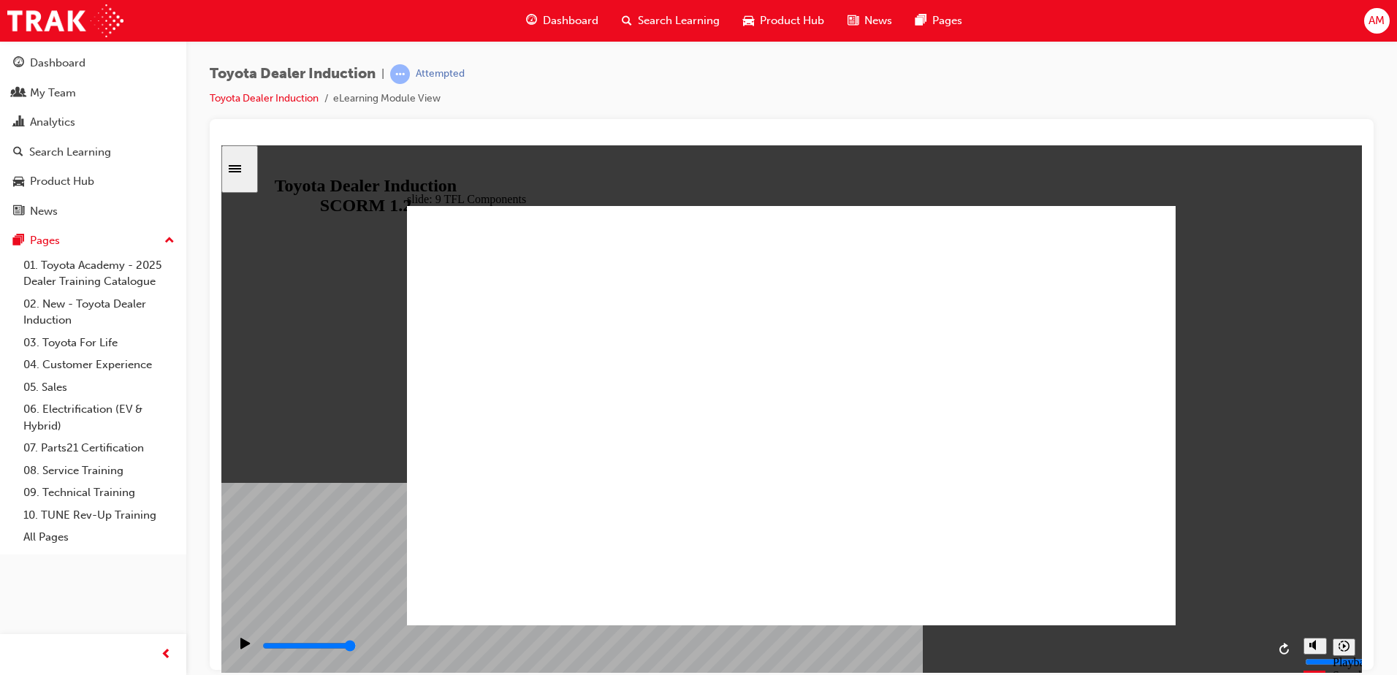
click at [250, 163] on div "Sidebar Toggle" at bounding box center [239, 168] width 25 height 11
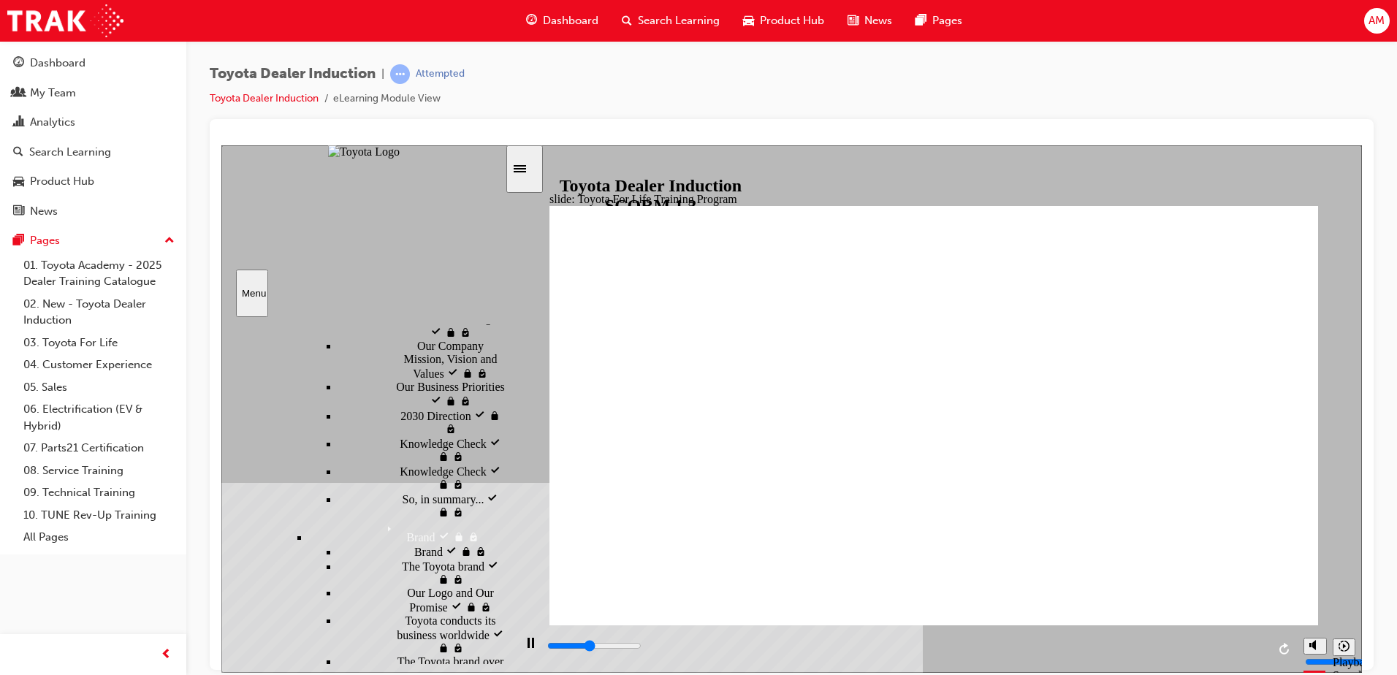
scroll to position [932, 0]
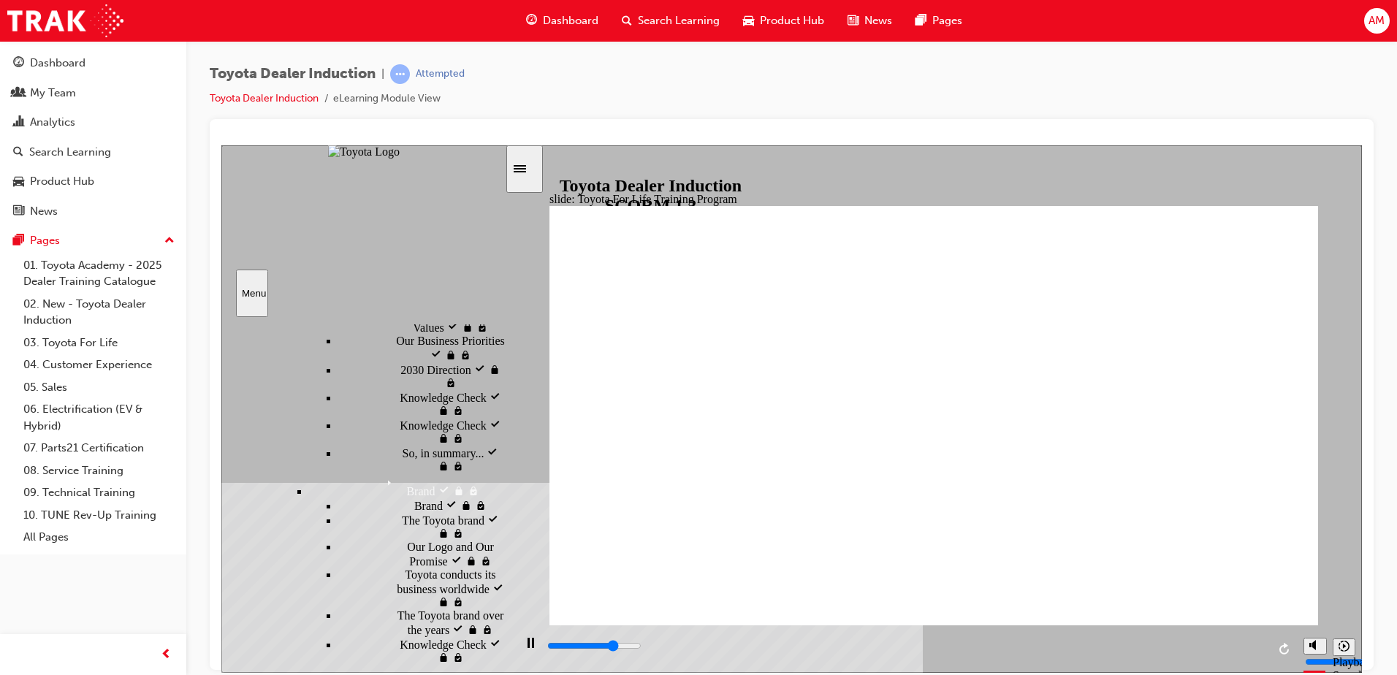
click at [522, 163] on div "Sidebar Toggle" at bounding box center [524, 168] width 25 height 11
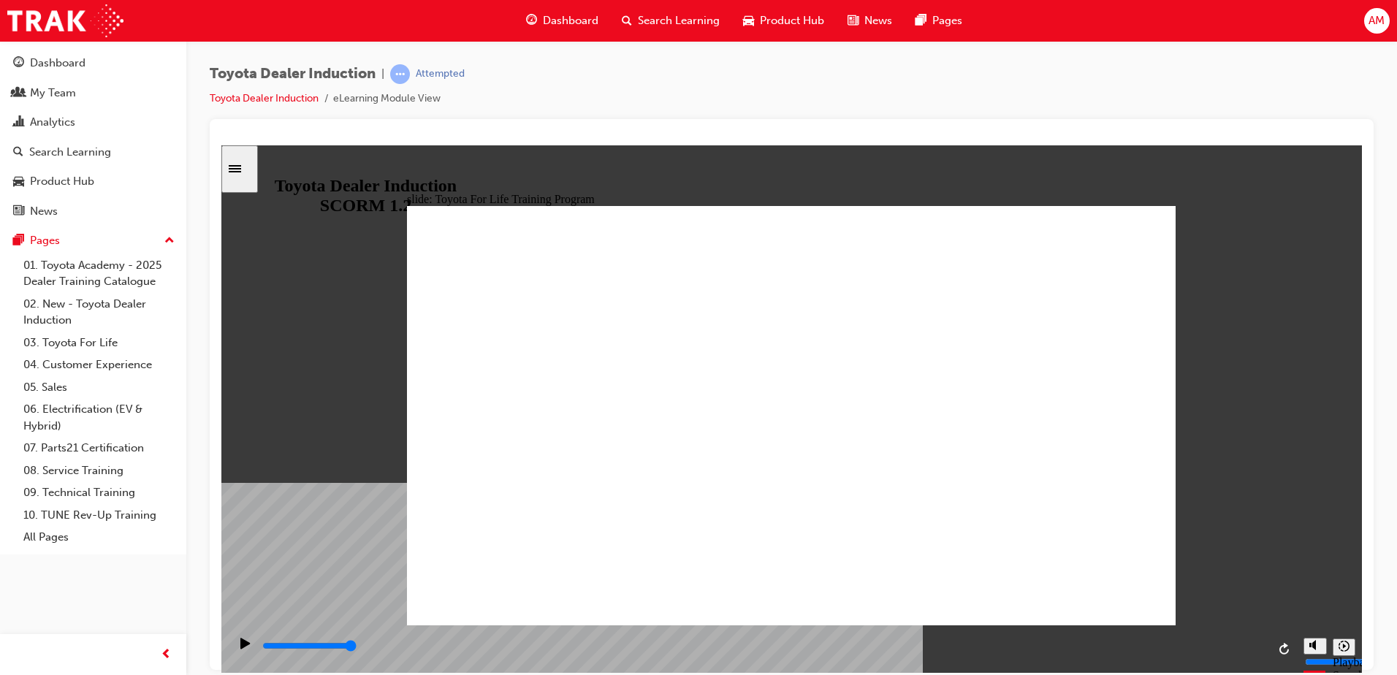
type input "10800"
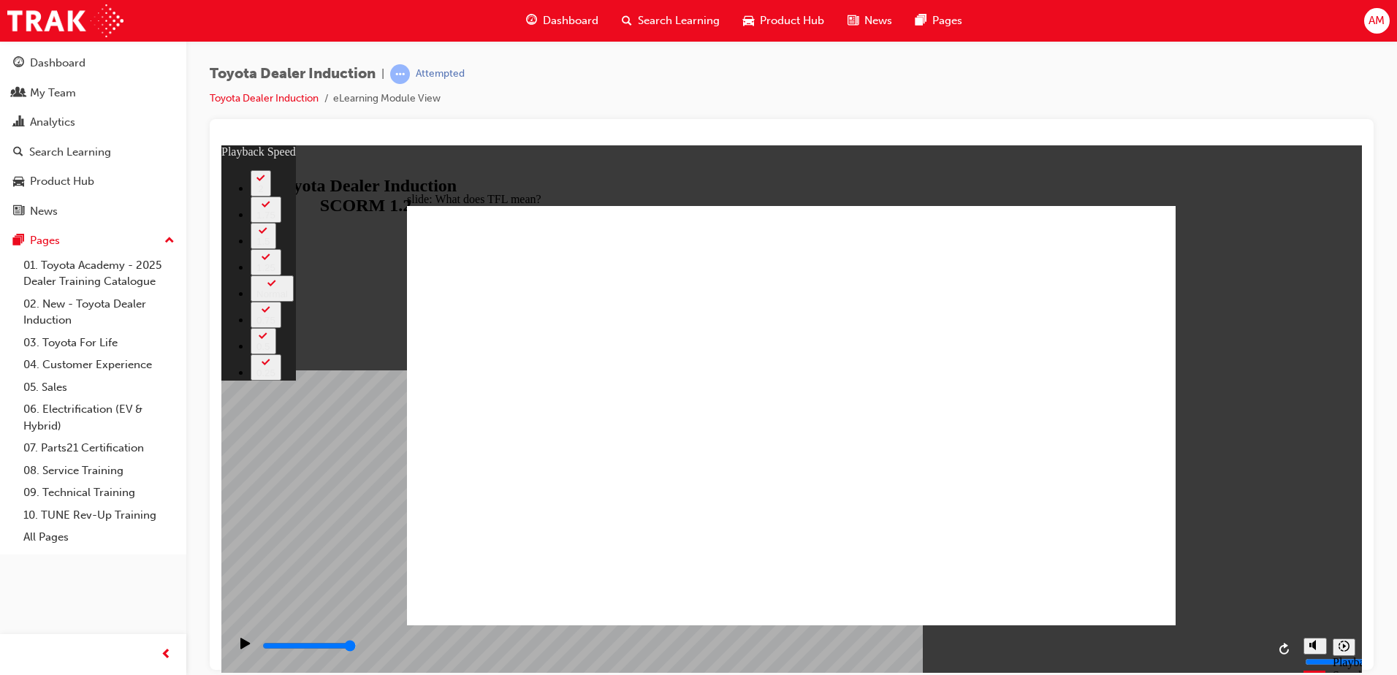
type input "139"
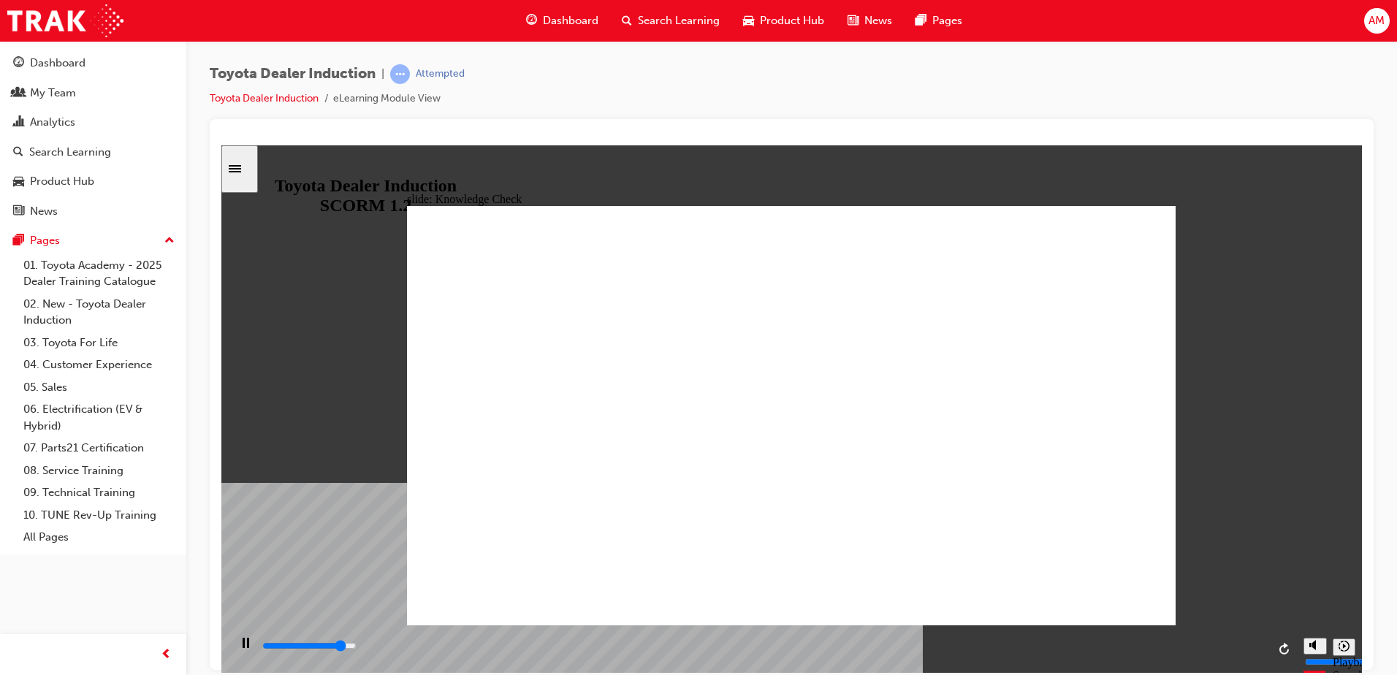
type input "4400"
radio input "true"
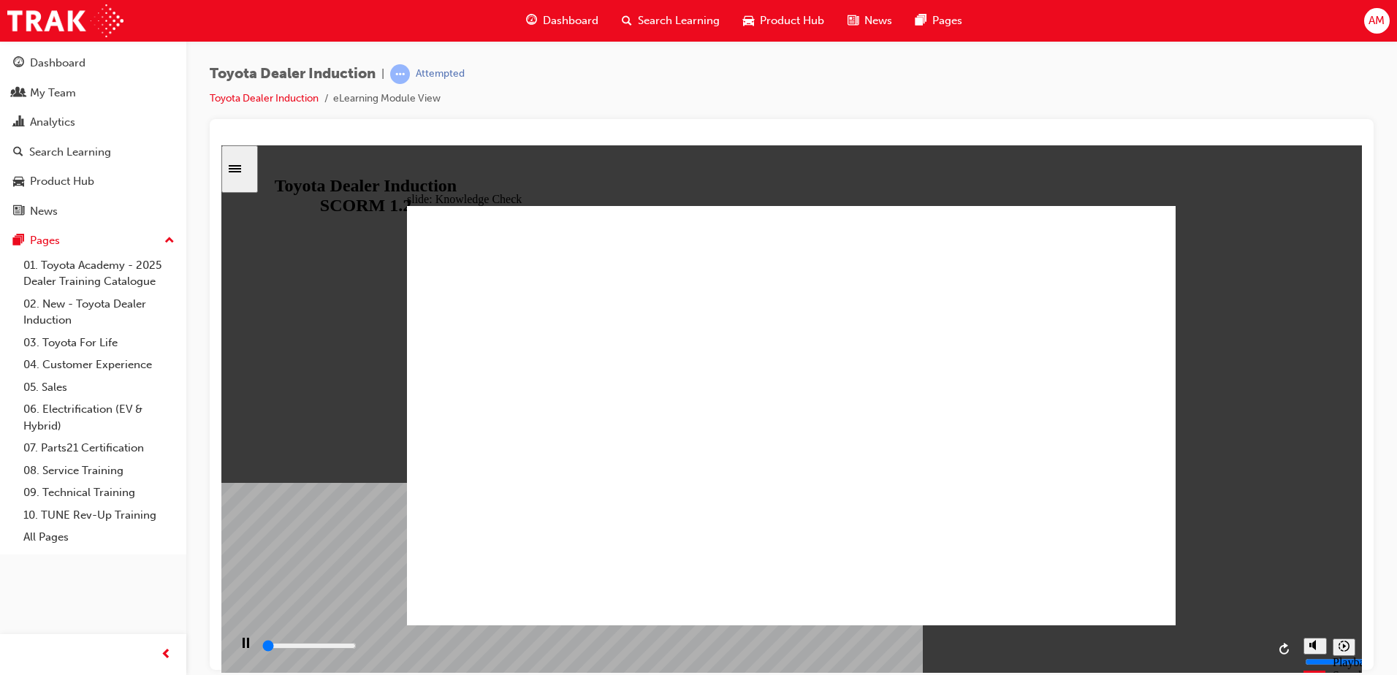
scroll to position [671, 0]
type input "1400"
radio input "true"
type input "2200"
radio input "true"
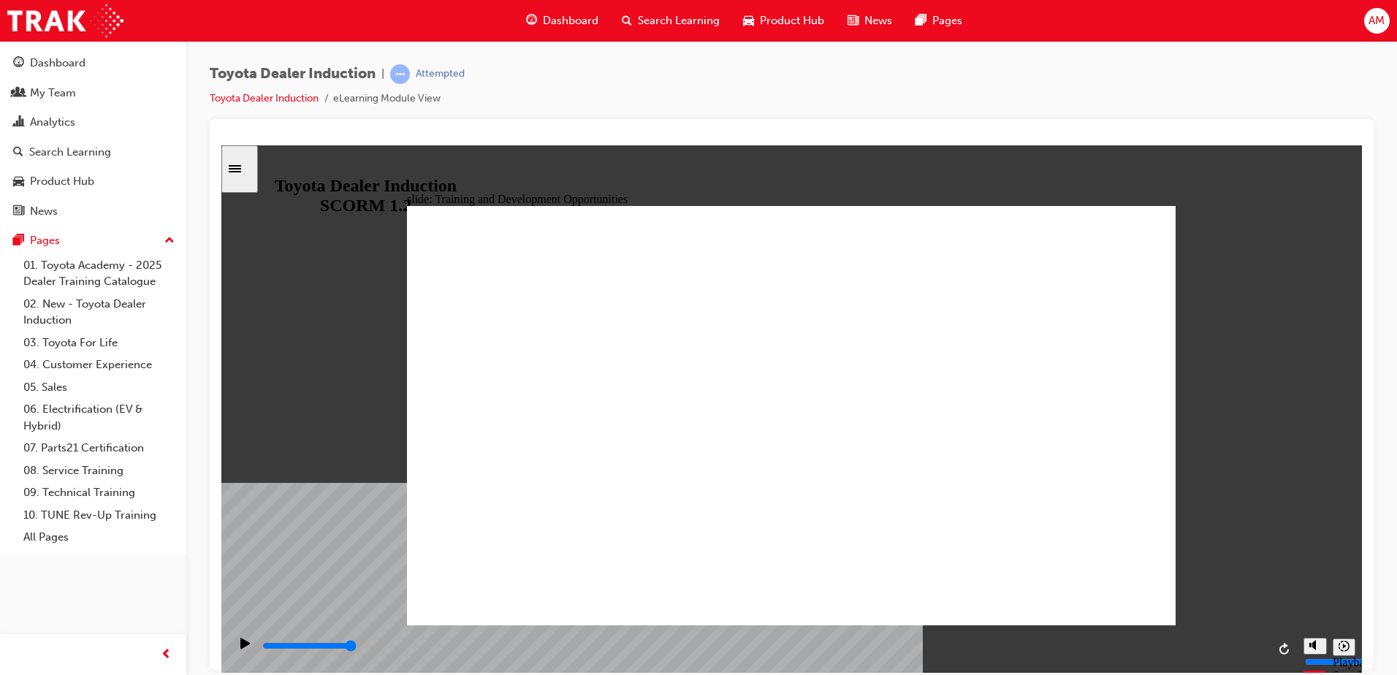
drag, startPoint x: 1081, startPoint y: 359, endPoint x: 1069, endPoint y: 368, distance: 15.6
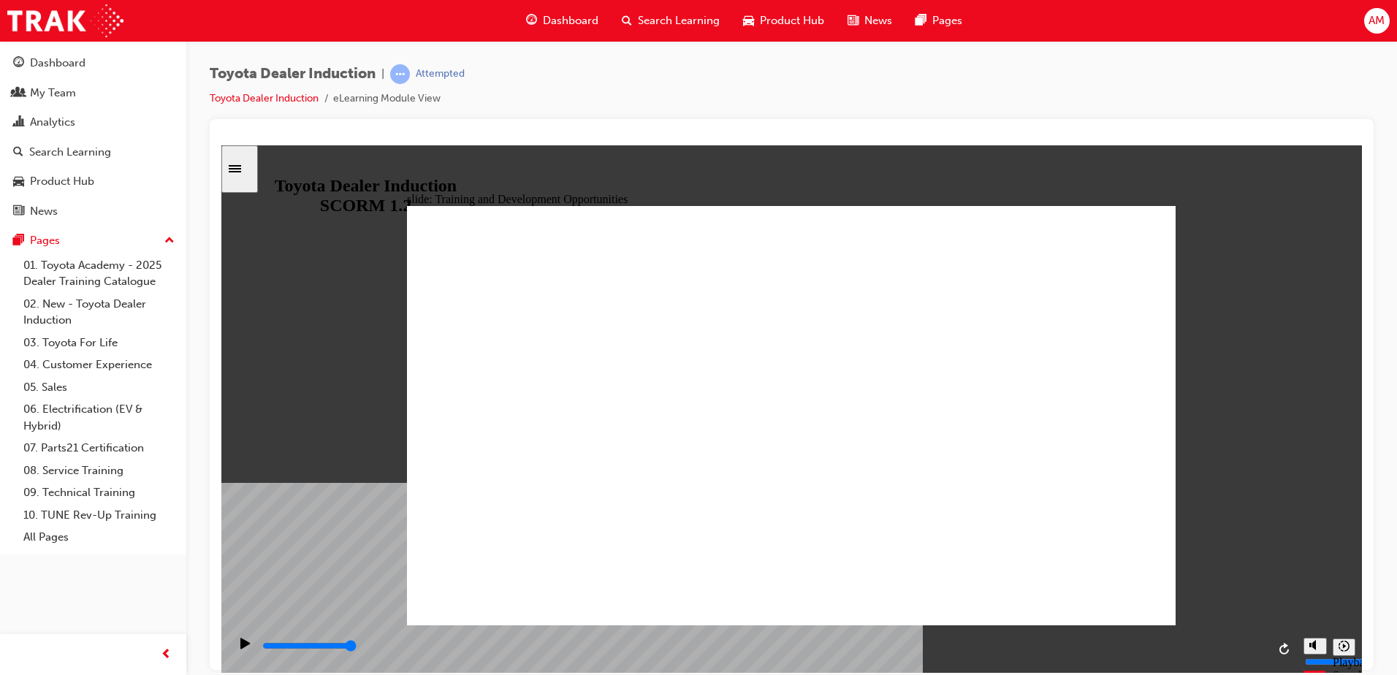
click at [248, 163] on div "Sidebar Toggle" at bounding box center [239, 168] width 25 height 11
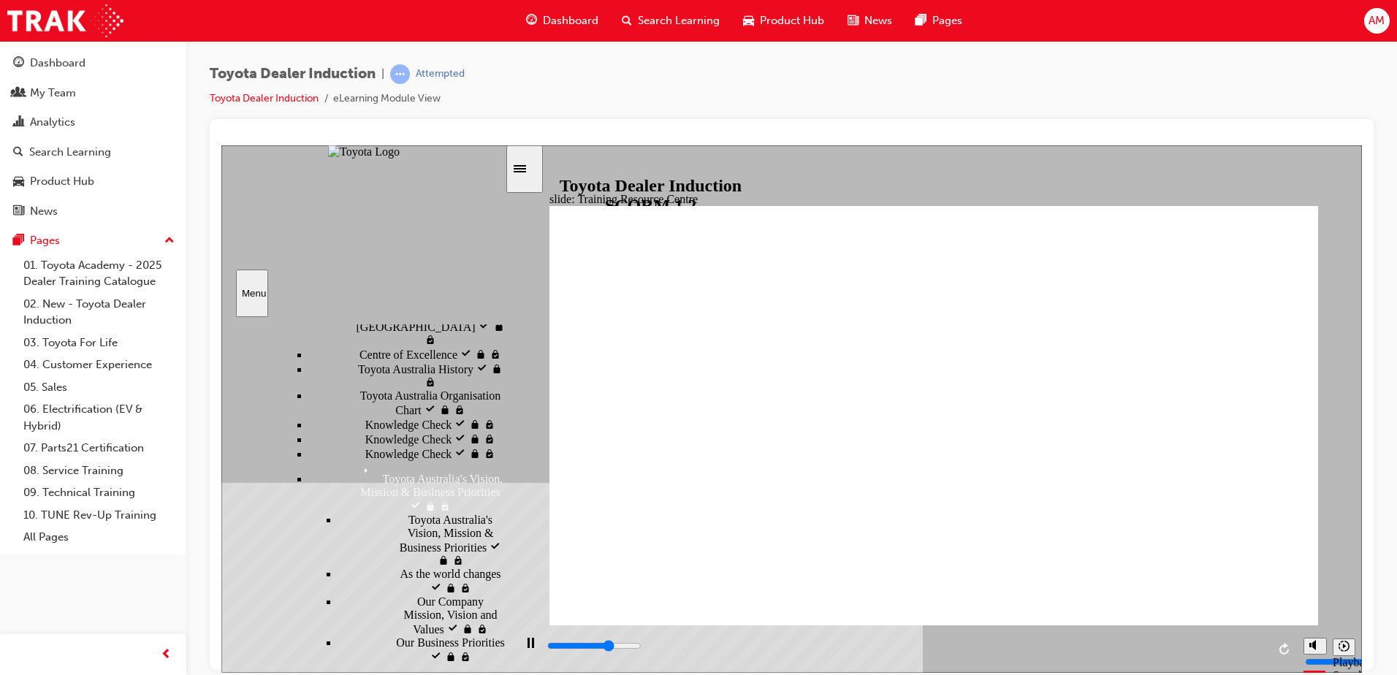
click at [530, 164] on icon "Sidebar Toggle" at bounding box center [524, 167] width 22 height 9
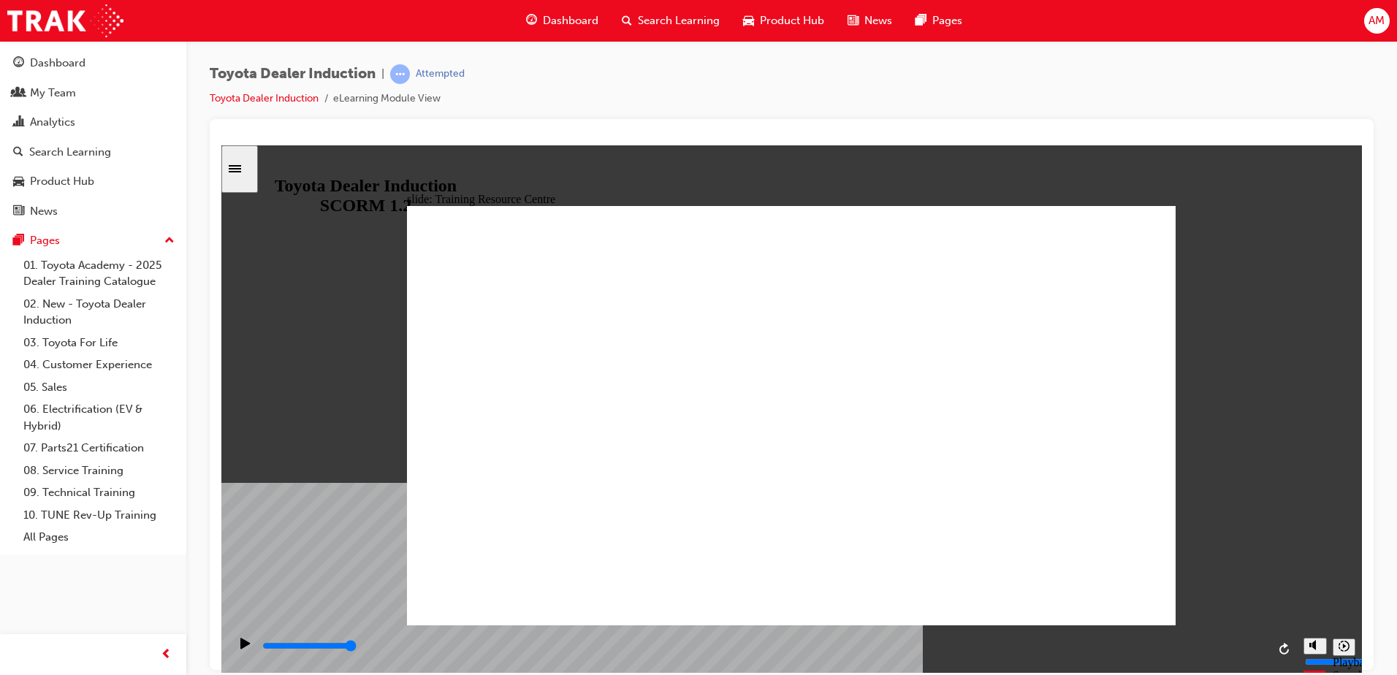
type input "5000"
radio input "true"
drag, startPoint x: 1150, startPoint y: 577, endPoint x: 1124, endPoint y: 592, distance: 29.8
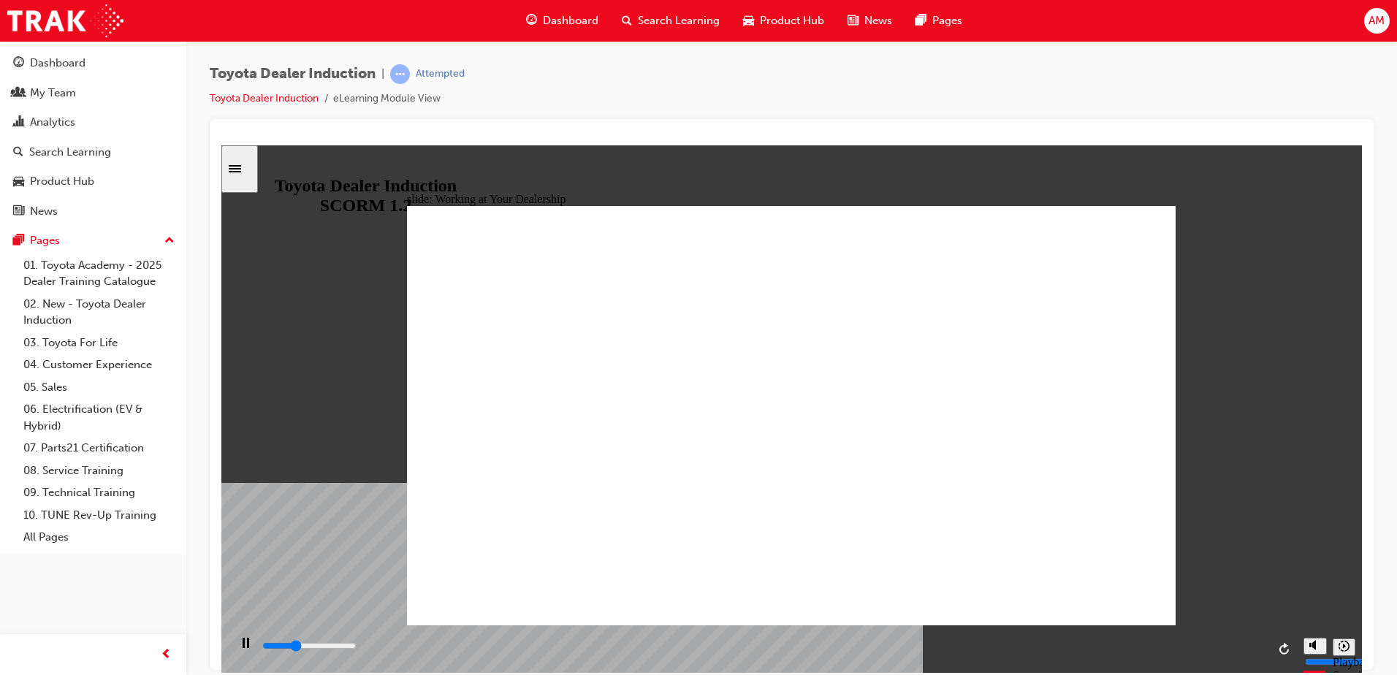
drag, startPoint x: 746, startPoint y: 344, endPoint x: 759, endPoint y: 342, distance: 12.6
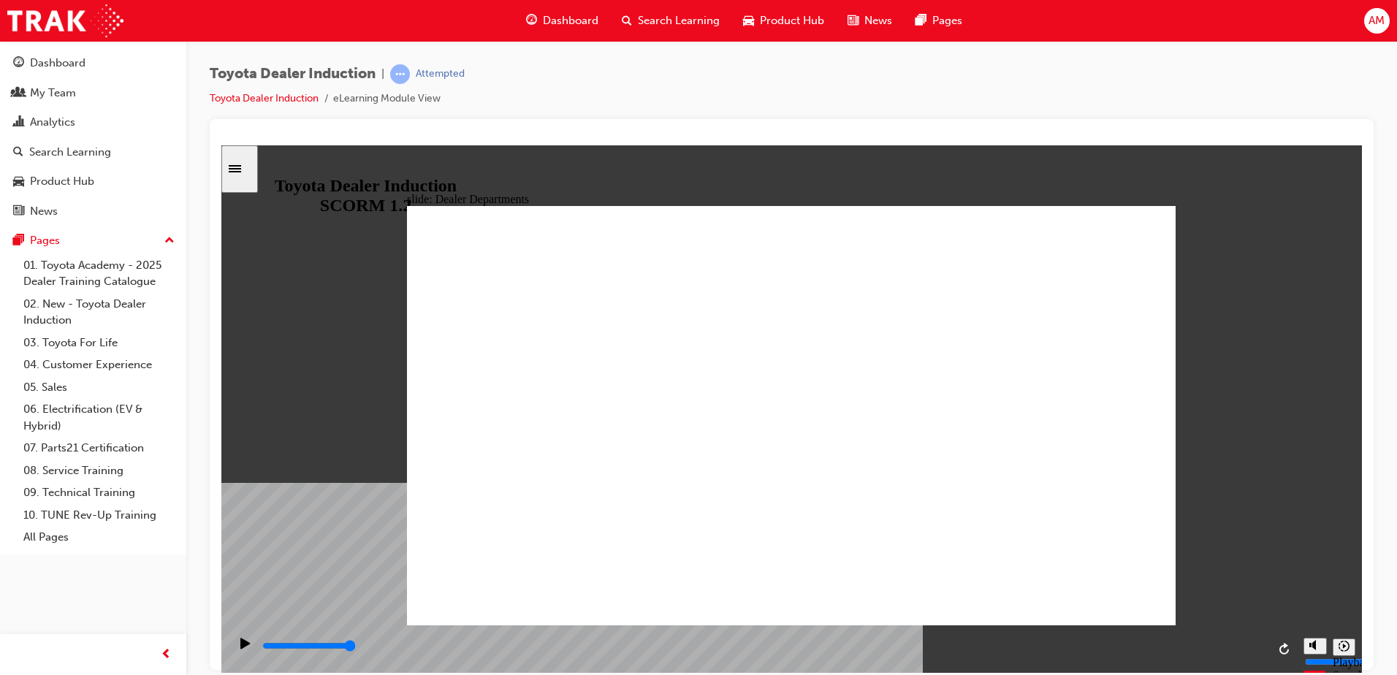
type input "11300"
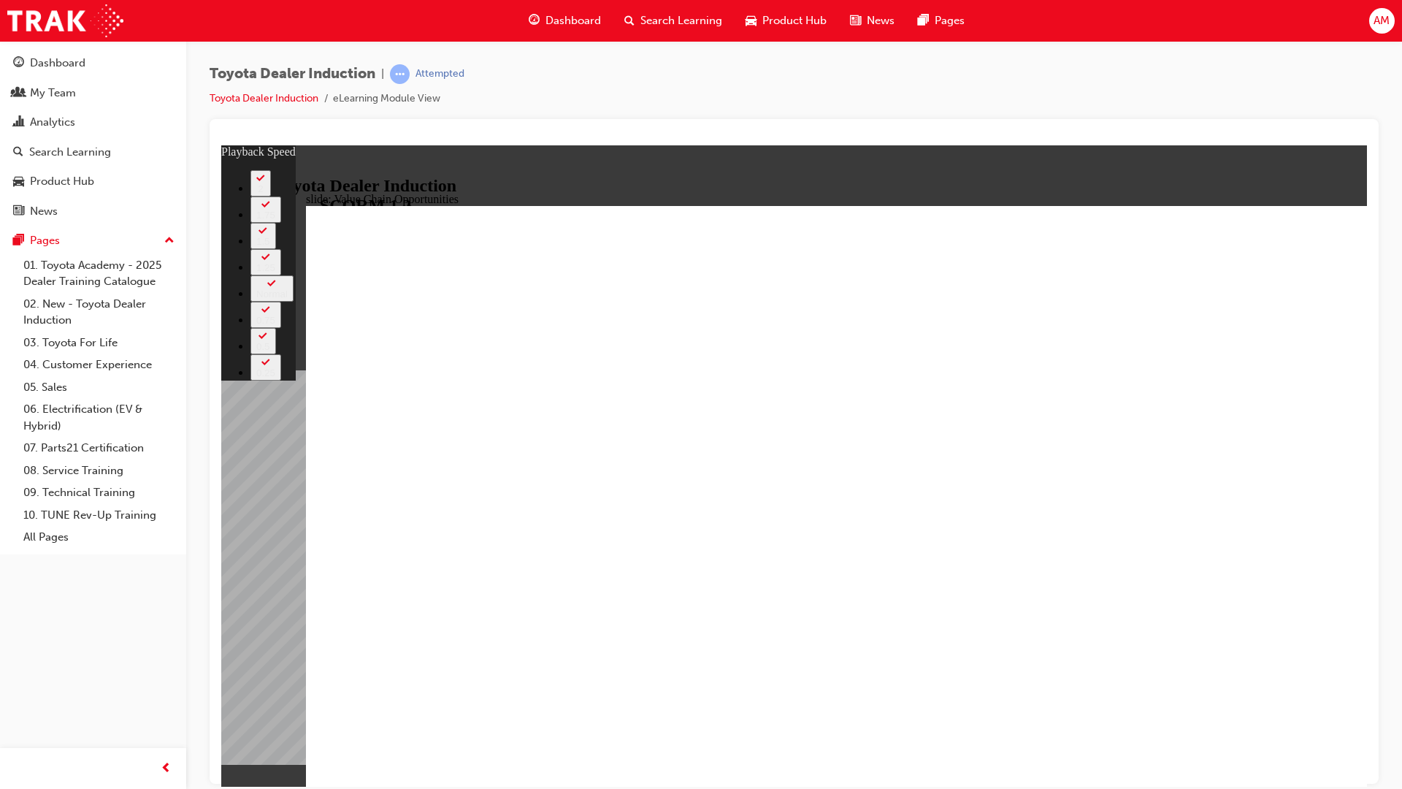
type input "16"
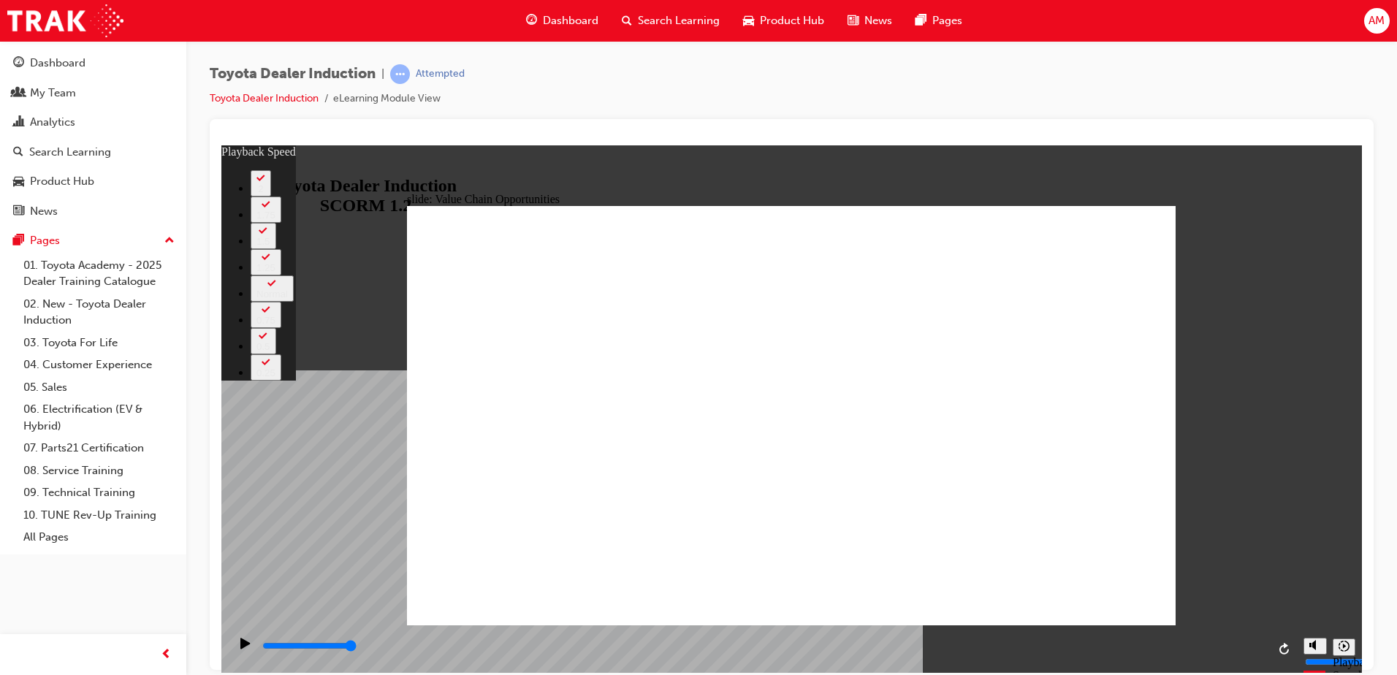
type input "64"
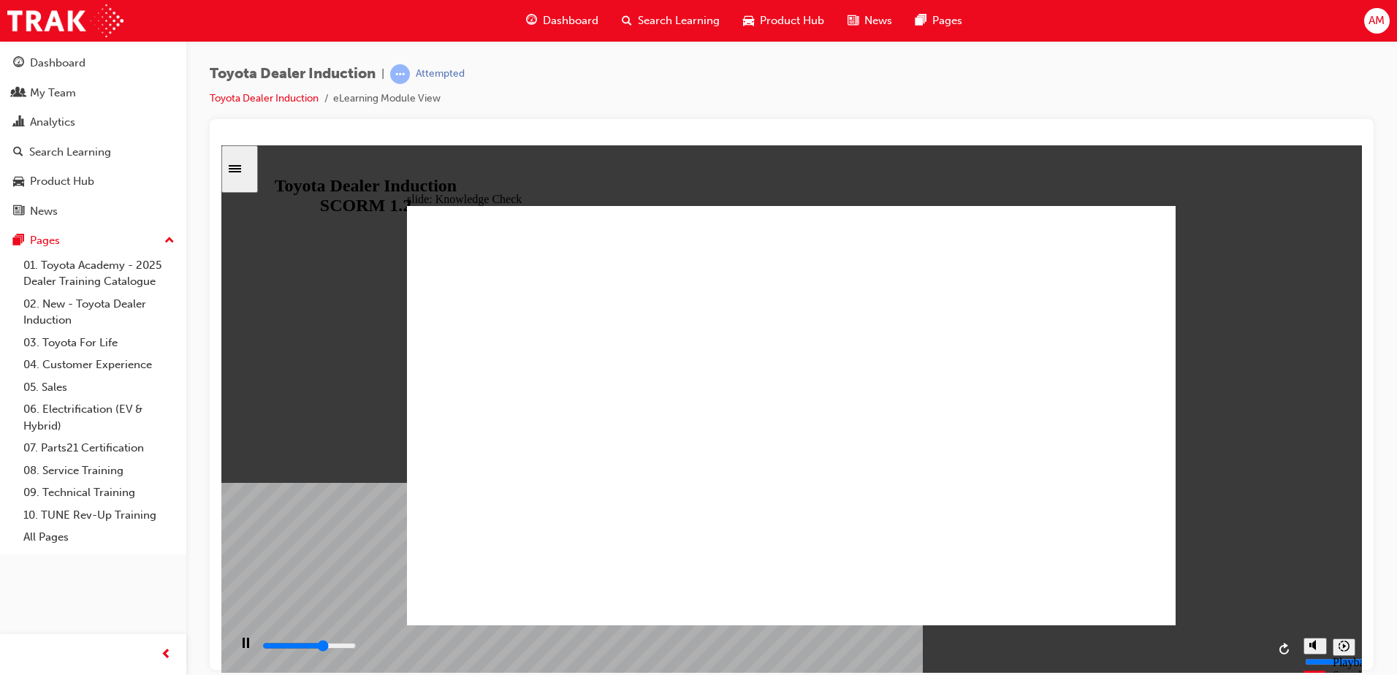
type input "3300"
radio input "true"
type input "5000"
radio input "true"
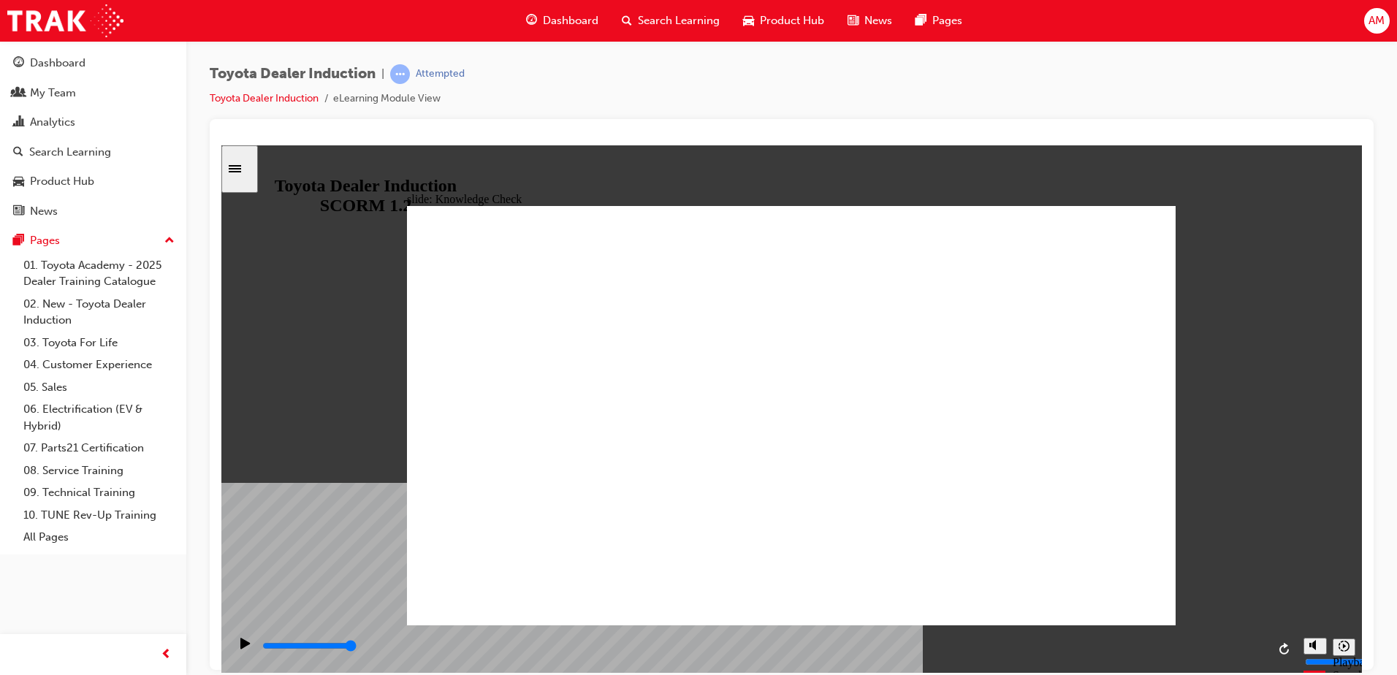
click at [245, 164] on icon "Sidebar Toggle" at bounding box center [240, 167] width 22 height 9
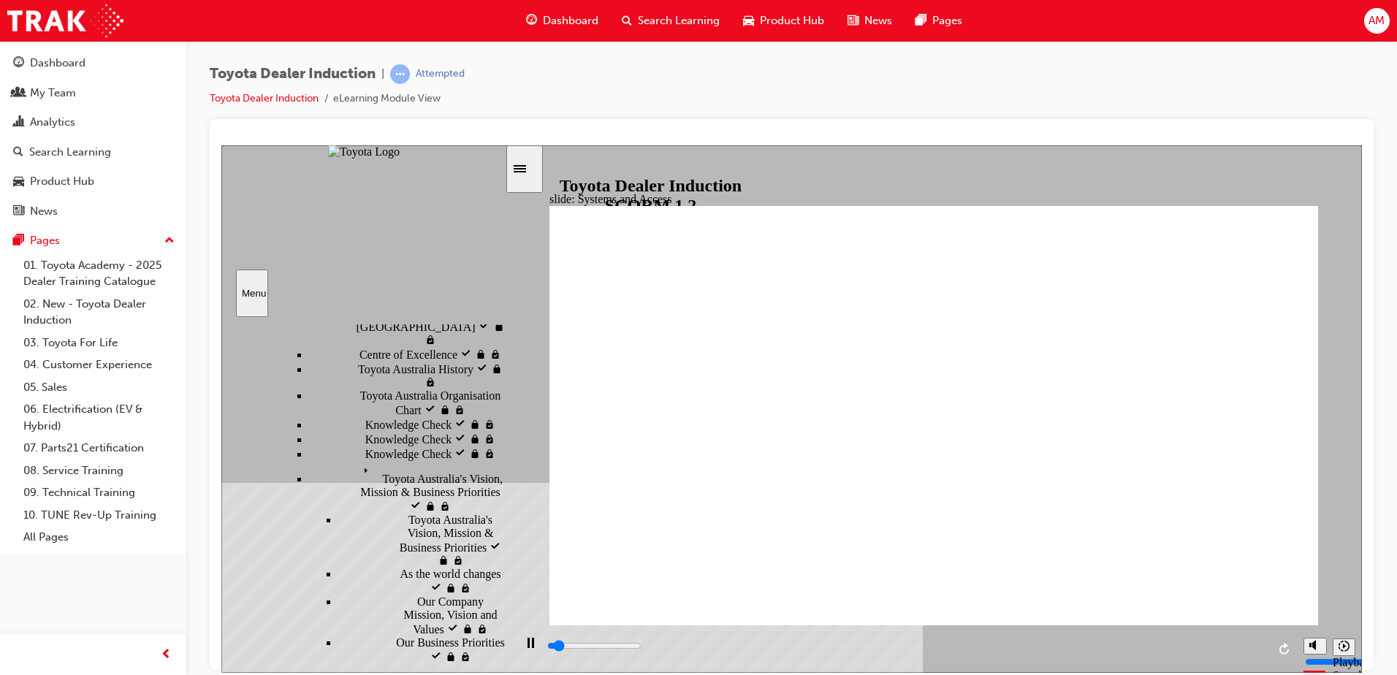
scroll to position [768, 0]
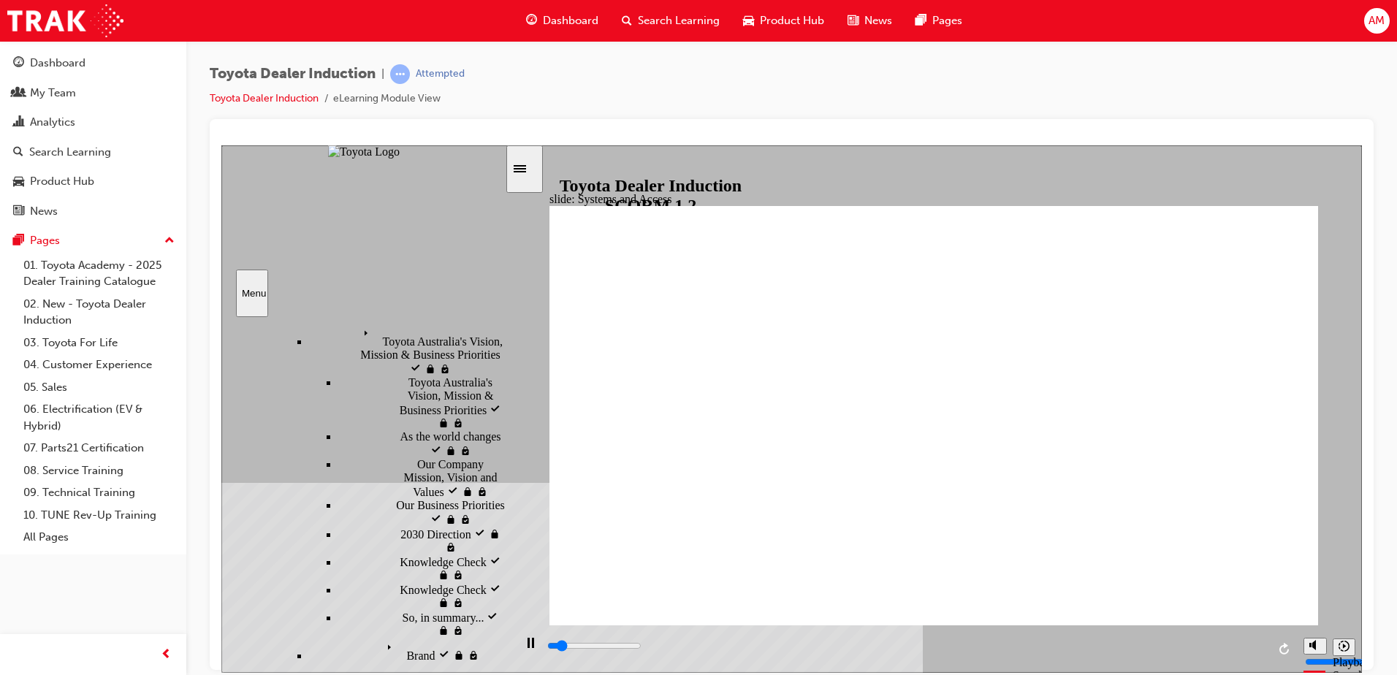
type input "1500"
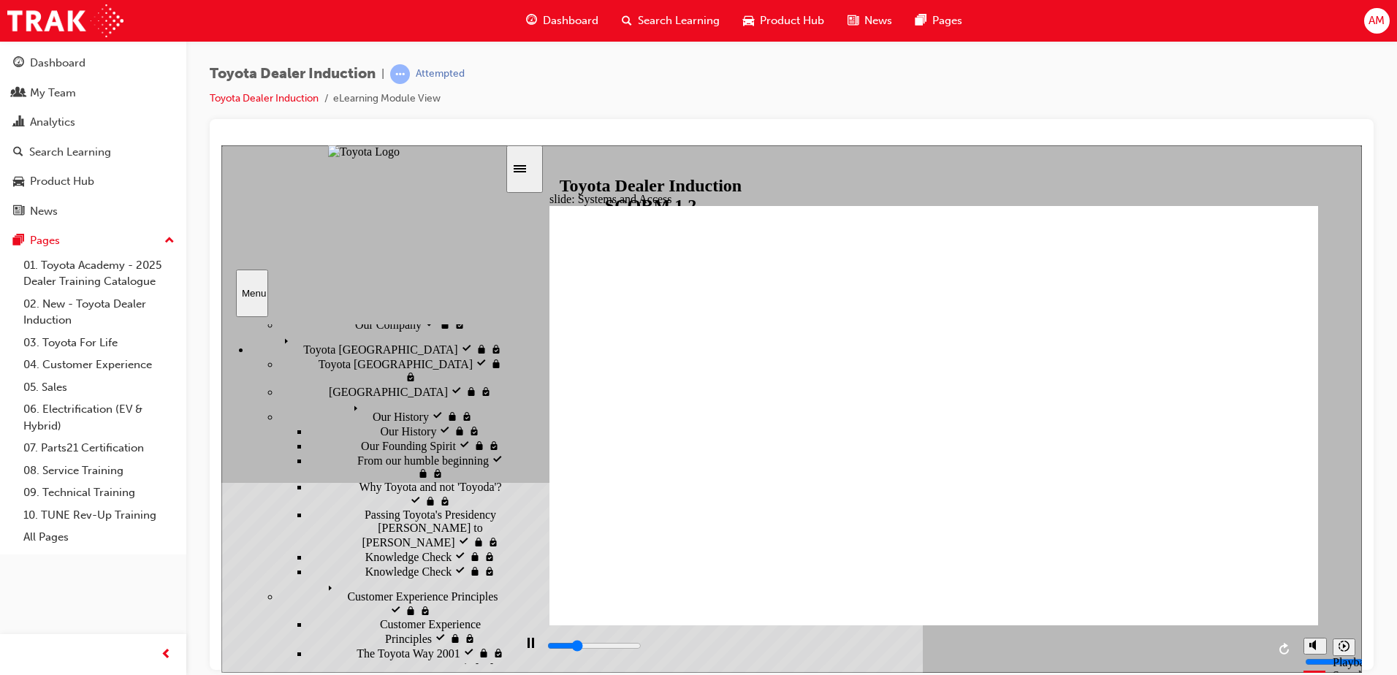
scroll to position [110, 0]
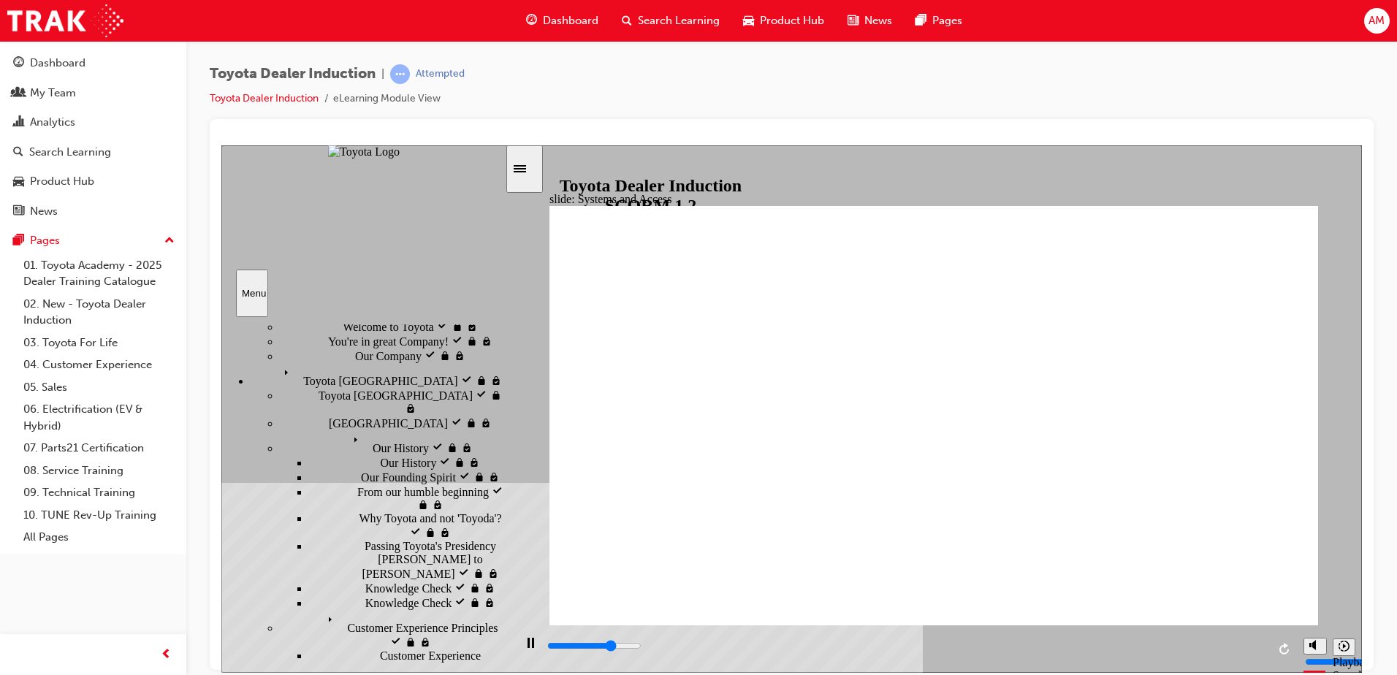
click at [533, 163] on icon "Sidebar Toggle" at bounding box center [524, 167] width 22 height 9
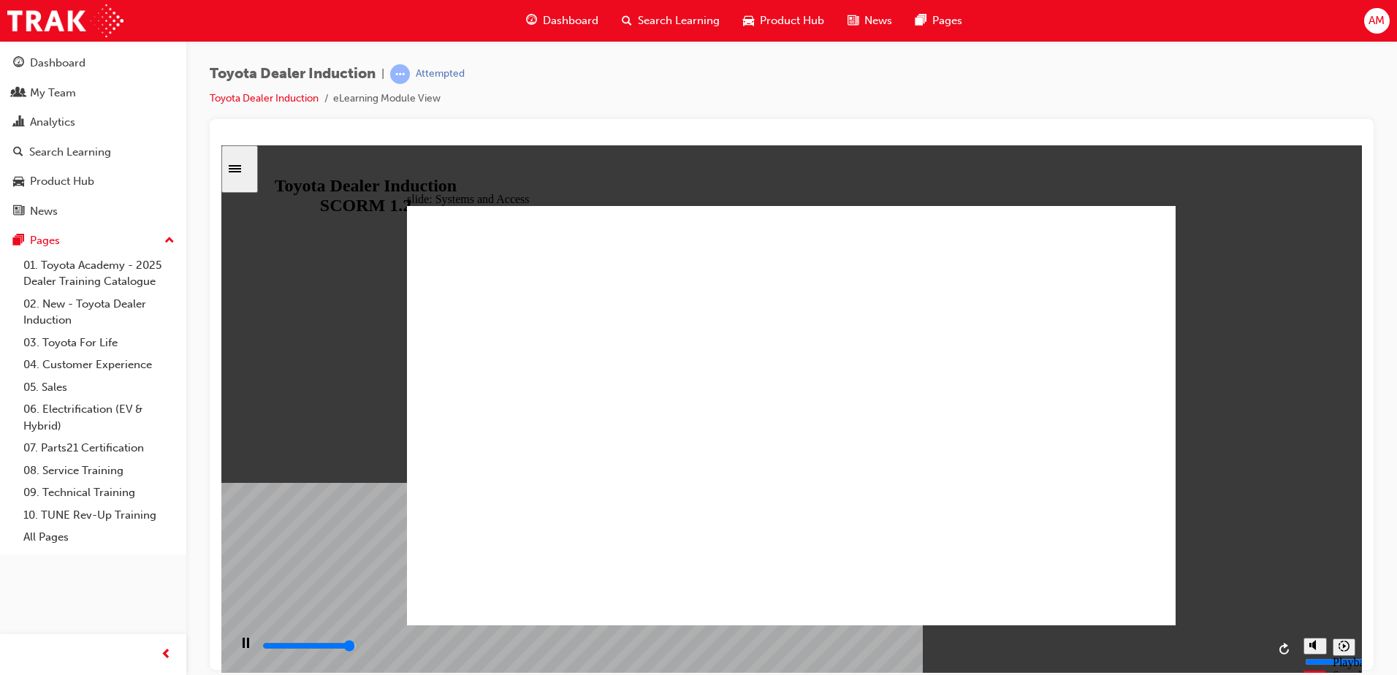
type input "14100"
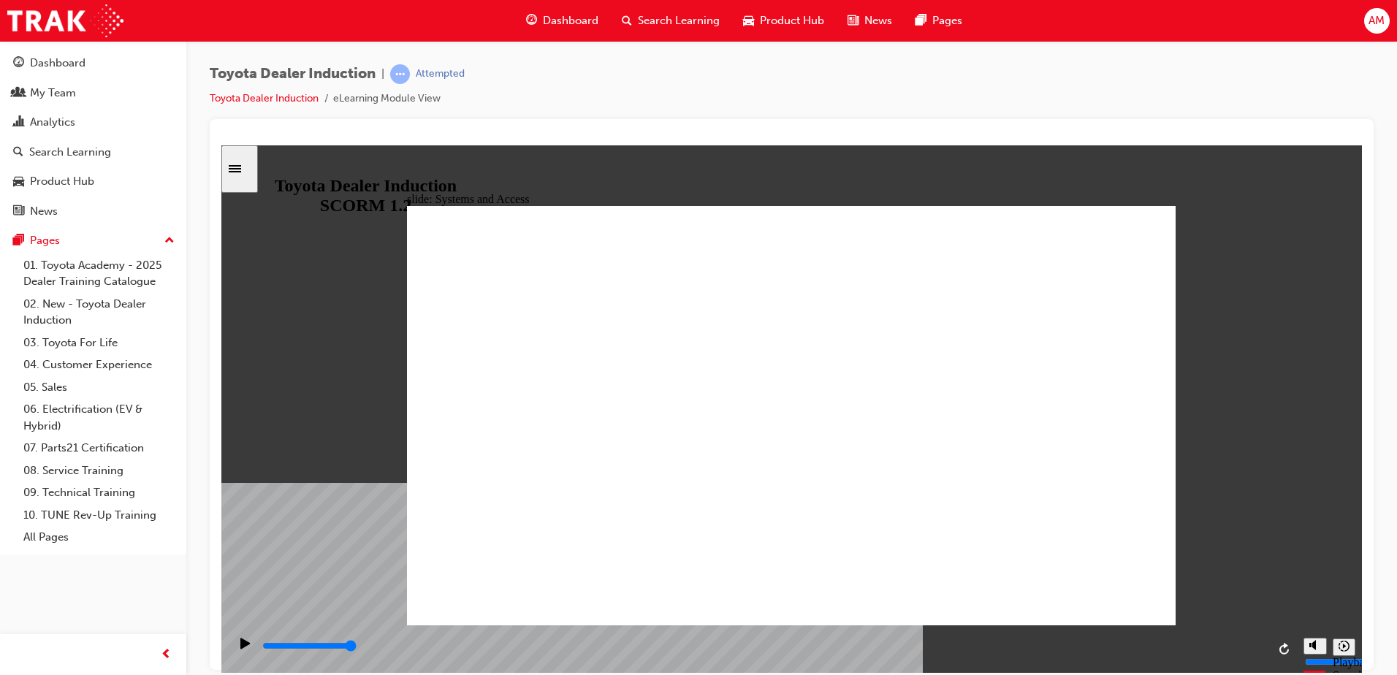
drag, startPoint x: 798, startPoint y: 457, endPoint x: 665, endPoint y: 451, distance: 132.3
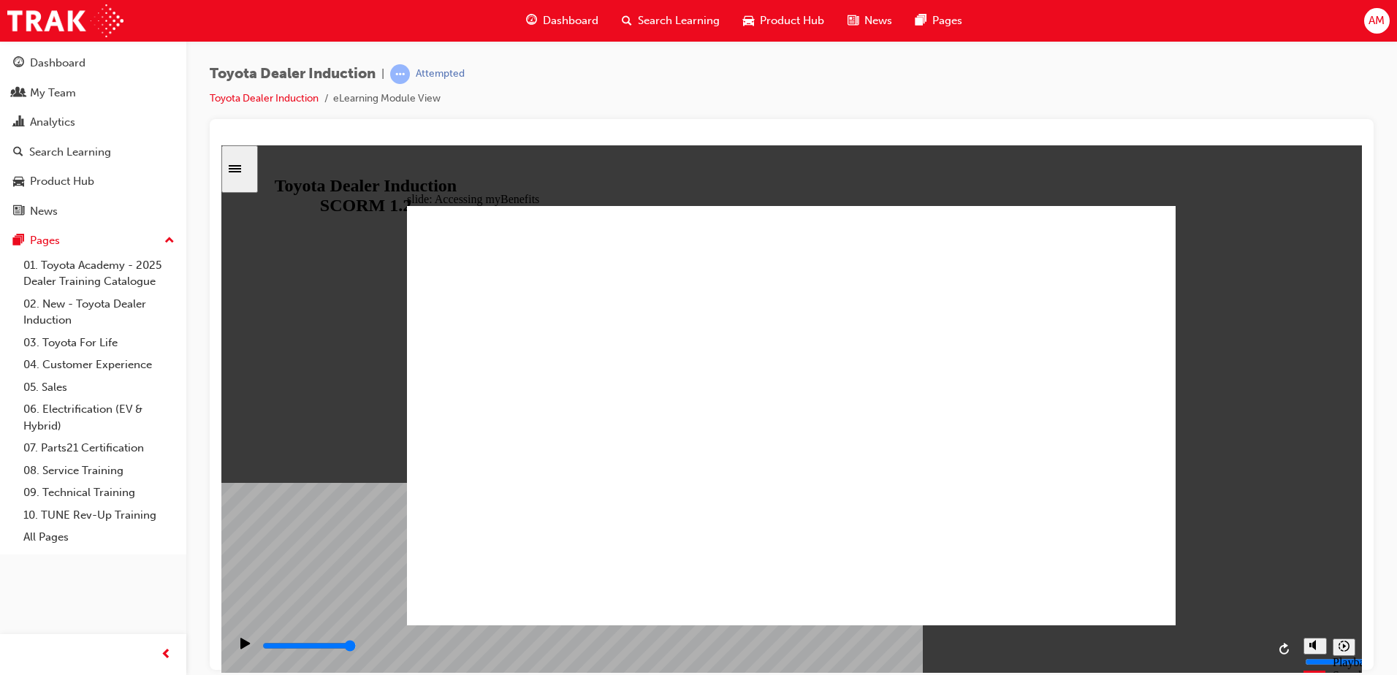
type input "5000"
type input "T"
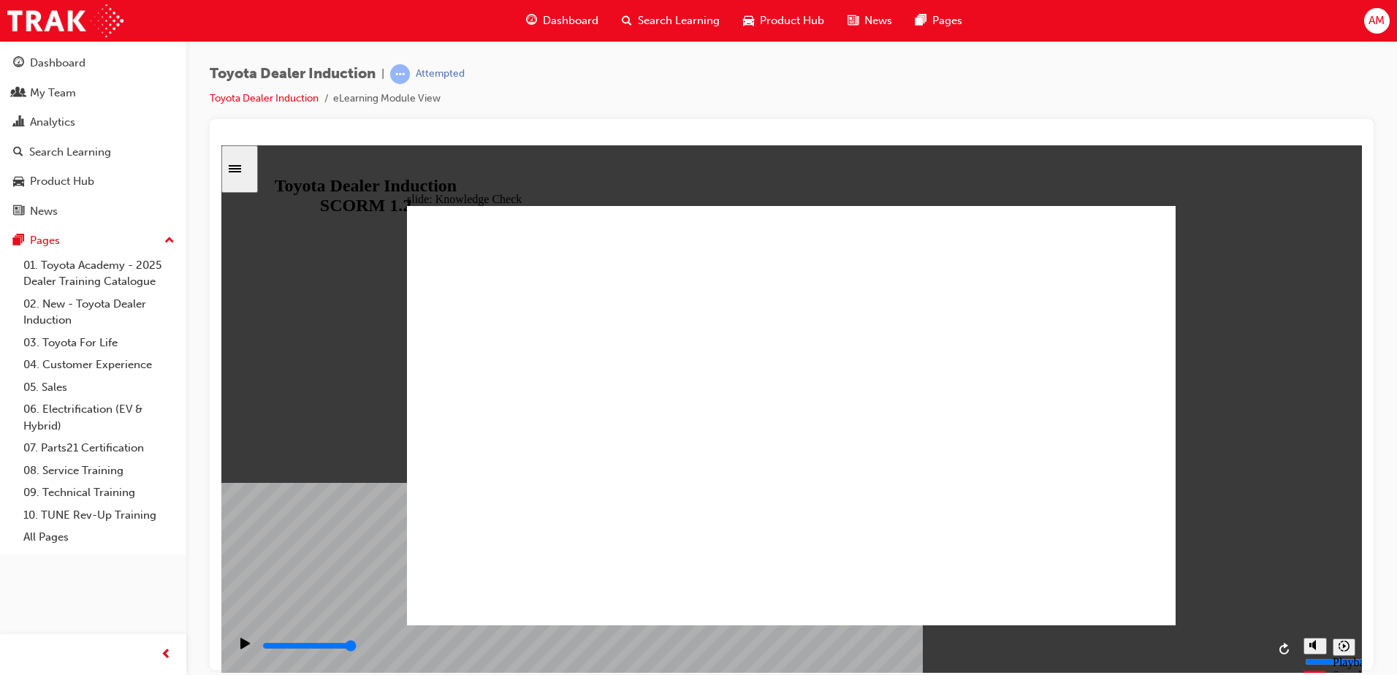
type input "T"
type input "To"
type input "Tot"
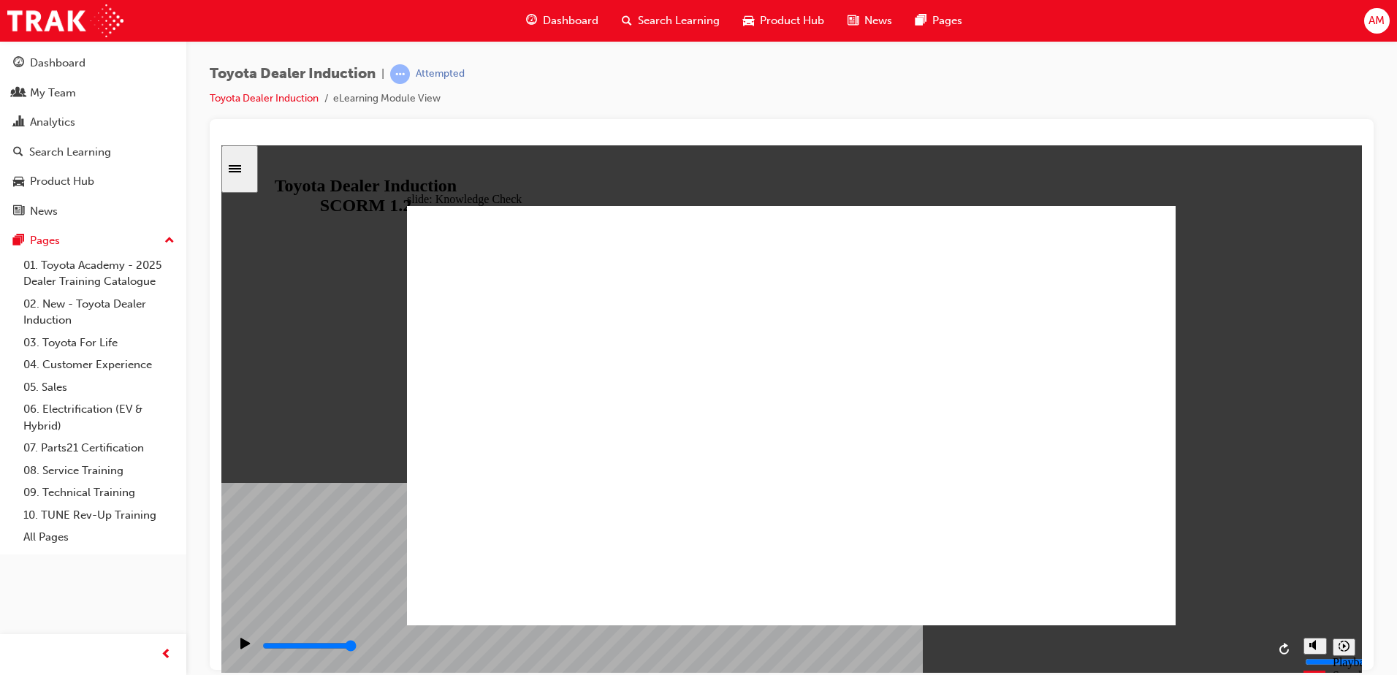
type input "To"
type input "Toy"
type input "Toyo"
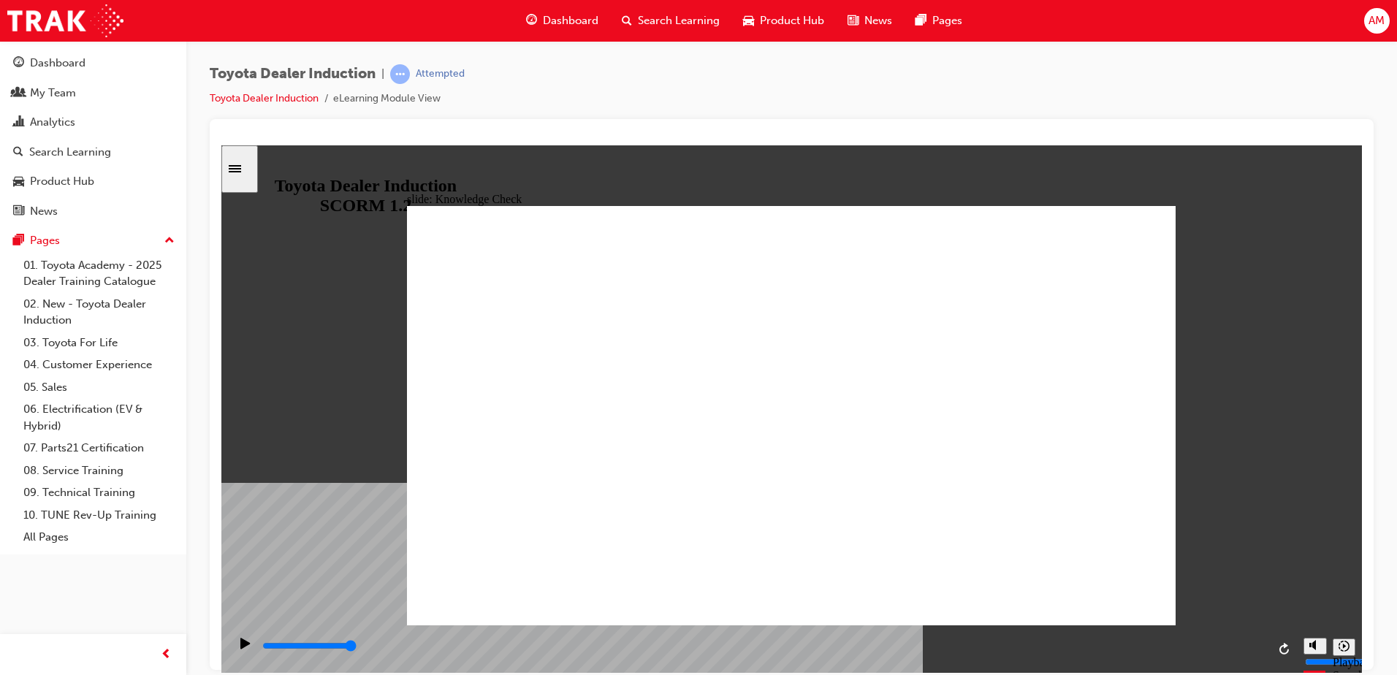
type input "Toyo"
type input "Toyot"
type input "Toyota"
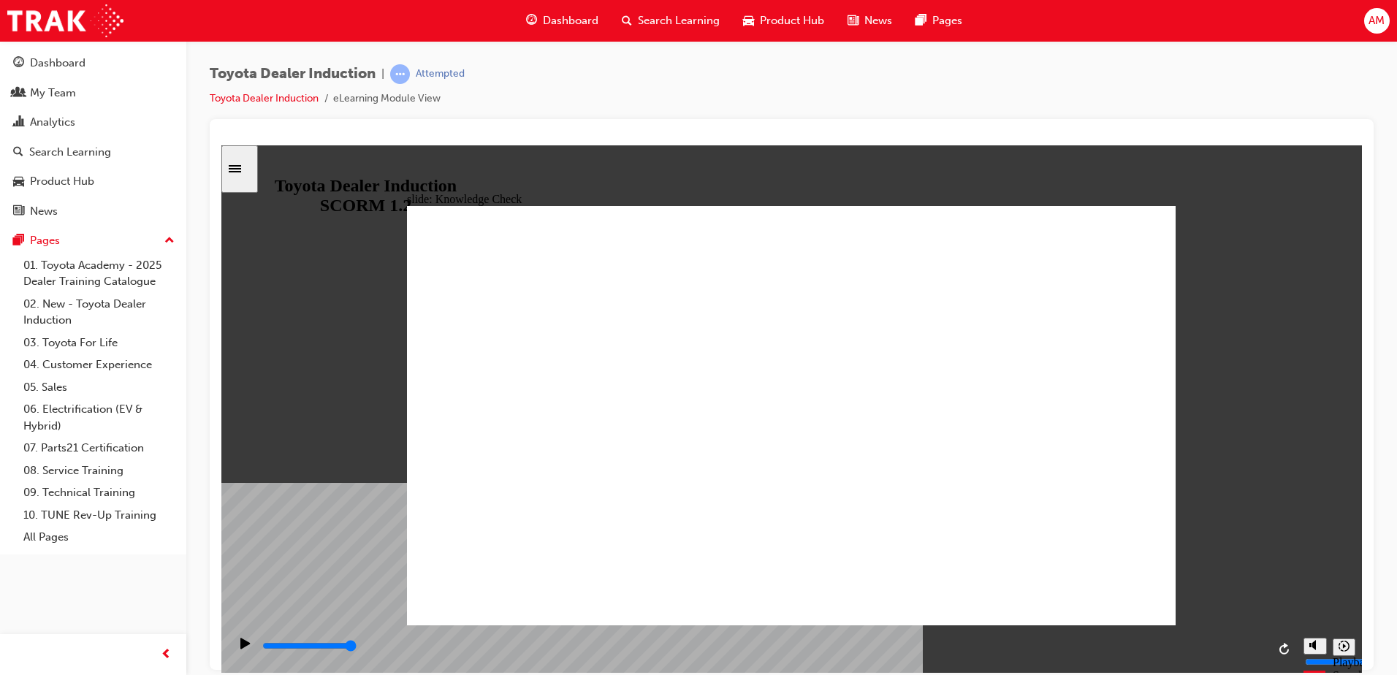
type input "Toyota"
type input "Toyota C"
type input "Toyota Ce"
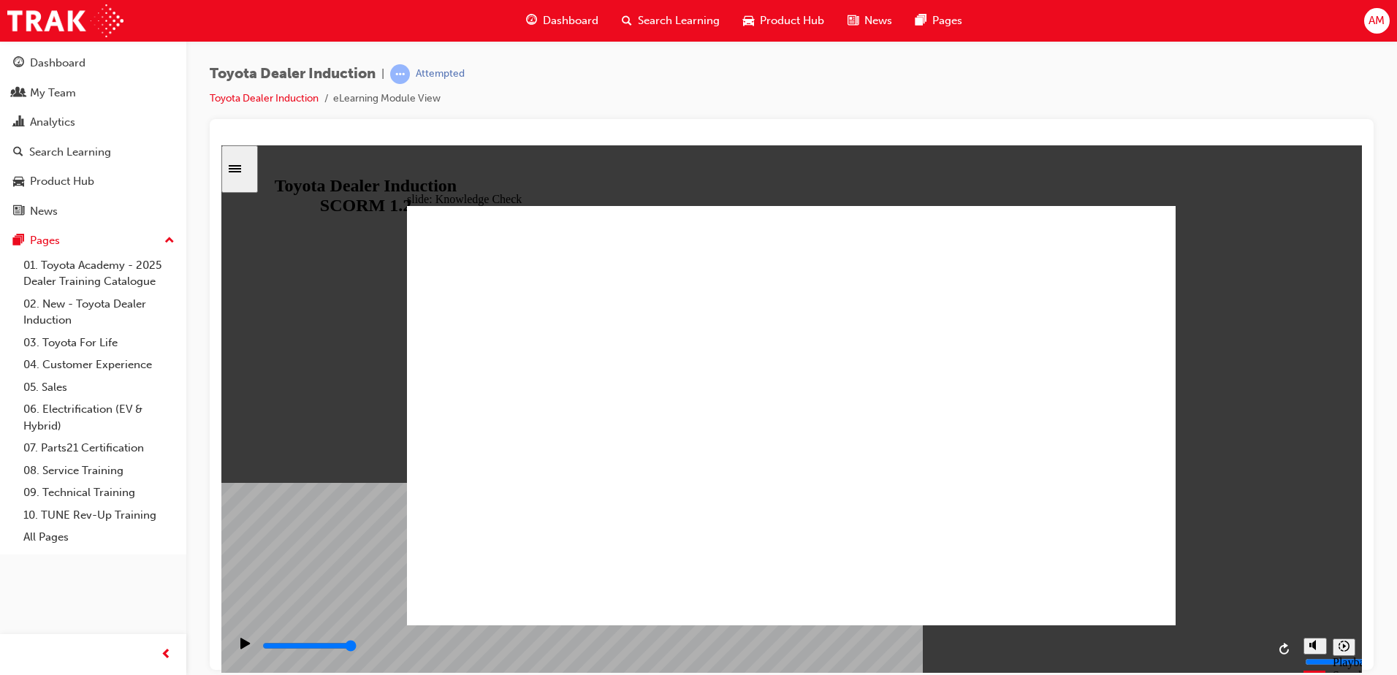
type input "Toyota Ce"
type input "Toyota Ceb"
type input "Toyota Ce"
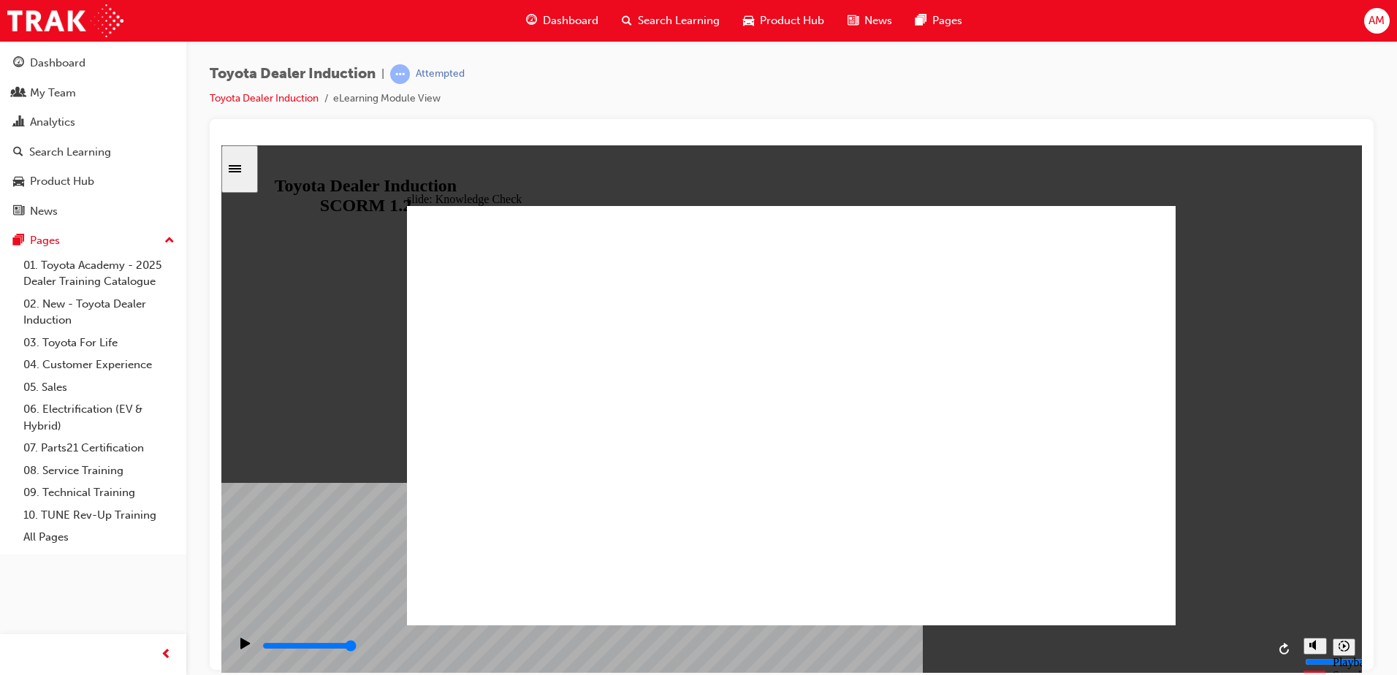
type input "Toyota Cen"
type input "Toyota Cent"
type input "Toyota Centr"
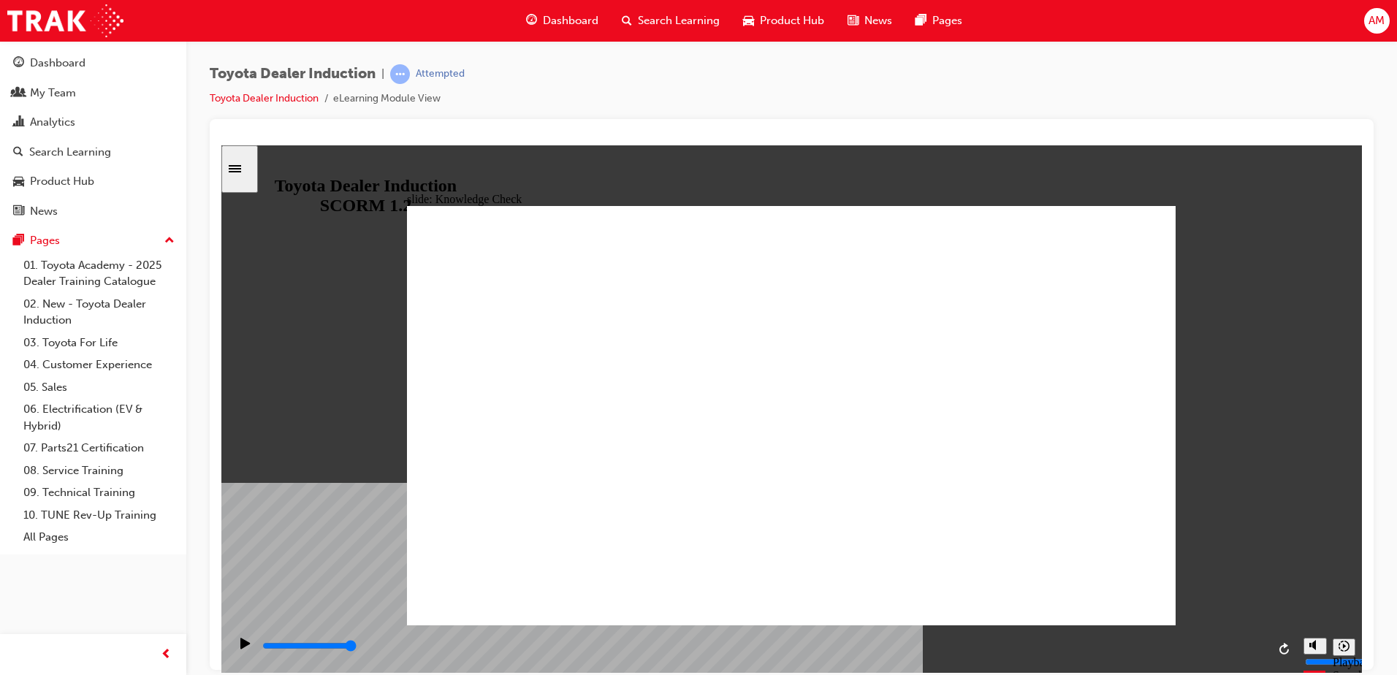
type input "Toyota Centr"
type input "Toyota Centra"
type input "Toyota Central"
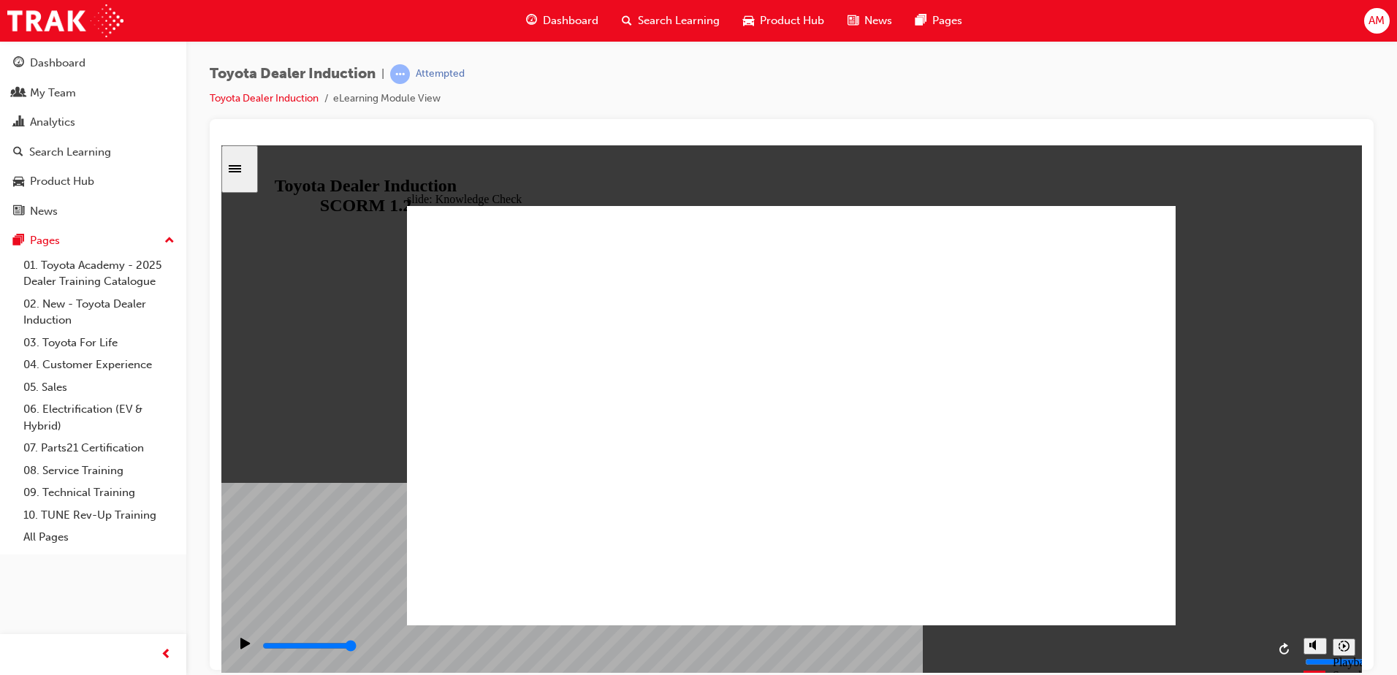
type input "Toyota Central"
type input "Toyota Central a"
type input "Toyota Central ap"
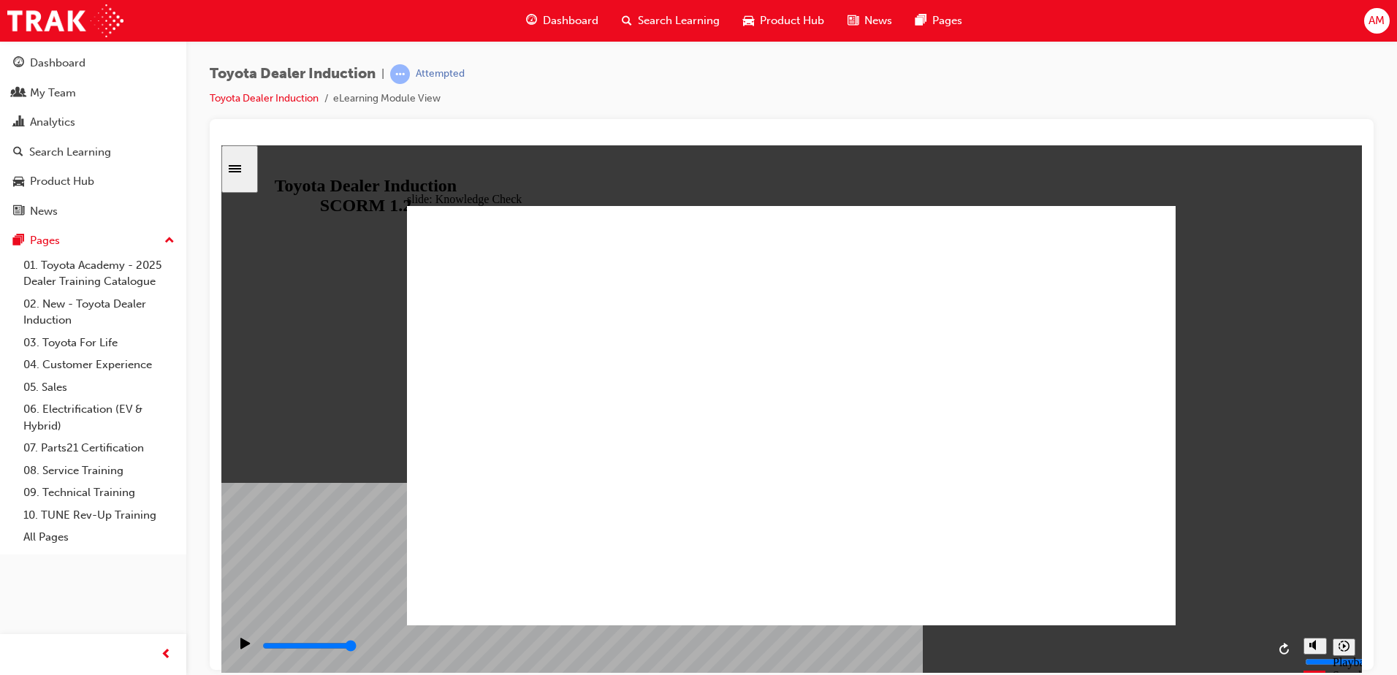
type input "Toyota Central ap"
type input "Toyota Central app"
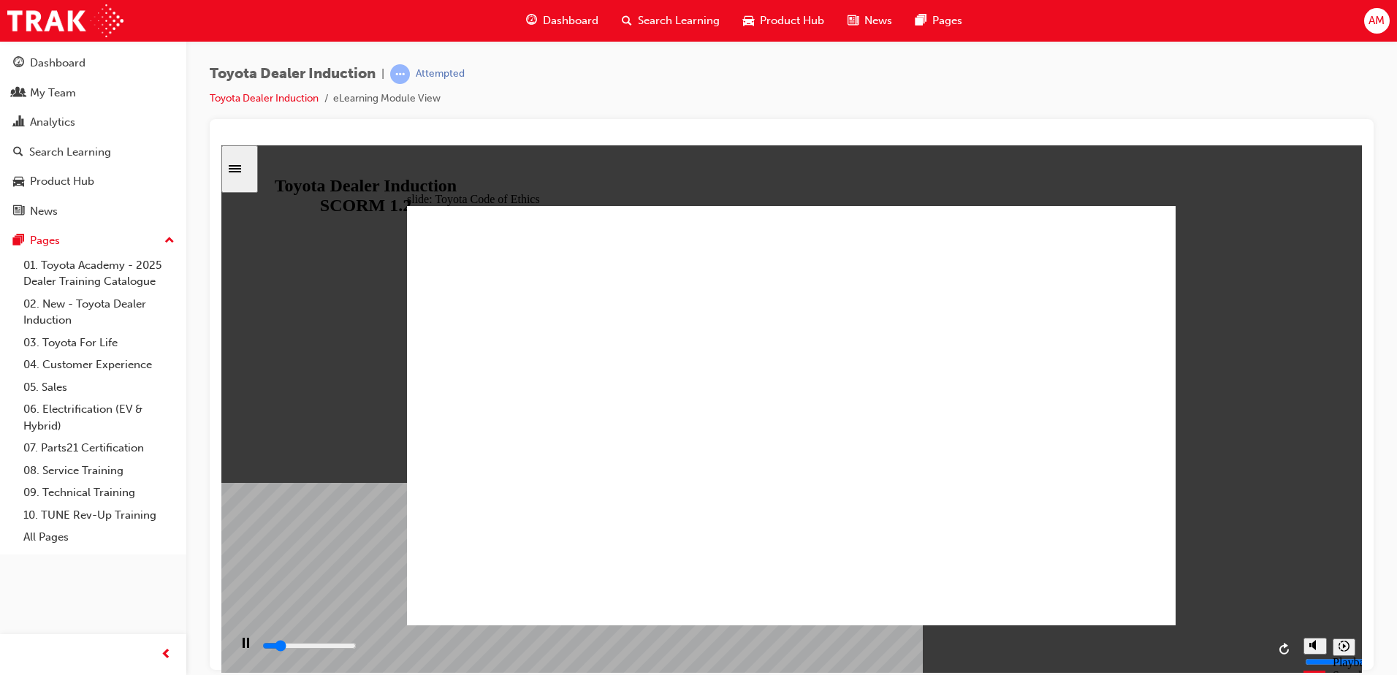
click at [248, 164] on icon "Sidebar Toggle" at bounding box center [240, 167] width 22 height 9
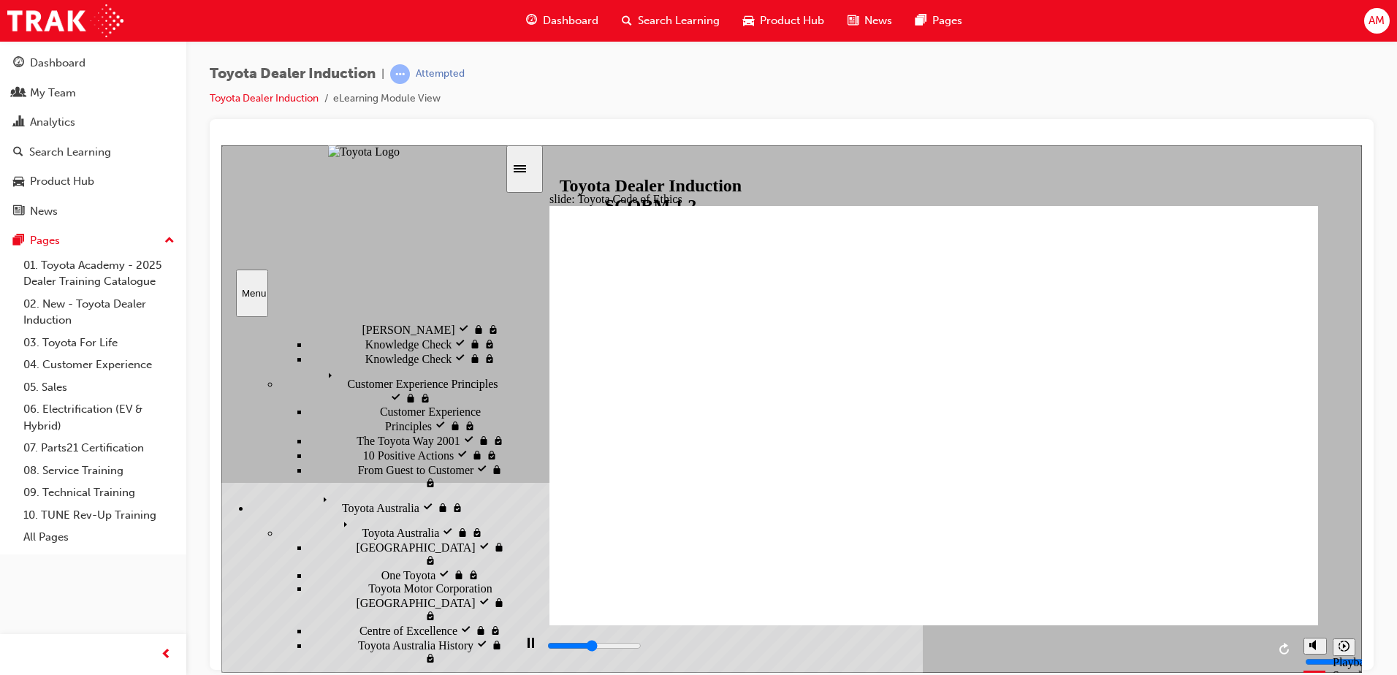
scroll to position [281, 0]
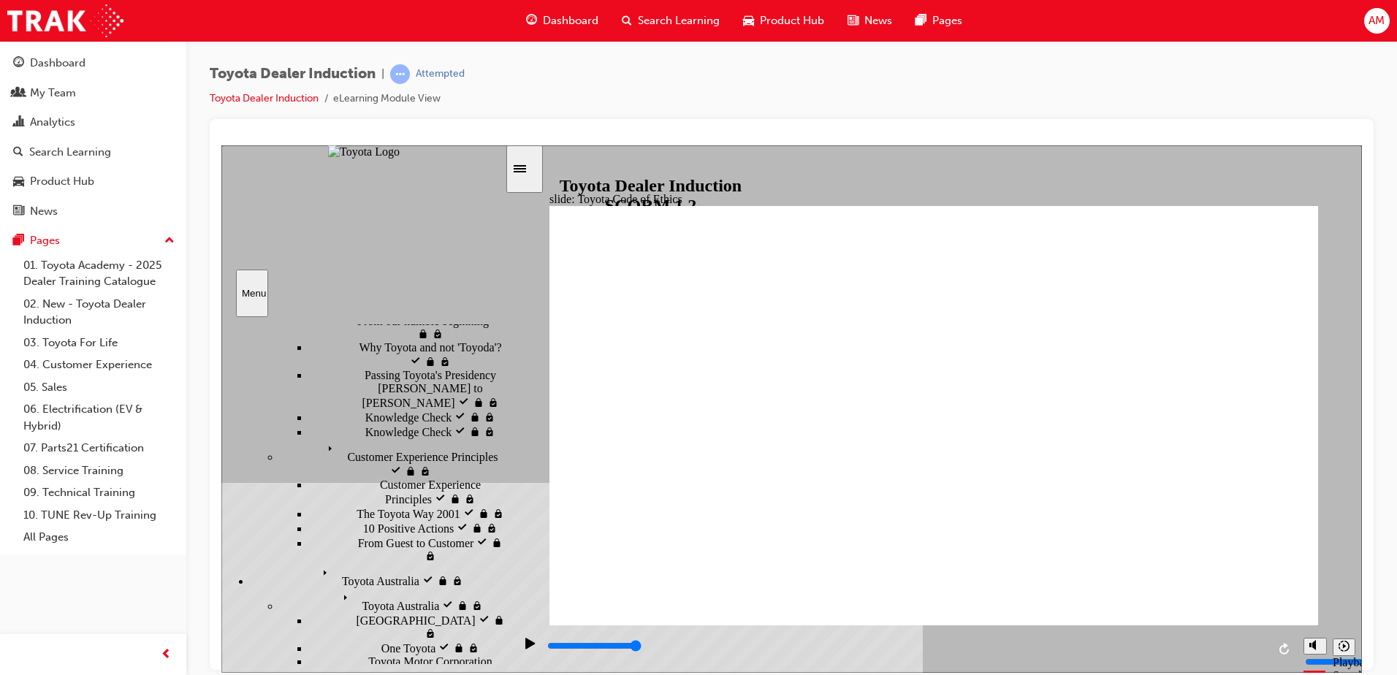
click at [533, 167] on icon "Sidebar Toggle" at bounding box center [524, 167] width 22 height 9
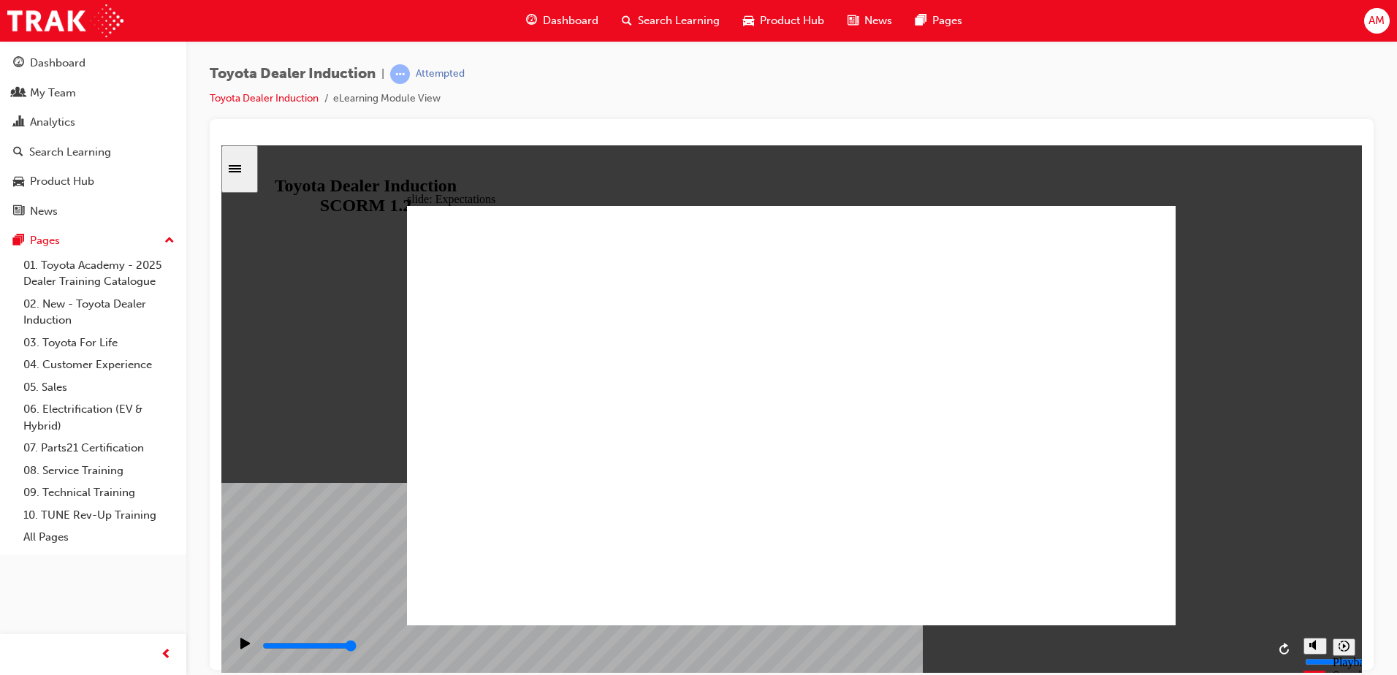
type input "8400"
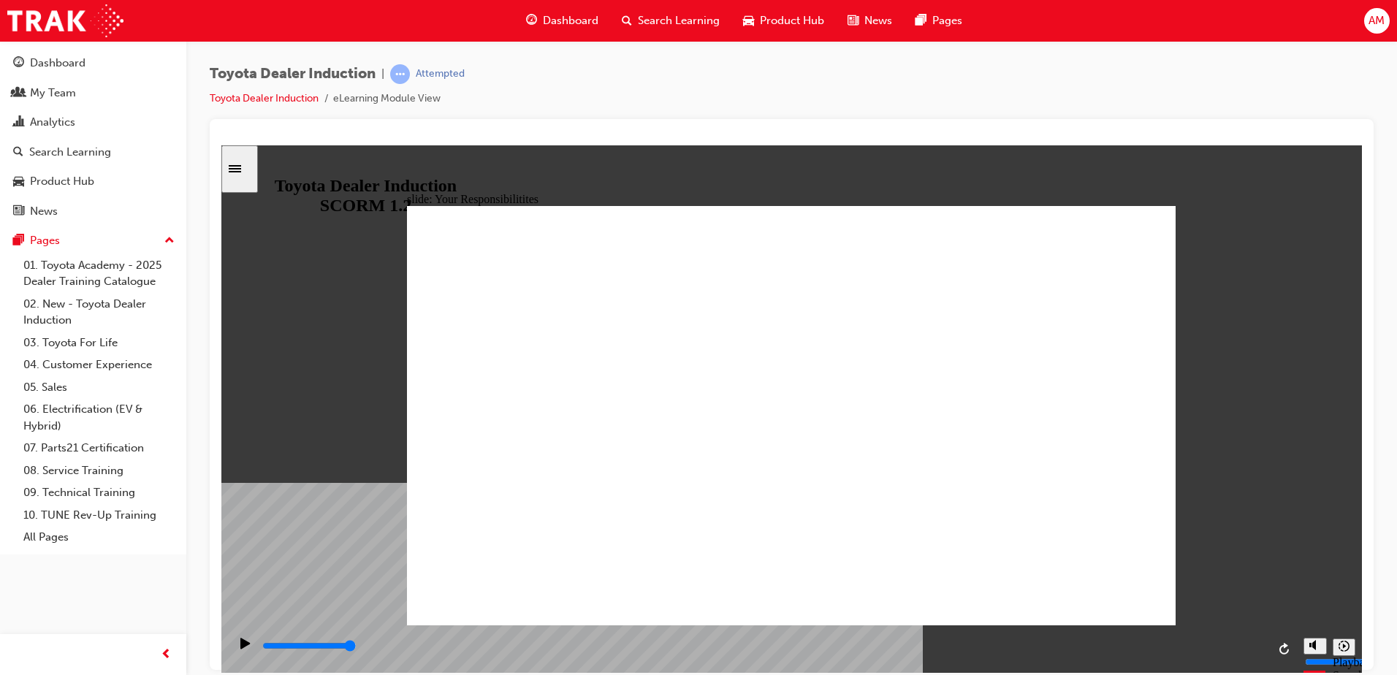
checkbox input "true"
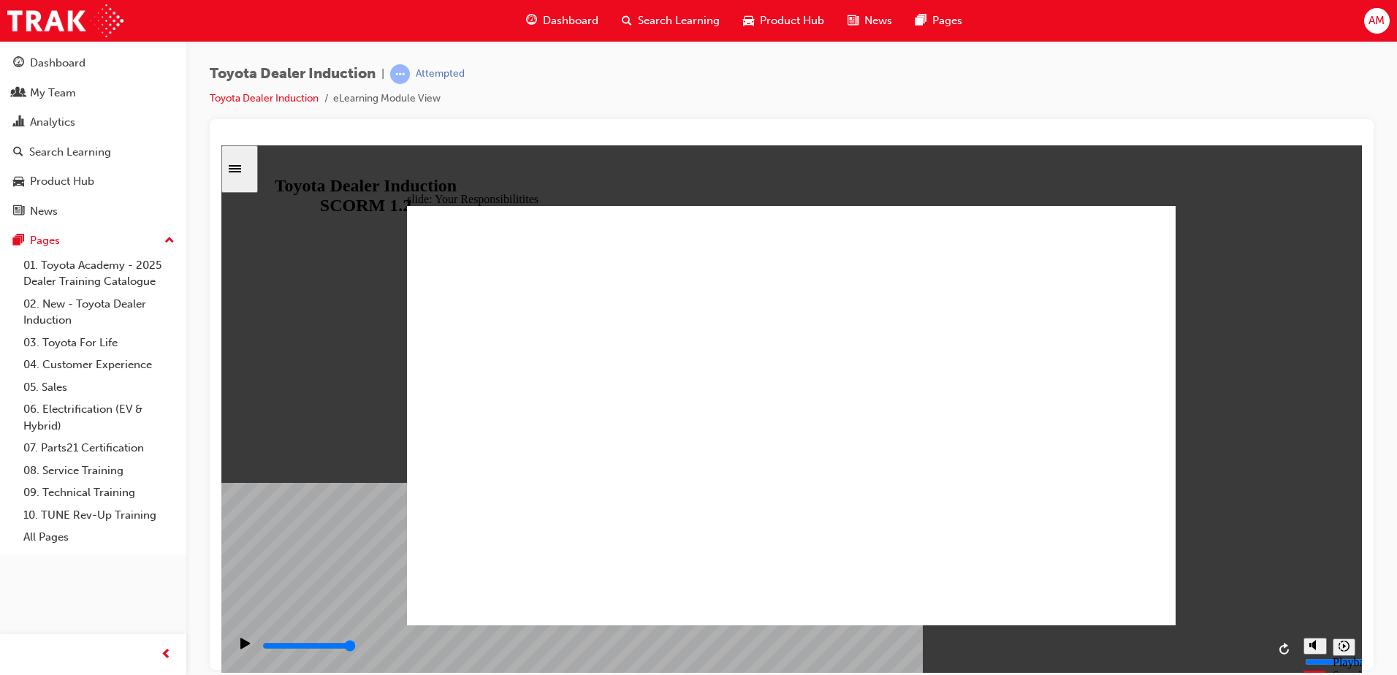
checkbox input "true"
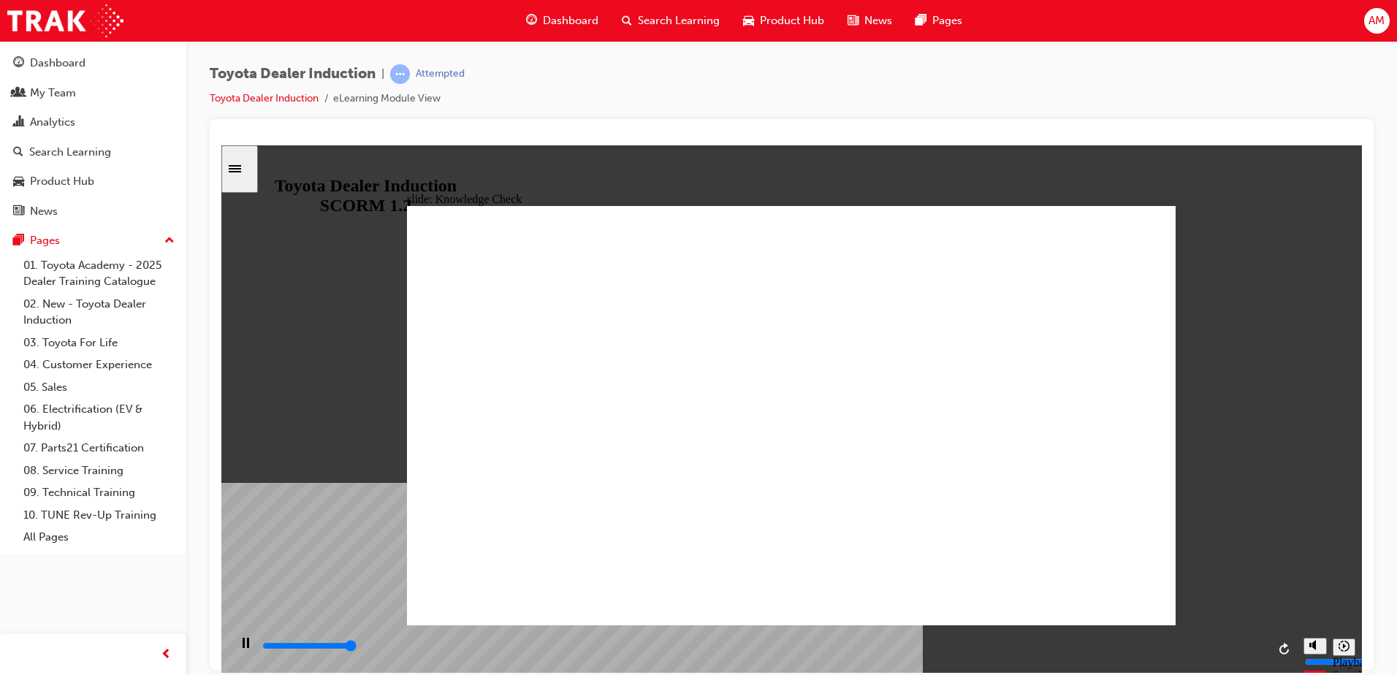
type input "5000"
checkbox input "true"
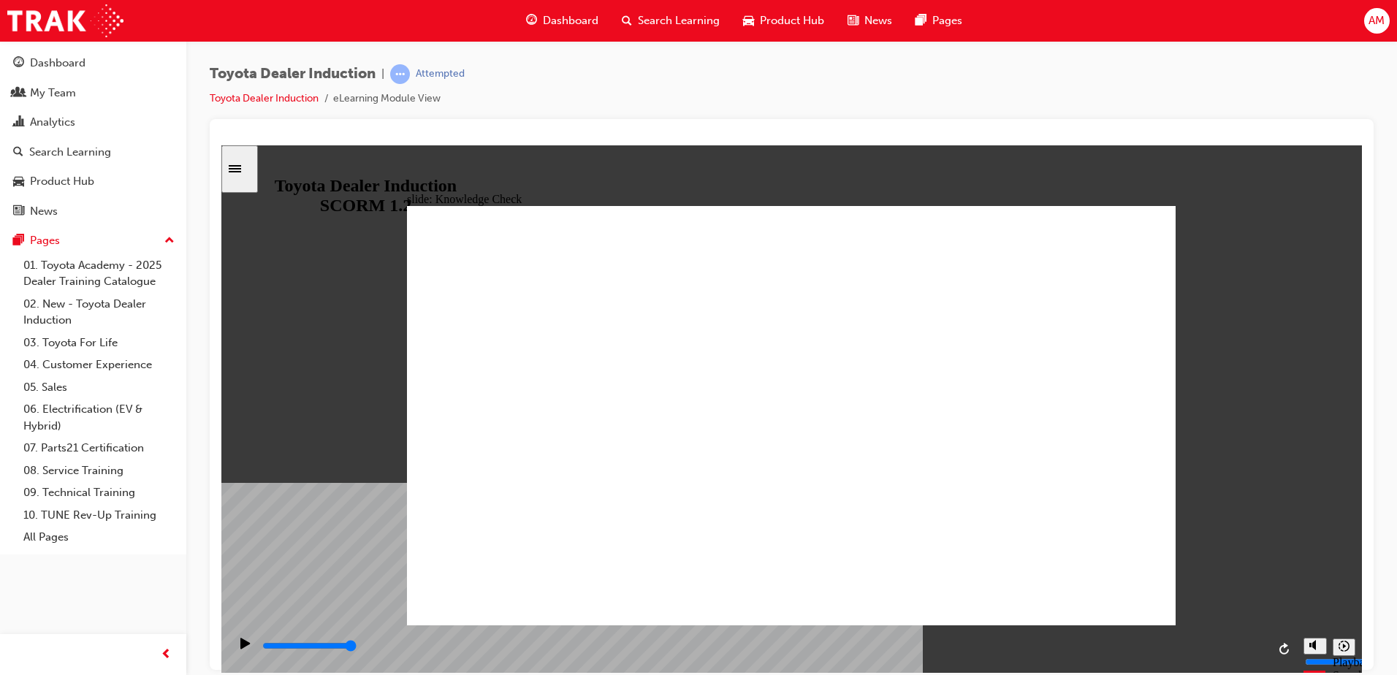
checkbox input "true"
drag, startPoint x: 776, startPoint y: 525, endPoint x: 909, endPoint y: 445, distance: 155.3
checkbox input "false"
drag, startPoint x: 789, startPoint y: 484, endPoint x: 754, endPoint y: 509, distance: 43.0
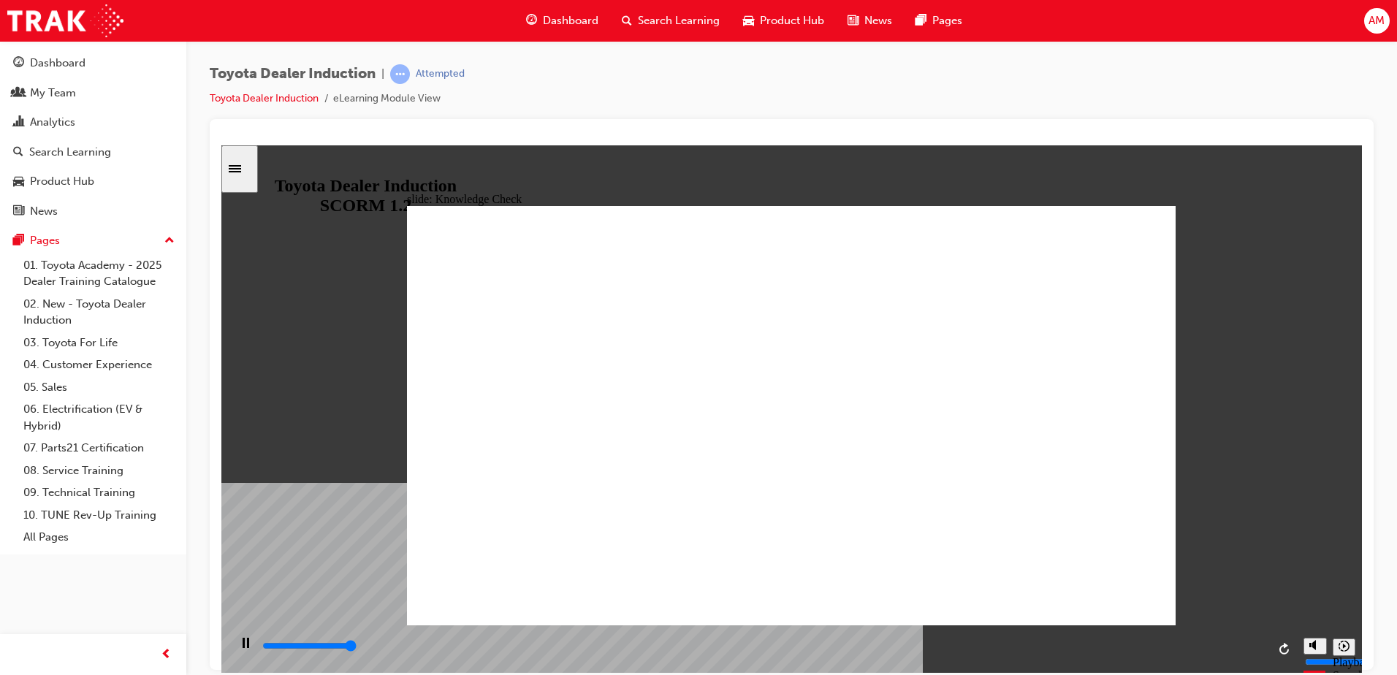
type input "5000"
radio input "true"
type input "3500"
checkbox input "true"
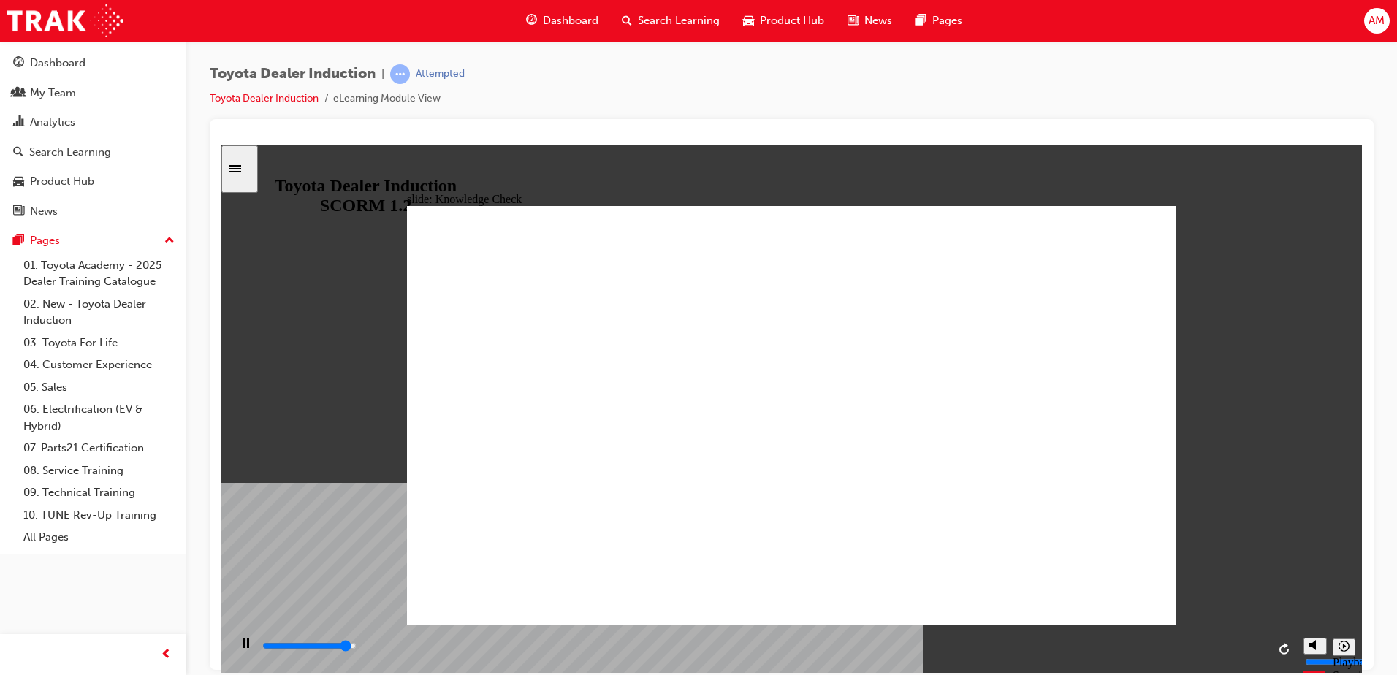
type input "4800"
checkbox input "true"
type input "5000"
checkbox input "true"
checkbox input "false"
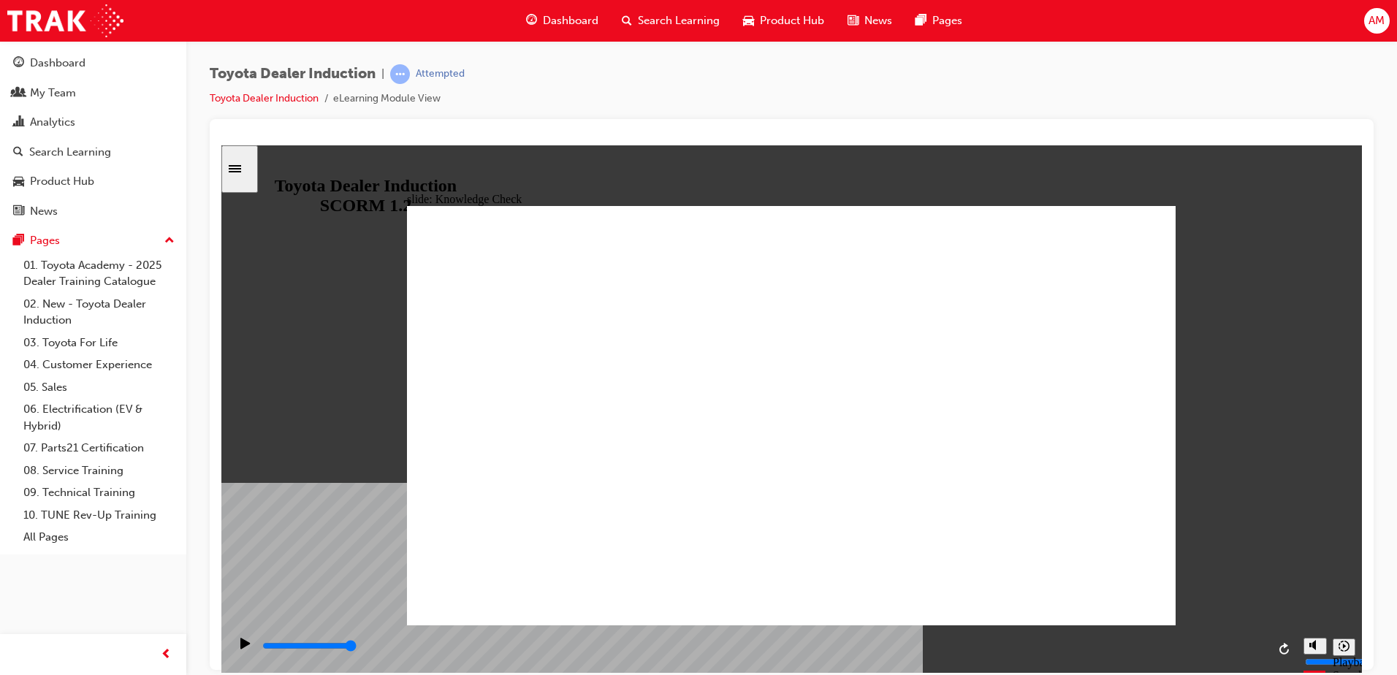
type input "5000"
checkbox input "true"
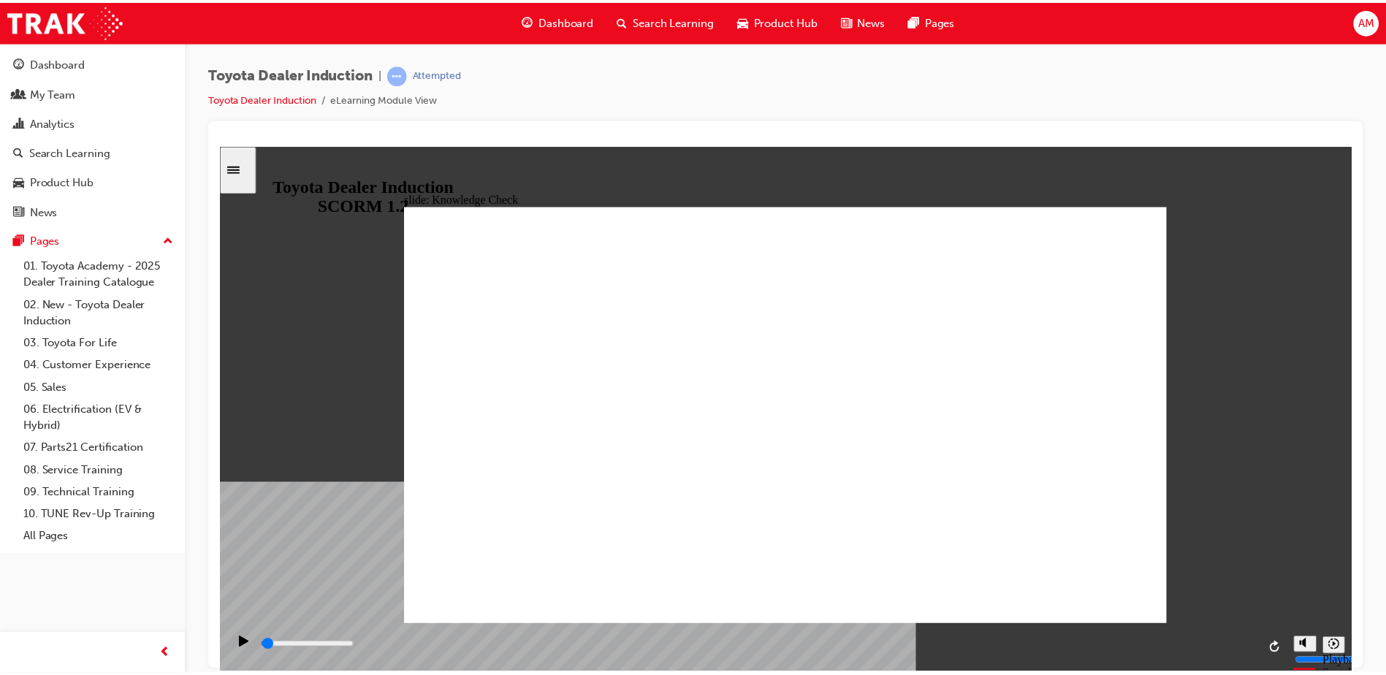
scroll to position [0, 0]
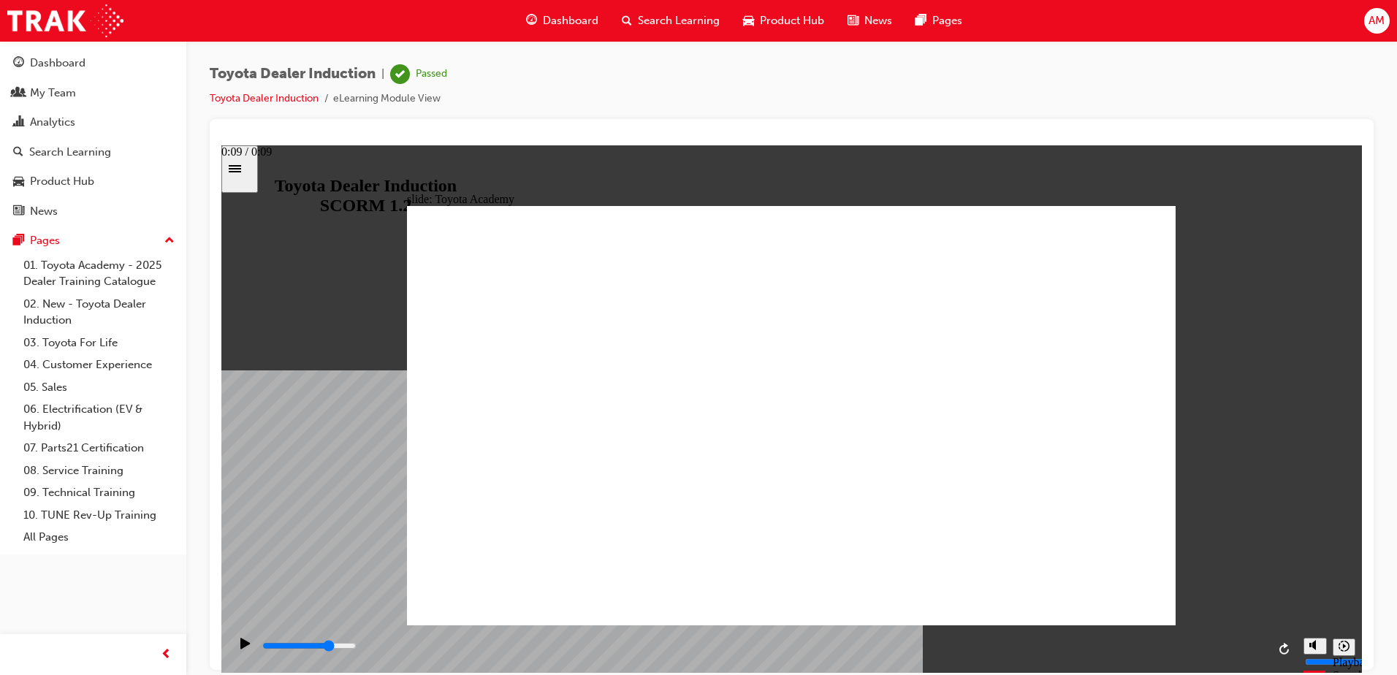
drag, startPoint x: 1257, startPoint y: 646, endPoint x: 996, endPoint y: 698, distance: 265.7
click at [996, 672] on html "slide: Toyota Academy RESTART RESTART RESTART RESTART Back to top Playback Spee…" at bounding box center [791, 408] width 1140 height 527
drag, startPoint x: 1194, startPoint y: 641, endPoint x: 1218, endPoint y: 637, distance: 24.4
click at [1198, 640] on div "playback controls" at bounding box center [764, 649] width 1006 height 22
drag, startPoint x: 1236, startPoint y: 641, endPoint x: 1254, endPoint y: 649, distance: 19.9
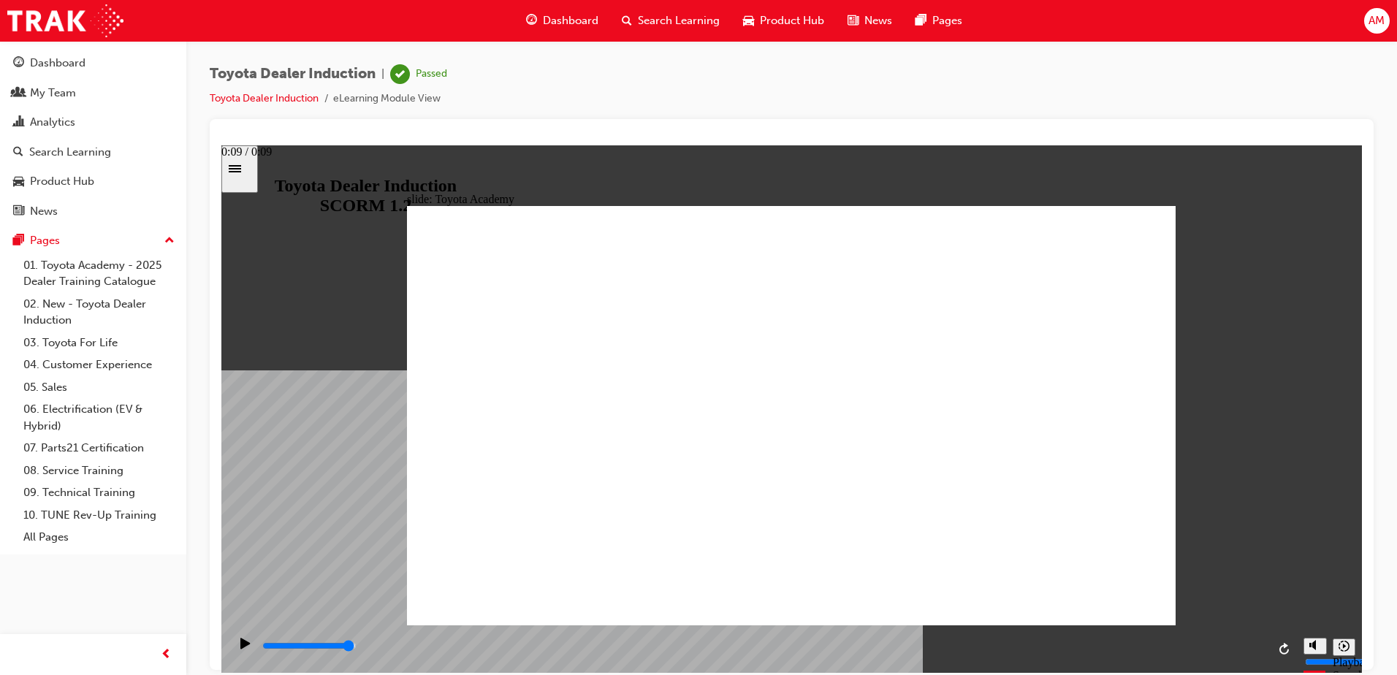
click at [1238, 641] on div "playback controls" at bounding box center [764, 649] width 1006 height 22
click at [1292, 501] on div "slide: Toyota Academy RESTART RESTART RESTART RESTART Back to top Playback Spee…" at bounding box center [791, 408] width 1140 height 527
click at [356, 648] on input "slide progress" at bounding box center [309, 645] width 94 height 12
click at [252, 643] on div "Play (Ctrl+Alt+P)" at bounding box center [245, 649] width 25 height 25
click at [262, 649] on input "slide progress" at bounding box center [309, 645] width 94 height 12
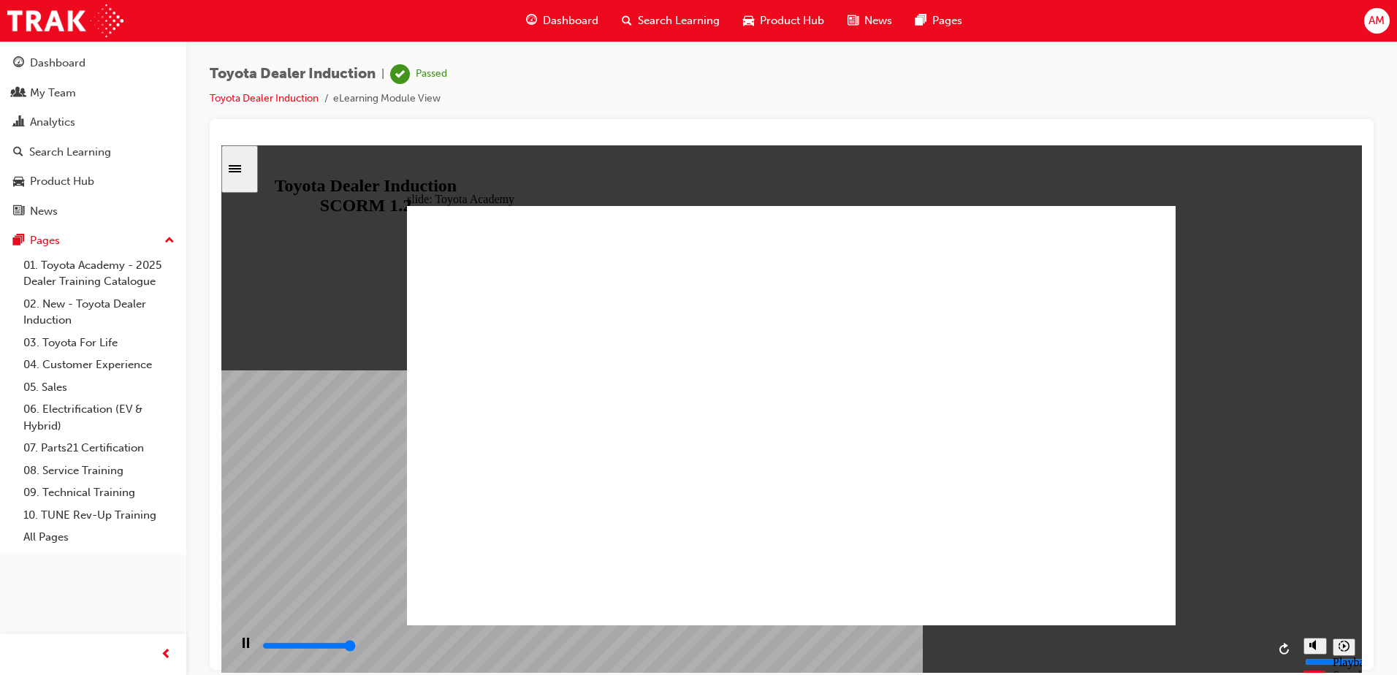
type input "9900"
click at [242, 167] on icon "Sidebar Toggle" at bounding box center [240, 167] width 22 height 9
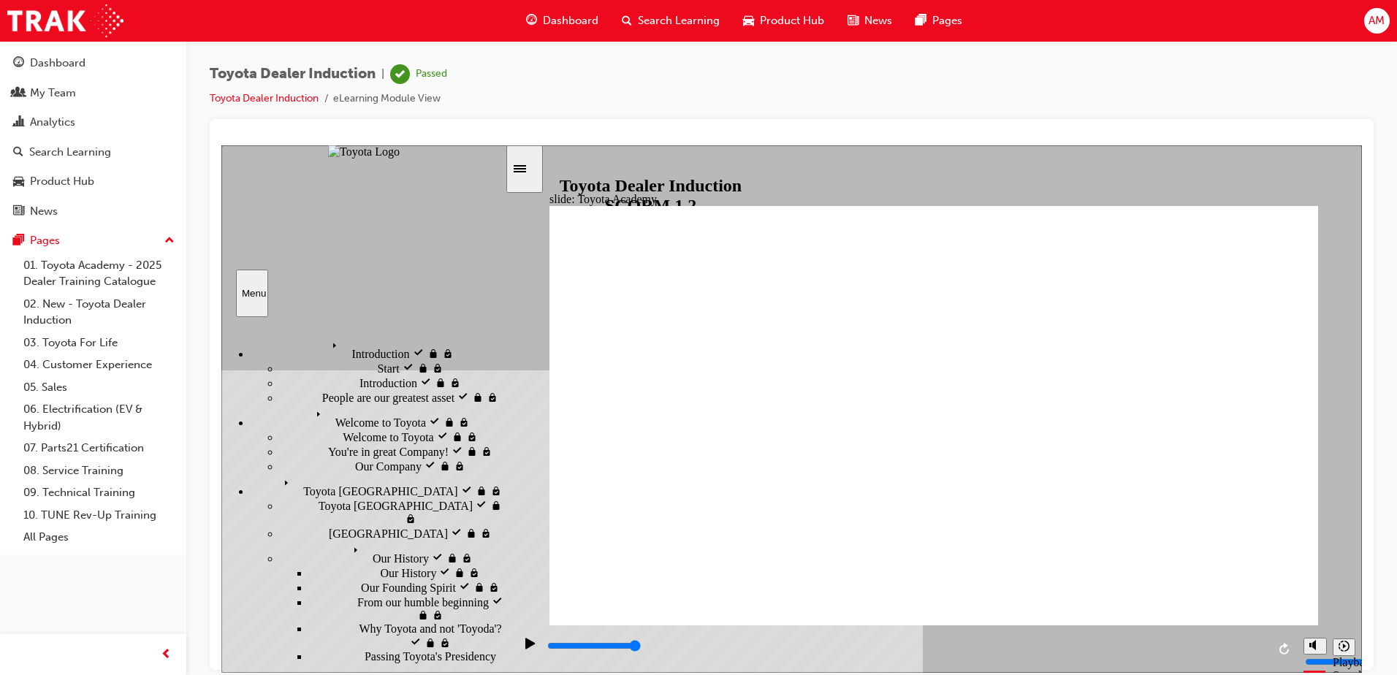
click at [250, 293] on div "Menu" at bounding box center [252, 292] width 20 height 11
click at [86, 66] on div "Dashboard" at bounding box center [93, 63] width 160 height 18
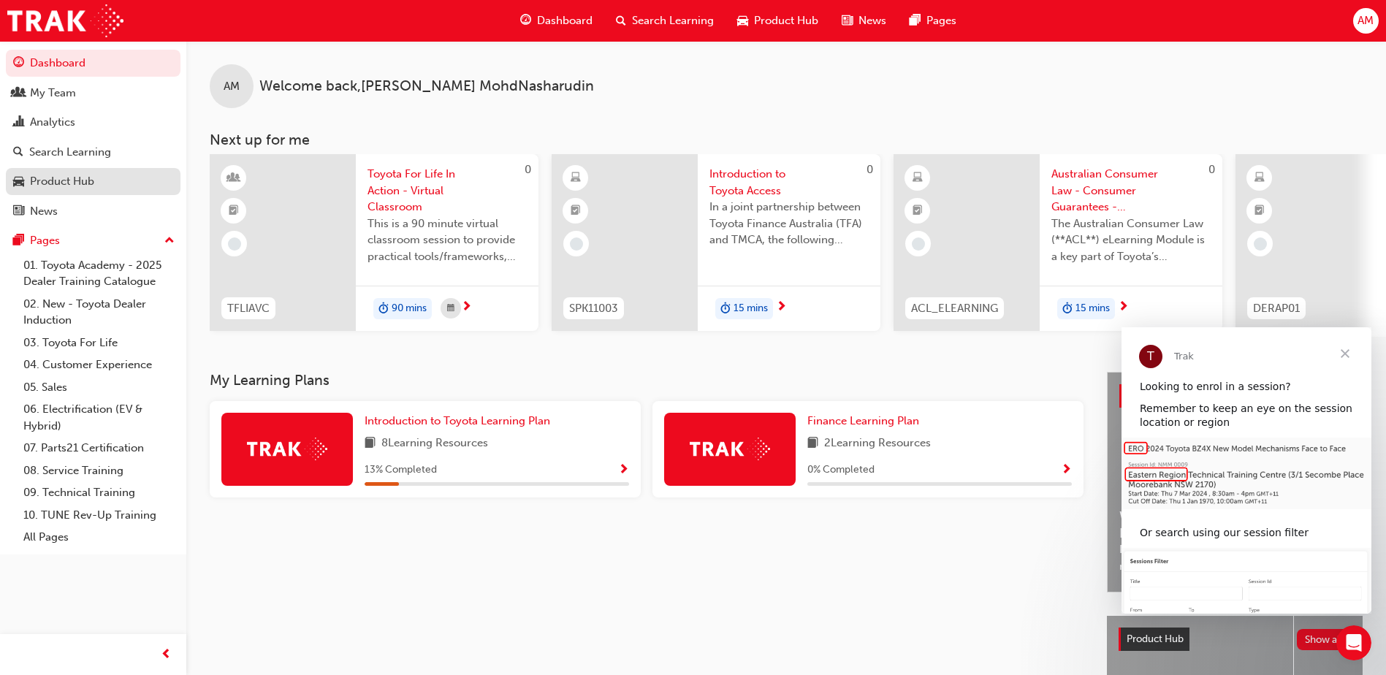
click at [108, 181] on div "Product Hub" at bounding box center [93, 181] width 160 height 18
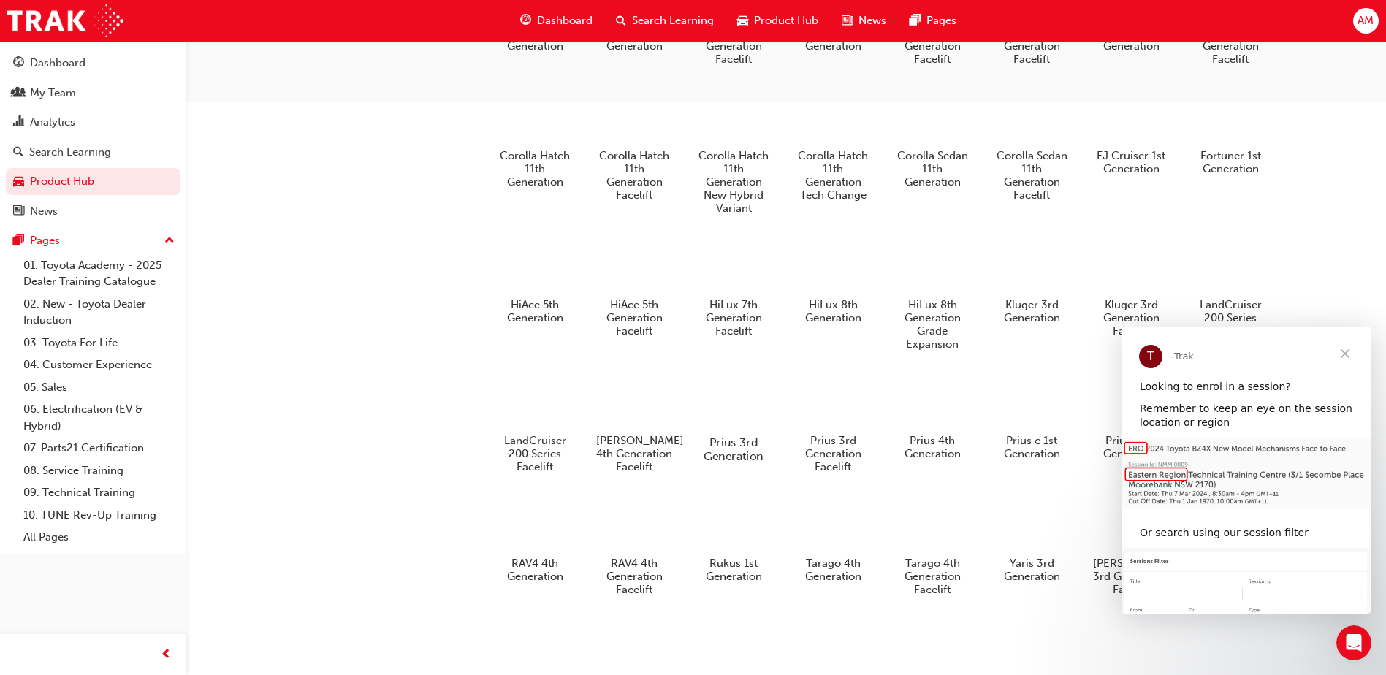
scroll to position [784, 0]
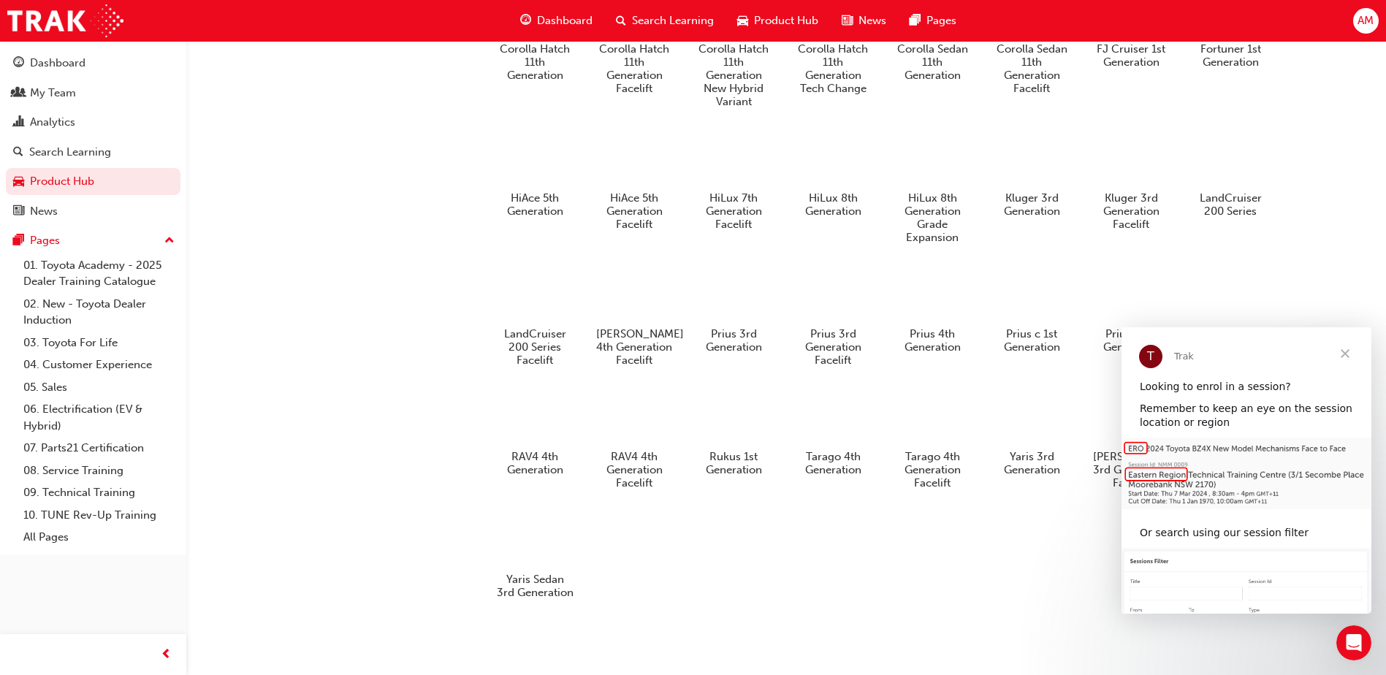
click at [1356, 348] on span "Close" at bounding box center [1344, 353] width 53 height 53
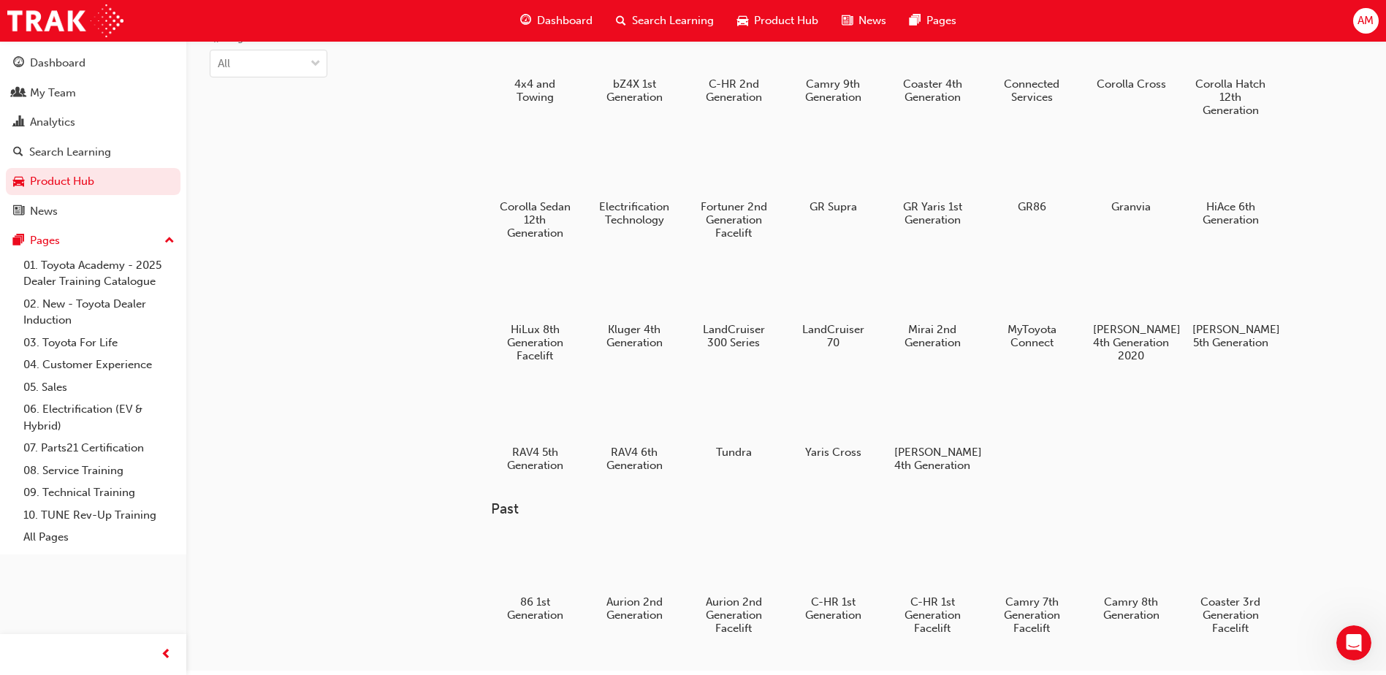
scroll to position [0, 0]
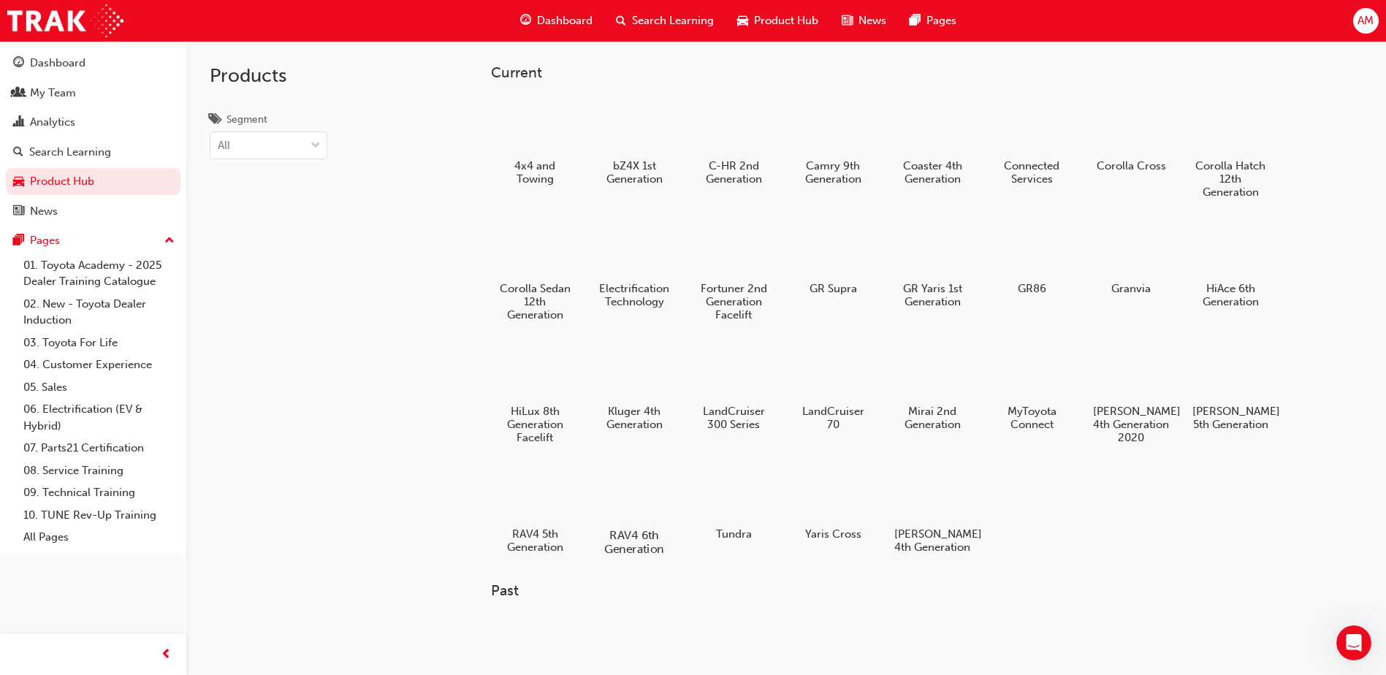
click at [654, 489] on div at bounding box center [634, 493] width 81 height 58
